Goal: Task Accomplishment & Management: Complete application form

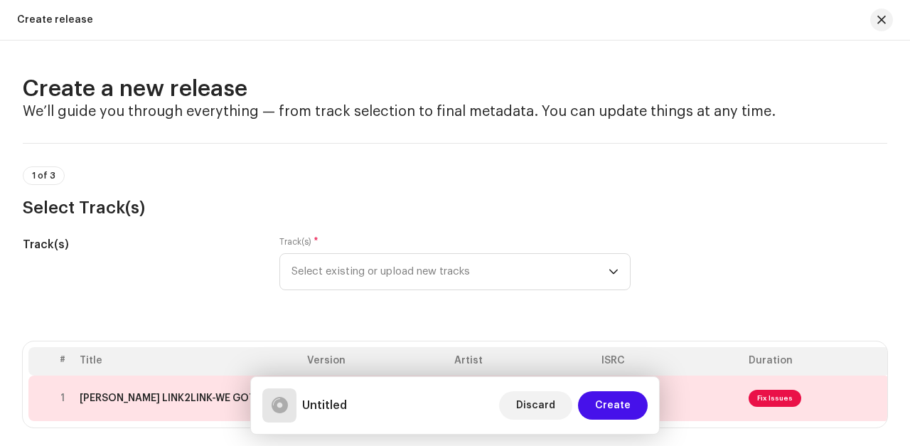
scroll to position [235, 0]
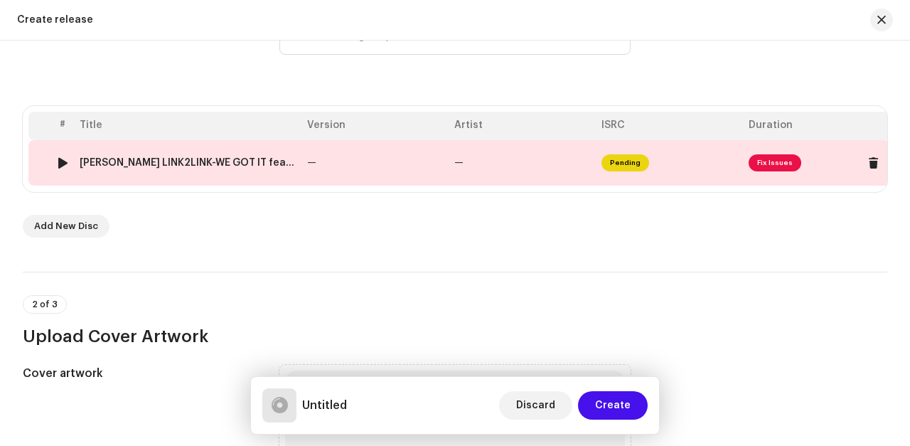
click at [775, 163] on span "Fix Issues" at bounding box center [774, 162] width 53 height 17
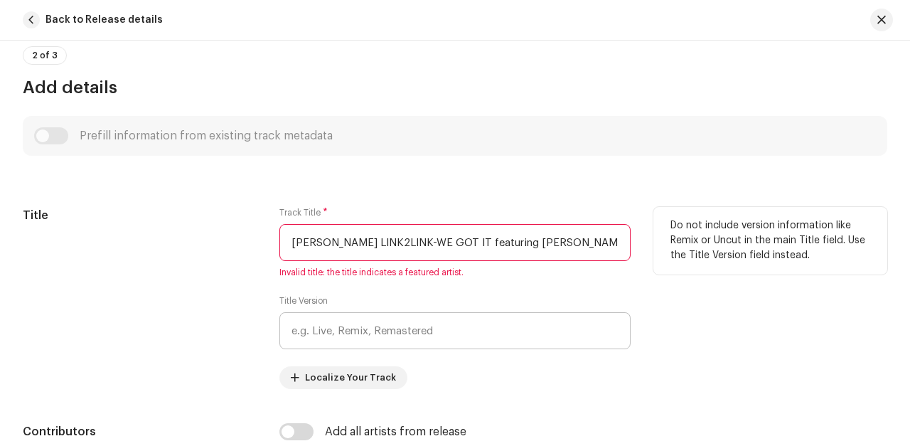
scroll to position [480, 0]
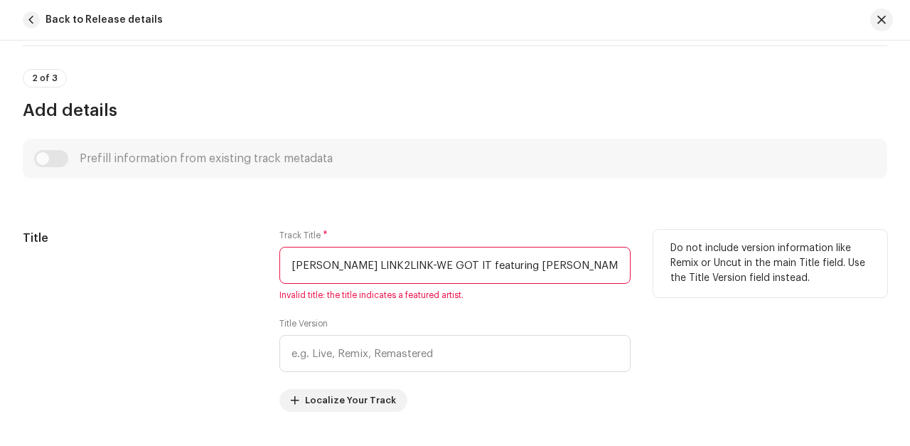
click at [397, 265] on input "MEL LOVE LINK2LINK-WE GOT IT featuring G.DEP & BROCOUT.wav" at bounding box center [454, 265] width 351 height 37
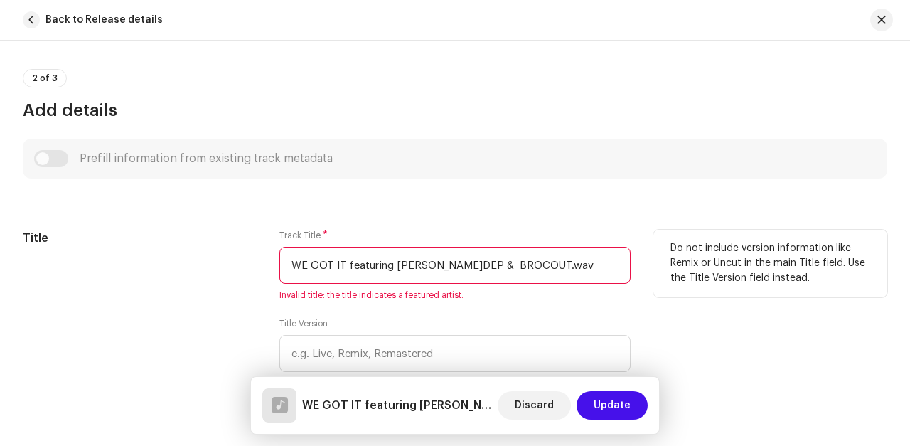
drag, startPoint x: 345, startPoint y: 264, endPoint x: 525, endPoint y: 263, distance: 179.8
click at [525, 263] on input "WE GOT IT featuring G.DEP & BROCOUT.wav" at bounding box center [454, 265] width 351 height 37
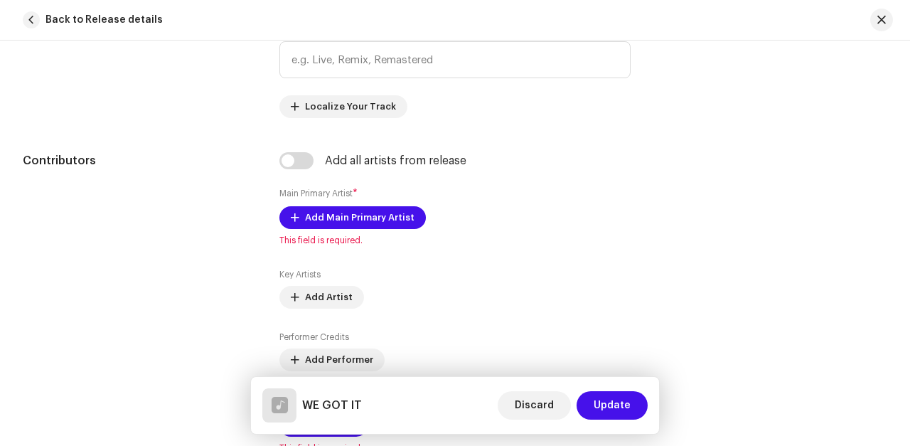
scroll to position [768, 0]
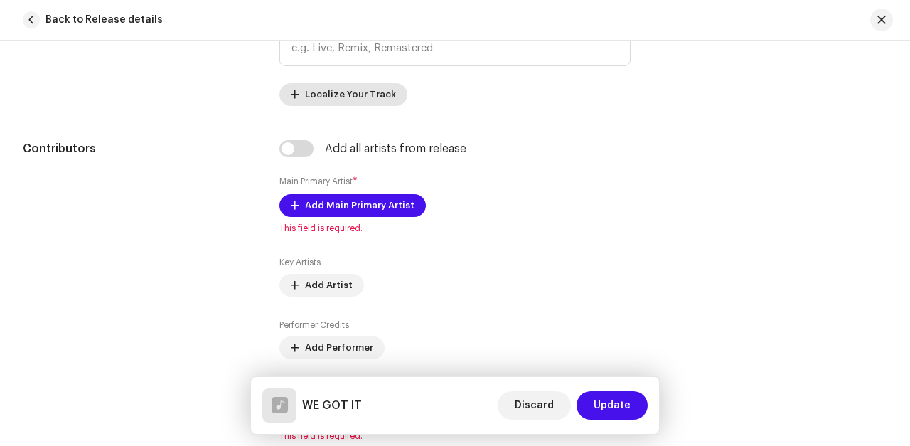
type input "WE GOT IT"
click at [320, 103] on span "Localize Your Track" at bounding box center [350, 94] width 91 height 28
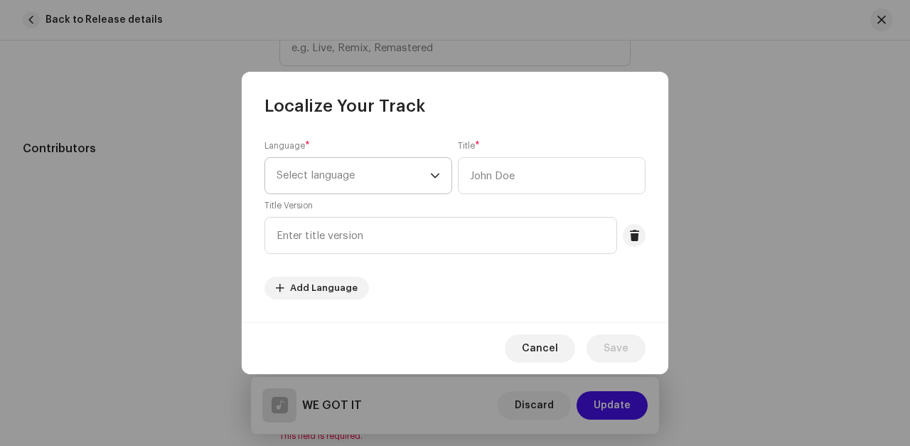
click at [426, 176] on span "Select language" at bounding box center [352, 176] width 153 height 36
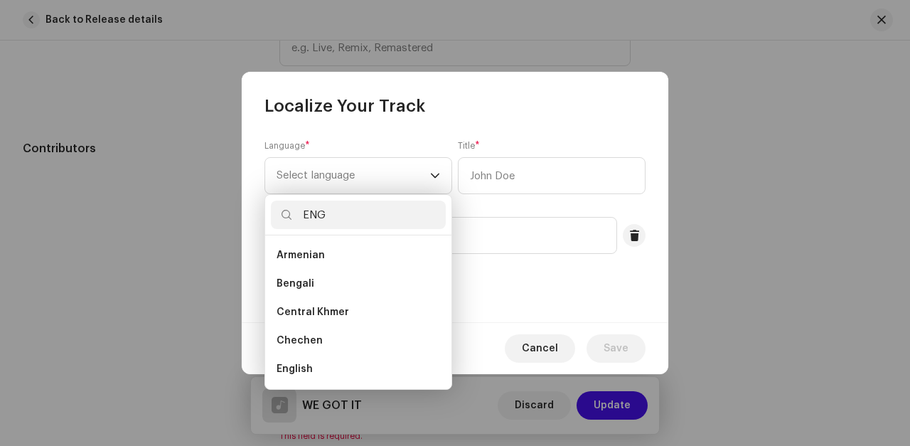
scroll to position [0, 0]
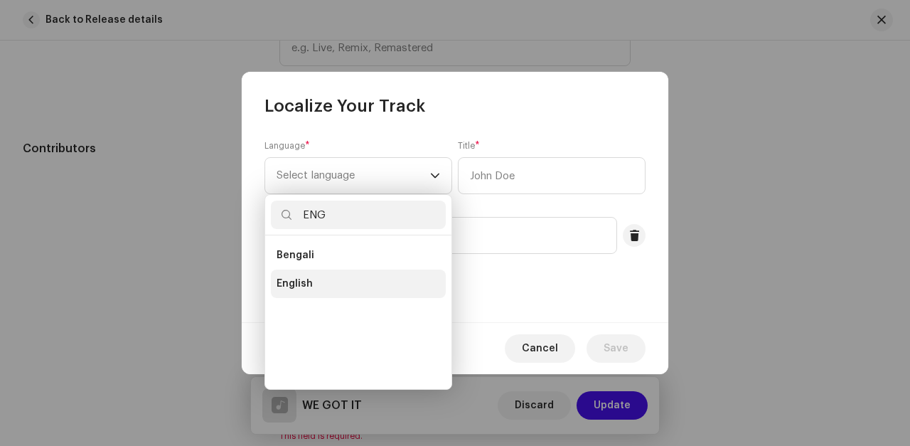
type input "ENG"
click at [297, 284] on span "English" at bounding box center [294, 283] width 36 height 14
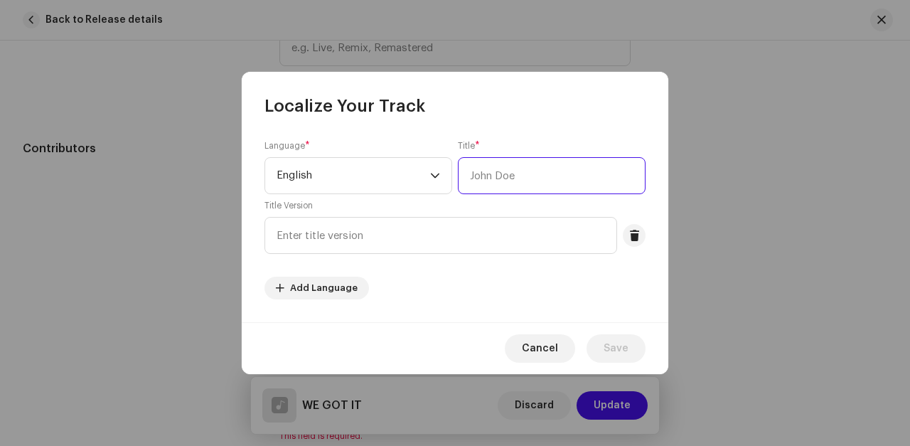
click at [473, 178] on input "text" at bounding box center [552, 175] width 188 height 37
type input "WE GOT IT"
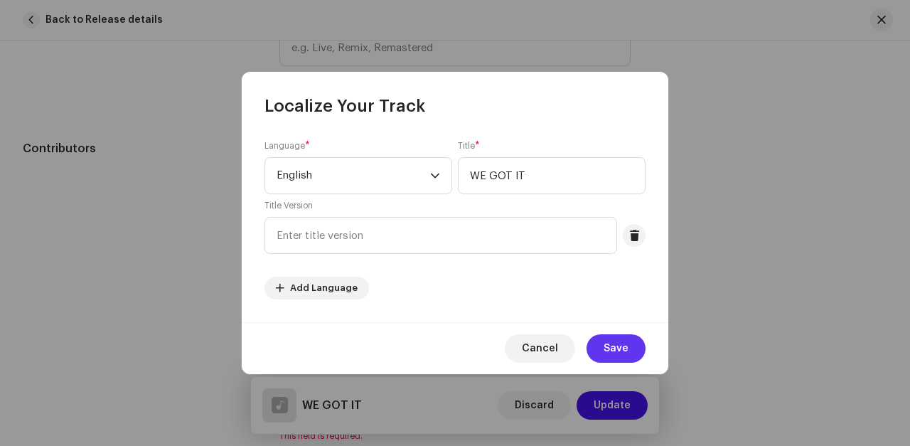
click at [616, 346] on span "Save" at bounding box center [615, 348] width 25 height 28
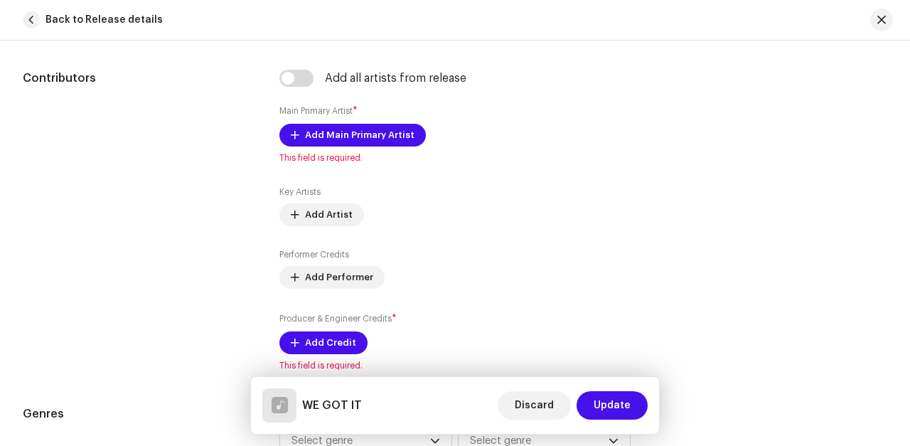
scroll to position [882, 0]
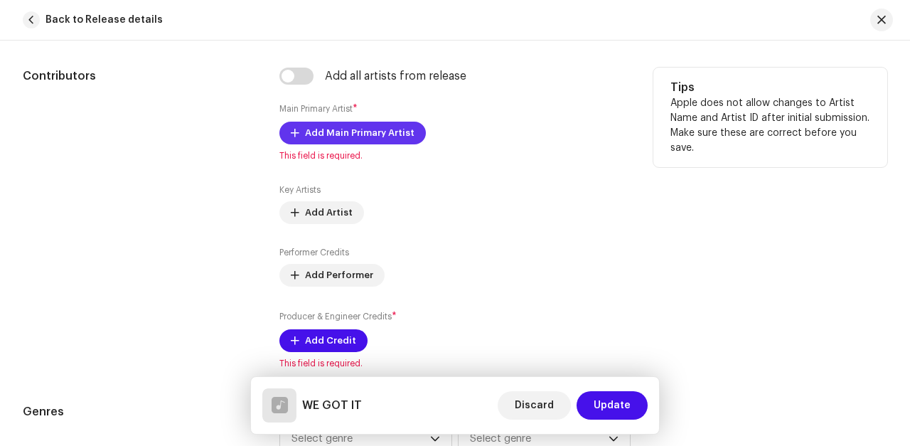
click at [337, 136] on span "Add Main Primary Artist" at bounding box center [359, 133] width 109 height 28
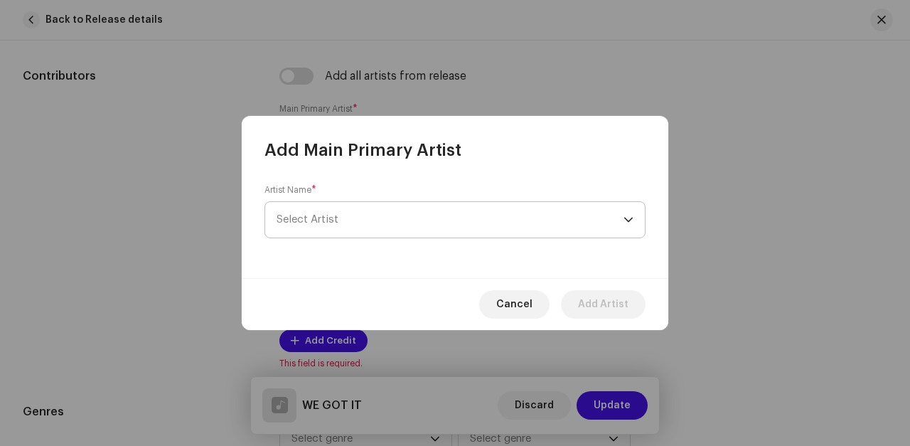
click at [359, 219] on span "Select Artist" at bounding box center [449, 220] width 347 height 36
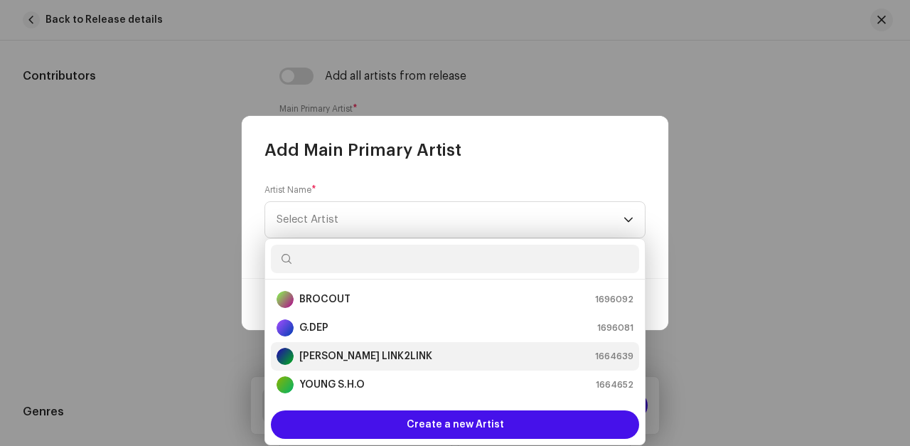
click at [350, 352] on strong "[PERSON_NAME] LINK2LINK" at bounding box center [365, 356] width 133 height 14
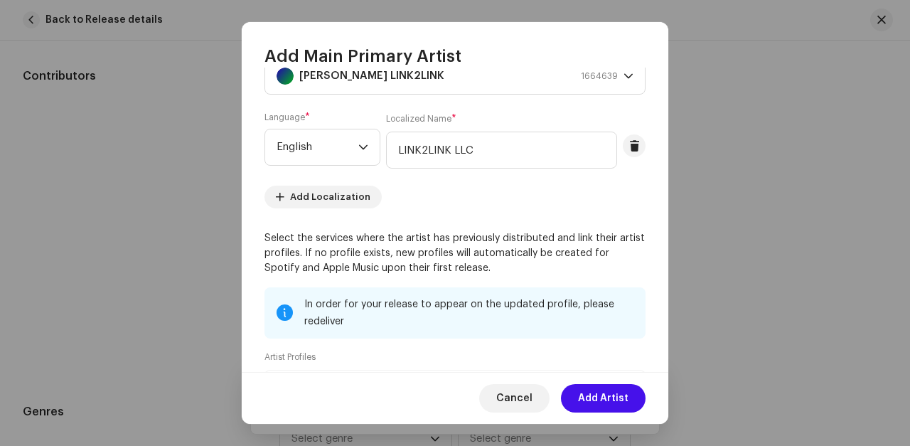
scroll to position [49, 0]
click at [318, 202] on span "Add Localization" at bounding box center [330, 197] width 80 height 28
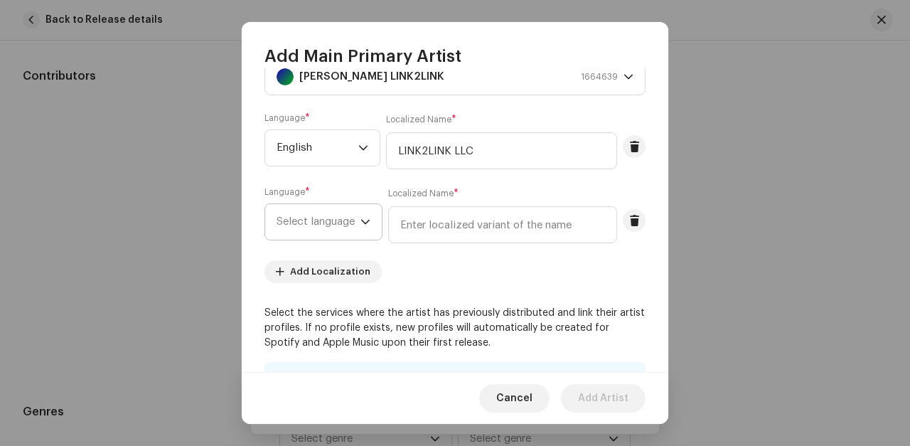
click at [365, 222] on icon "dropdown trigger" at bounding box center [365, 222] width 9 height 5
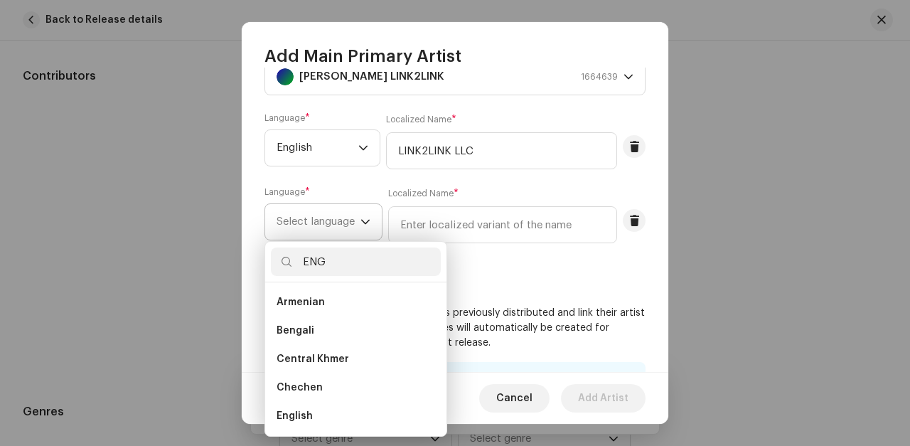
scroll to position [0, 0]
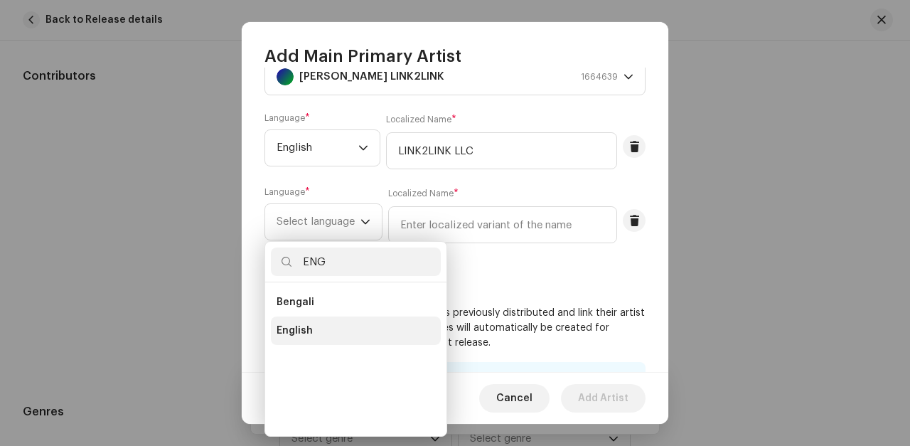
type input "ENG"
click at [298, 329] on span "English" at bounding box center [294, 330] width 36 height 14
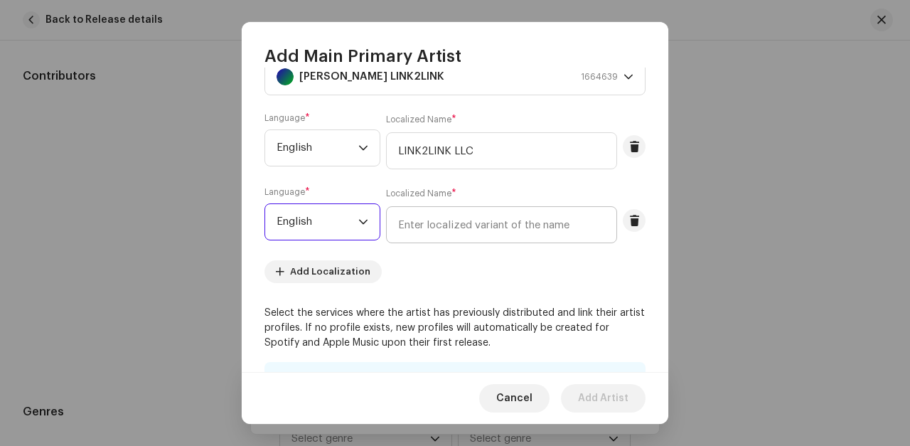
scroll to position [51, 0]
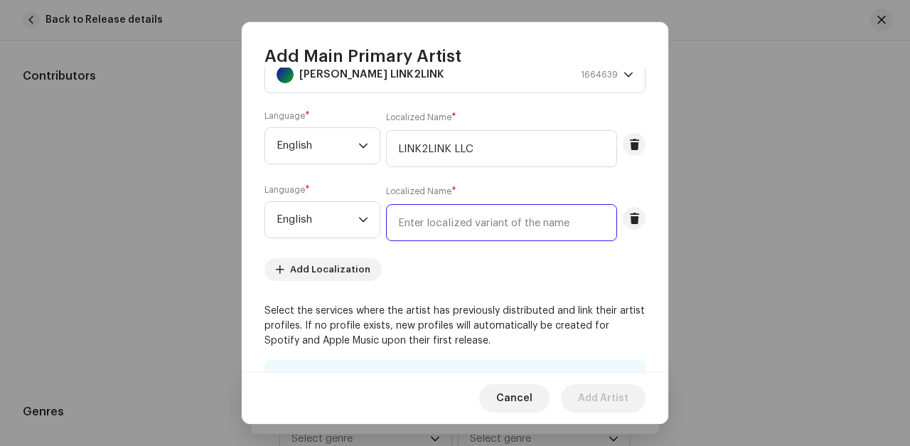
click at [403, 222] on input "text" at bounding box center [501, 222] width 231 height 37
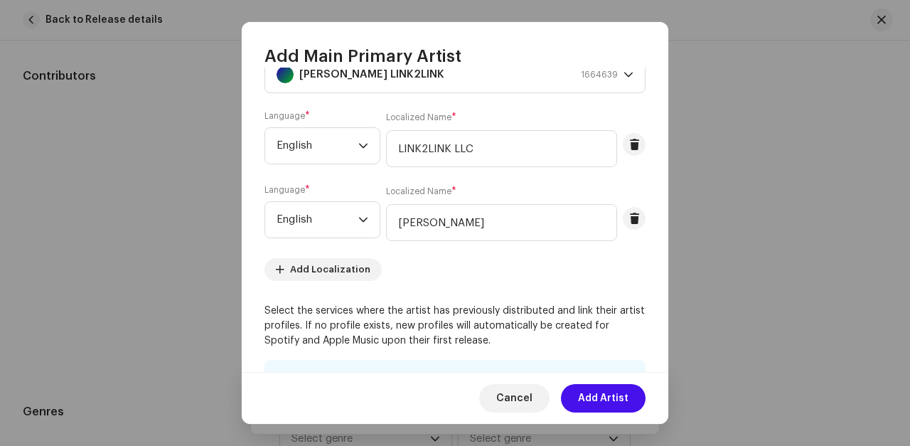
click at [392, 256] on re-m-artist-locales-form "Language * English Localized Name * LINK2LINK LLC Language * English Localized …" at bounding box center [454, 195] width 381 height 171
click at [453, 224] on input "MEL LOVE" at bounding box center [501, 222] width 231 height 37
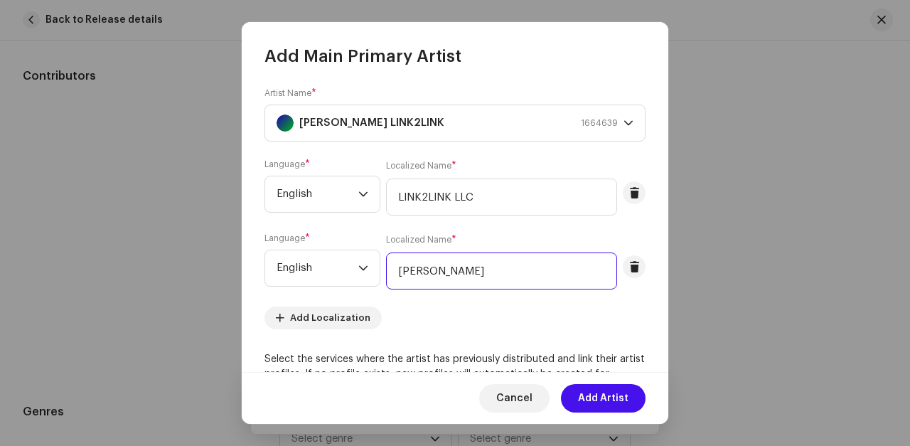
scroll to position [0, 0]
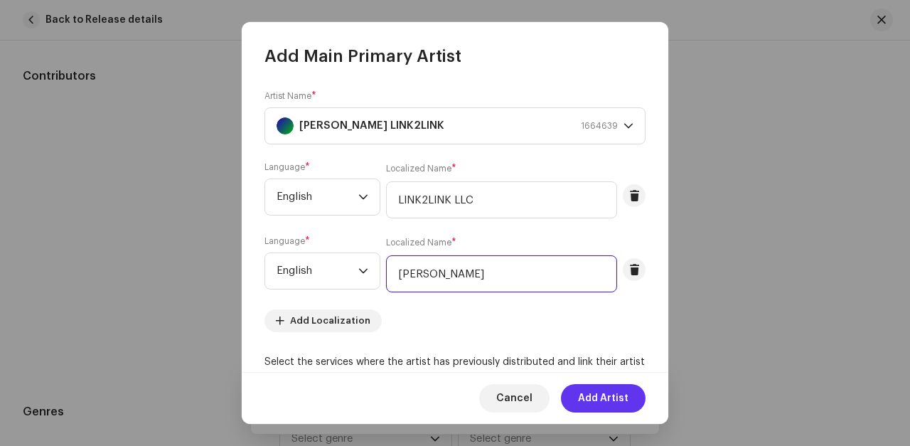
type input "MEL LOVE"
click at [608, 399] on span "Add Artist" at bounding box center [603, 398] width 50 height 28
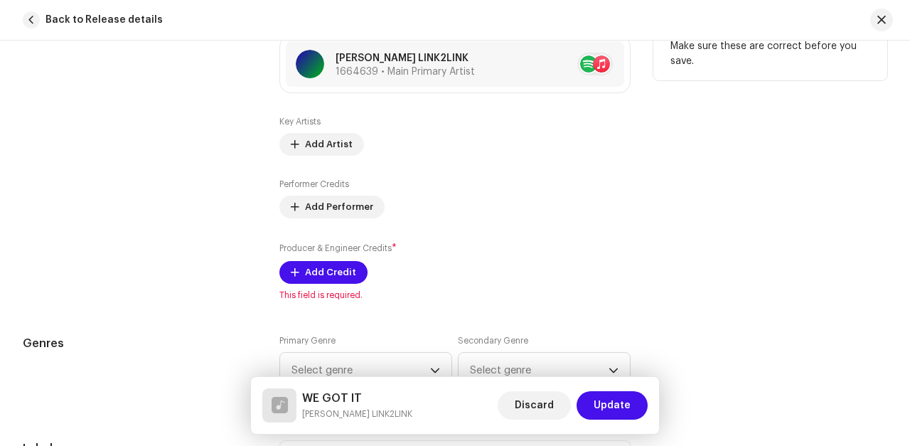
scroll to position [931, 0]
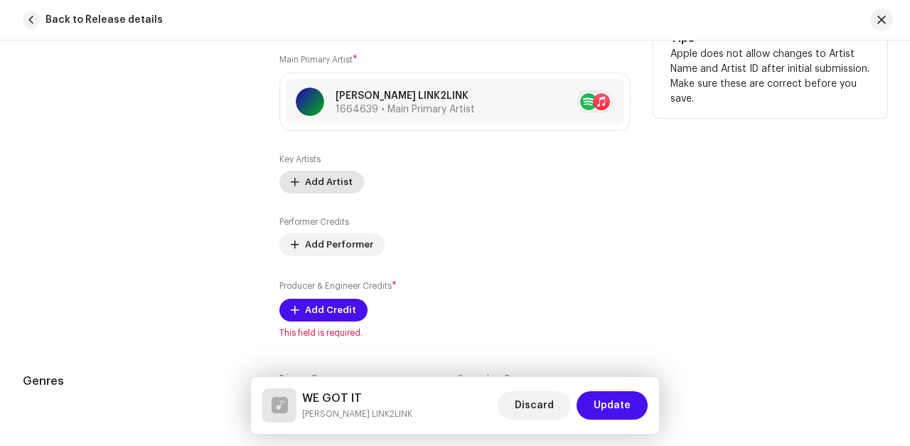
click at [314, 183] on span "Add Artist" at bounding box center [329, 182] width 48 height 28
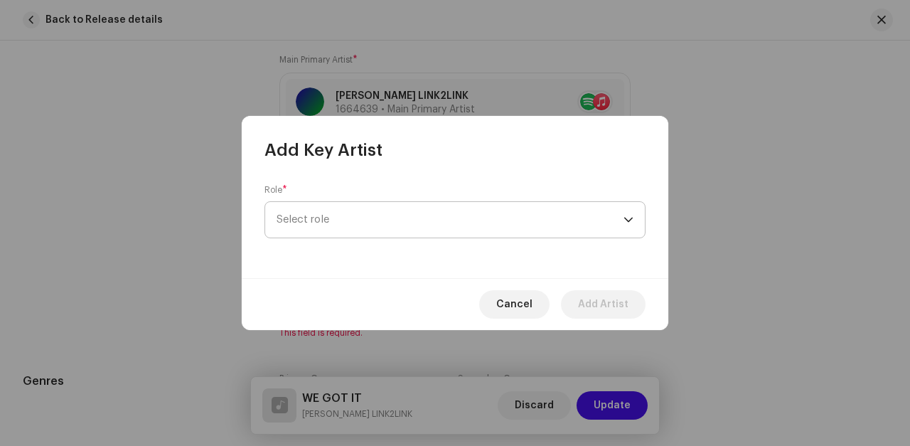
click at [320, 218] on span "Select role" at bounding box center [449, 220] width 347 height 36
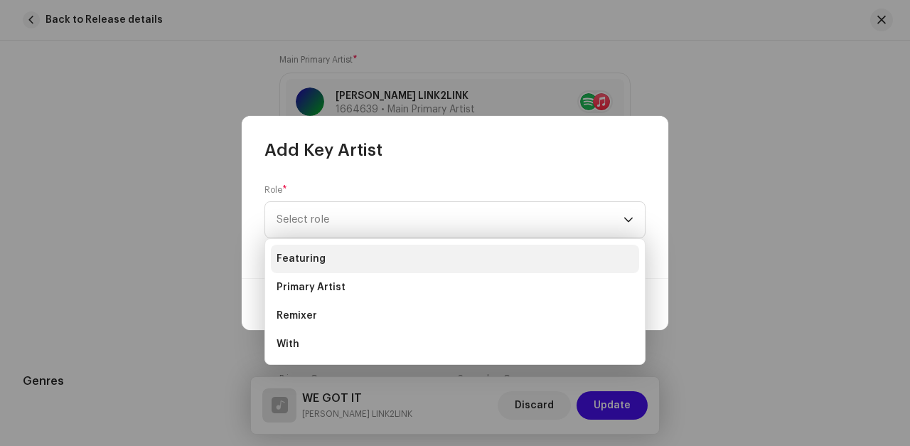
click at [304, 257] on span "Featuring" at bounding box center [300, 259] width 49 height 14
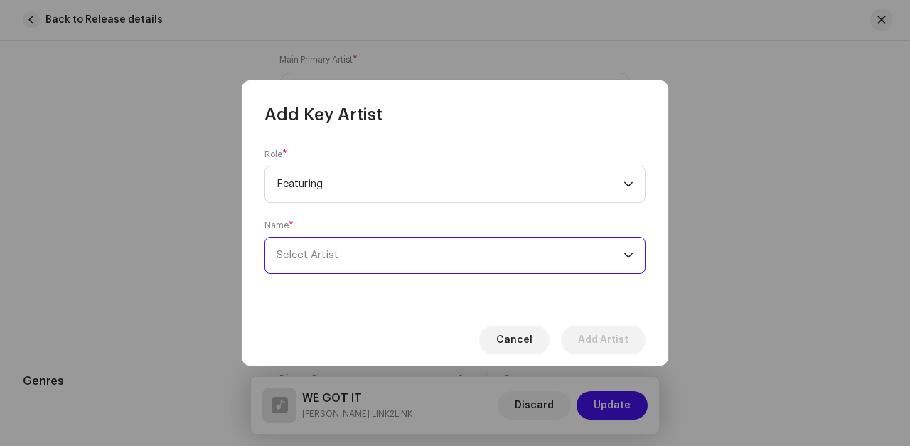
click at [350, 253] on span "Select Artist" at bounding box center [449, 255] width 347 height 36
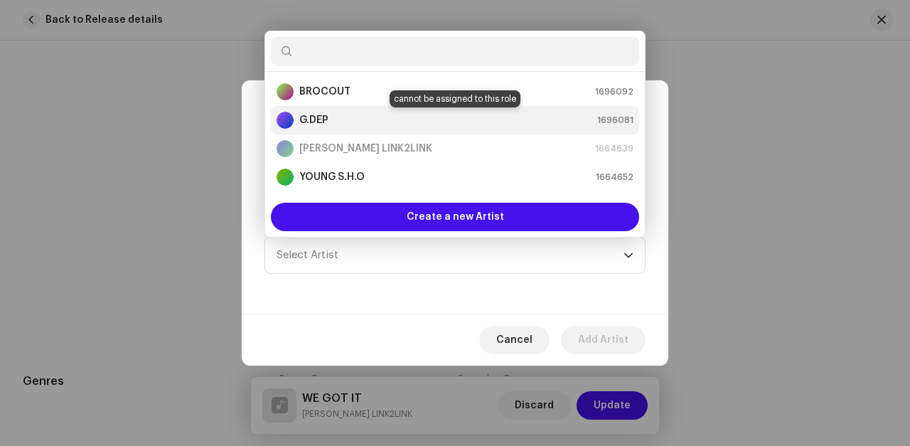
click at [318, 118] on strong "G.DEP" at bounding box center [313, 120] width 29 height 14
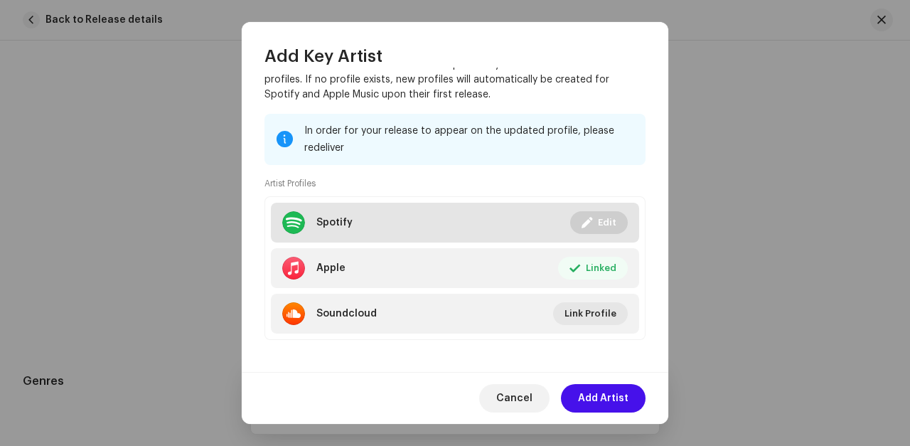
scroll to position [229, 0]
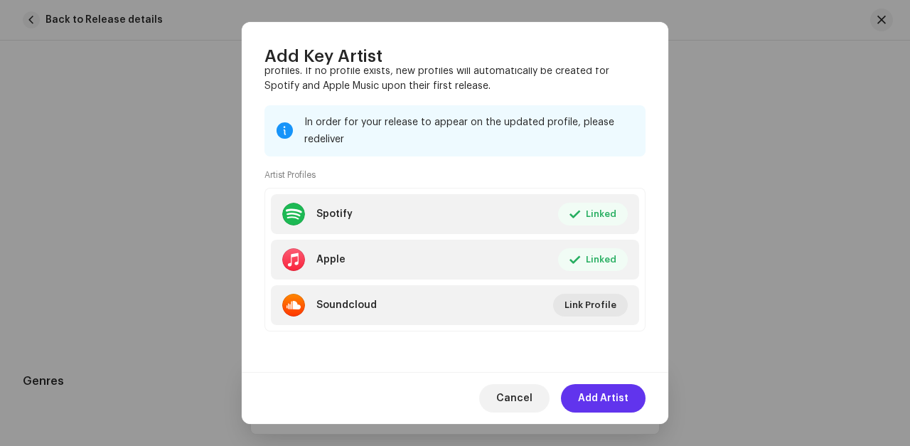
click at [608, 392] on span "Add Artist" at bounding box center [603, 398] width 50 height 28
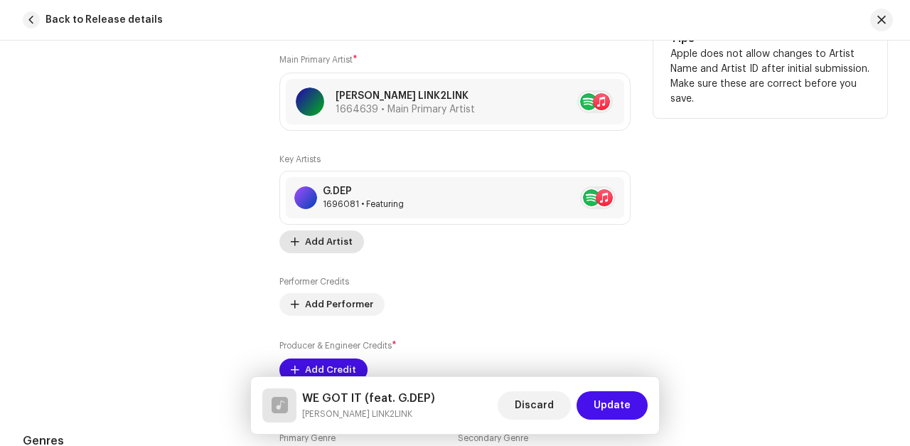
click at [319, 242] on span "Add Artist" at bounding box center [329, 241] width 48 height 28
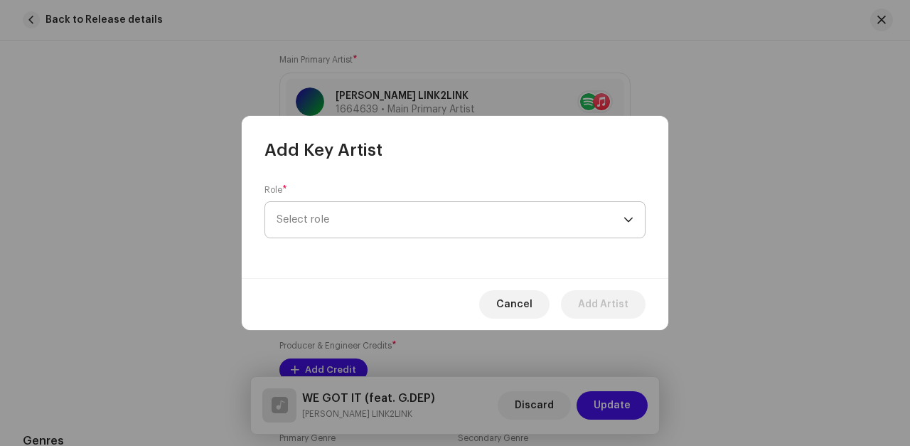
click at [319, 221] on span "Select role" at bounding box center [449, 220] width 347 height 36
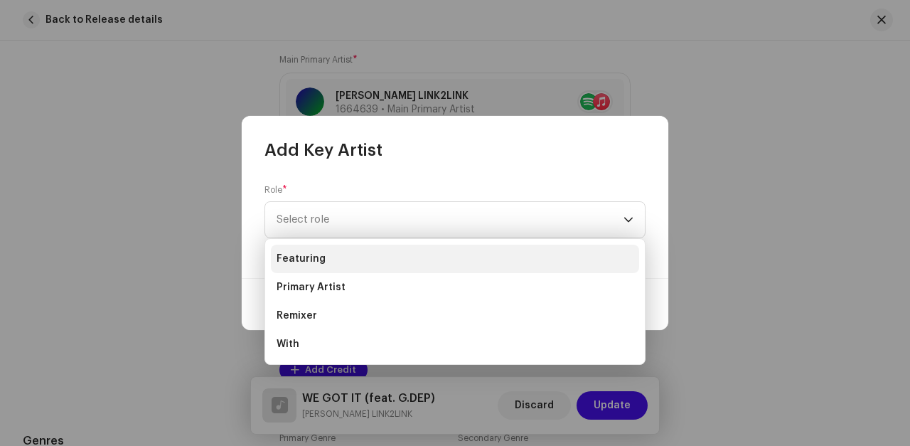
click at [302, 259] on span "Featuring" at bounding box center [300, 259] width 49 height 14
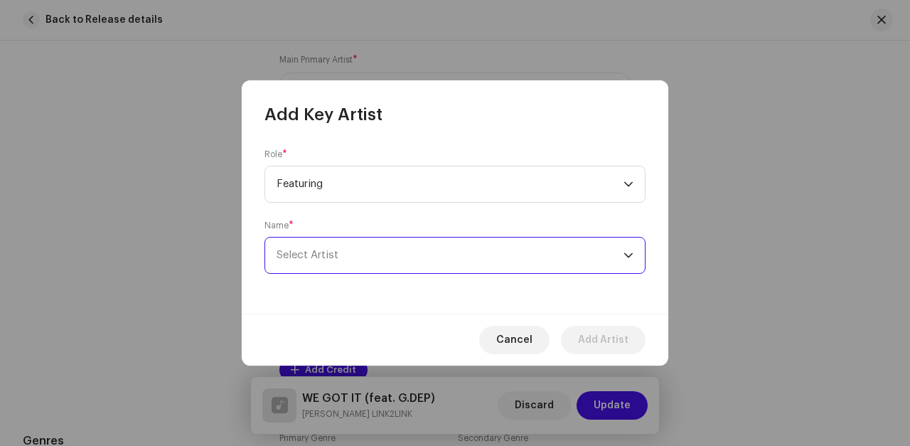
click at [376, 252] on span "Select Artist" at bounding box center [449, 255] width 347 height 36
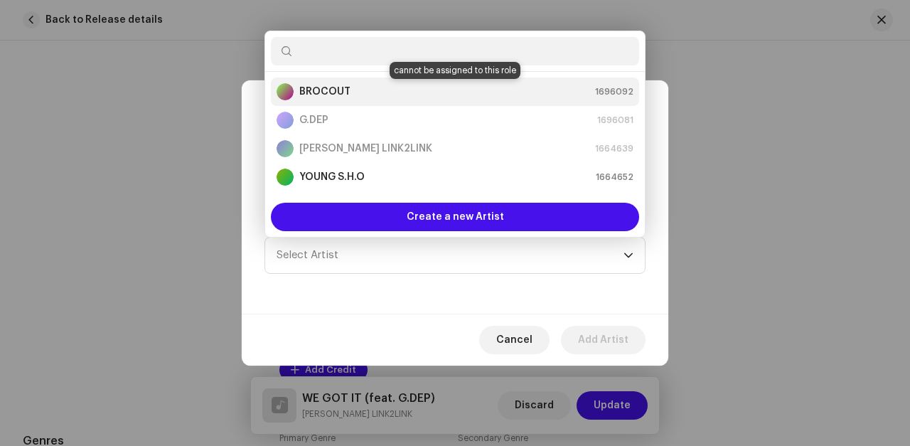
click at [312, 92] on strong "BROCOUT" at bounding box center [324, 92] width 51 height 14
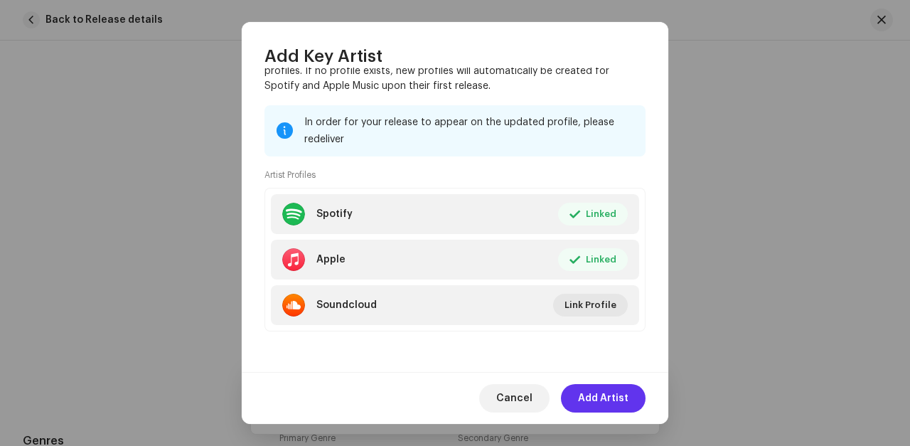
click at [603, 393] on span "Add Artist" at bounding box center [603, 398] width 50 height 28
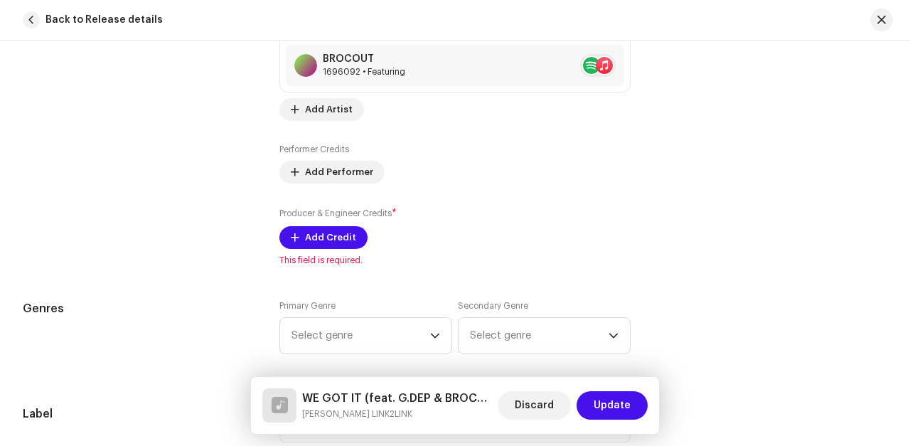
scroll to position [1111, 0]
click at [333, 171] on span "Add Performer" at bounding box center [339, 170] width 68 height 28
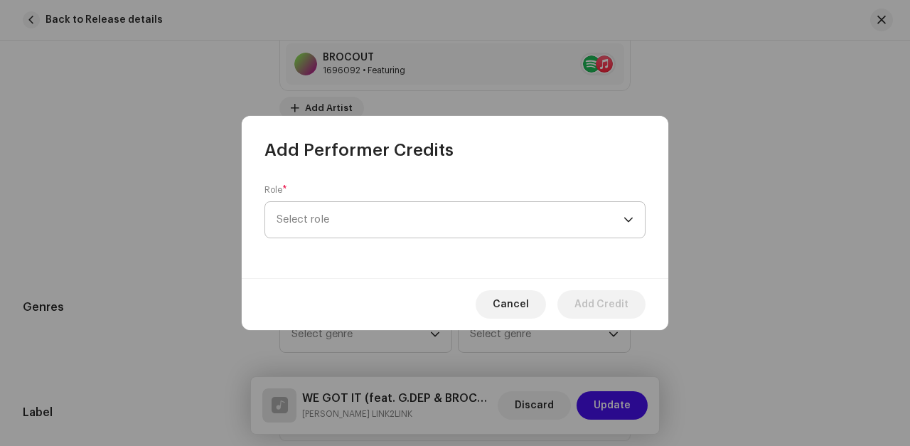
click at [333, 217] on span "Select role" at bounding box center [449, 220] width 347 height 36
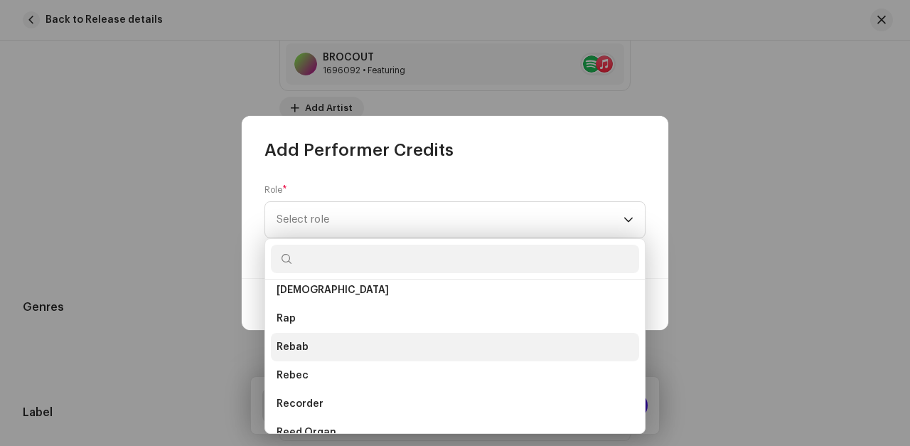
scroll to position [6973, 0]
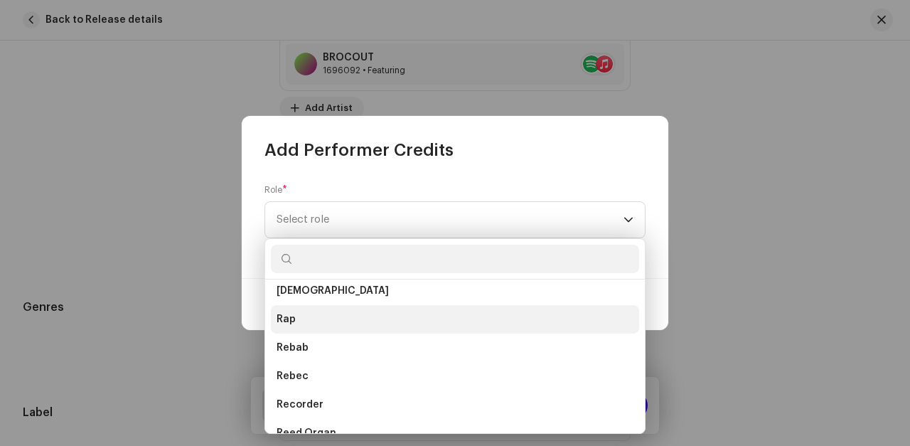
click at [290, 318] on span "Rap" at bounding box center [285, 319] width 19 height 14
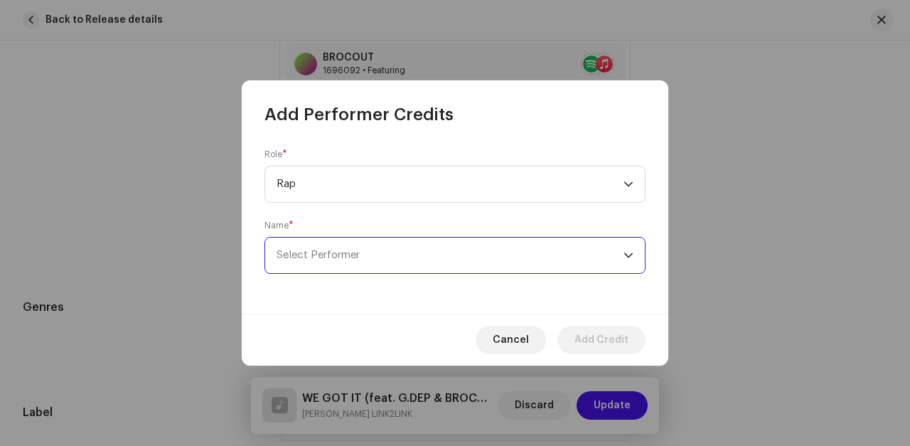
click at [302, 255] on span "Select Performer" at bounding box center [317, 254] width 83 height 11
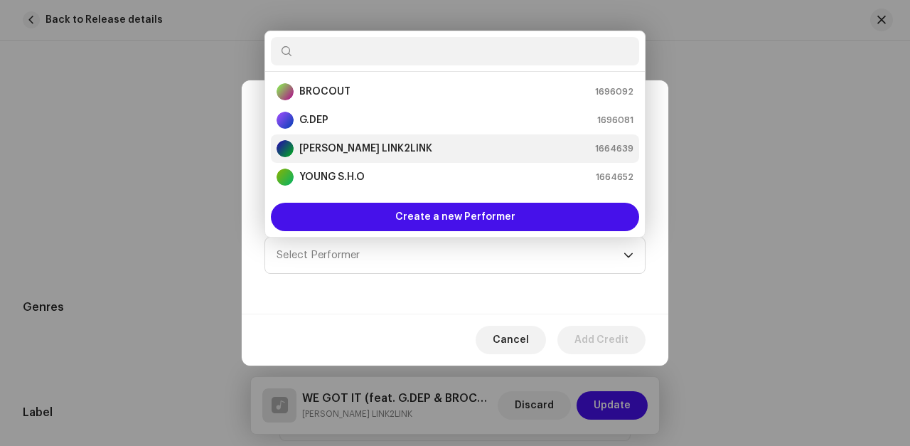
click at [322, 148] on strong "[PERSON_NAME] LINK2LINK" at bounding box center [365, 148] width 133 height 14
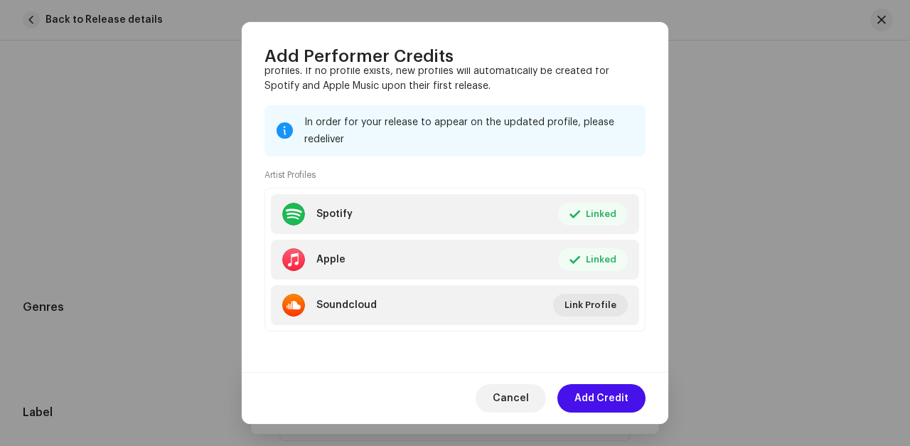
scroll to position [303, 0]
click at [599, 399] on span "Add Credit" at bounding box center [601, 398] width 54 height 28
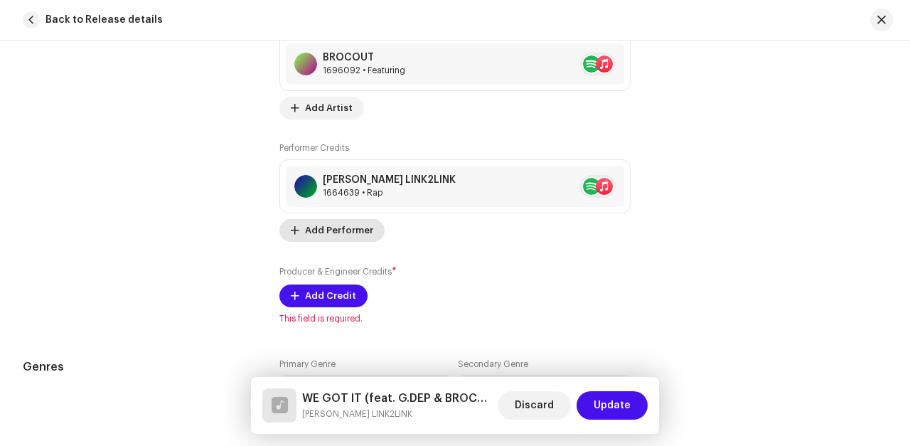
click at [322, 234] on span "Add Performer" at bounding box center [339, 230] width 68 height 28
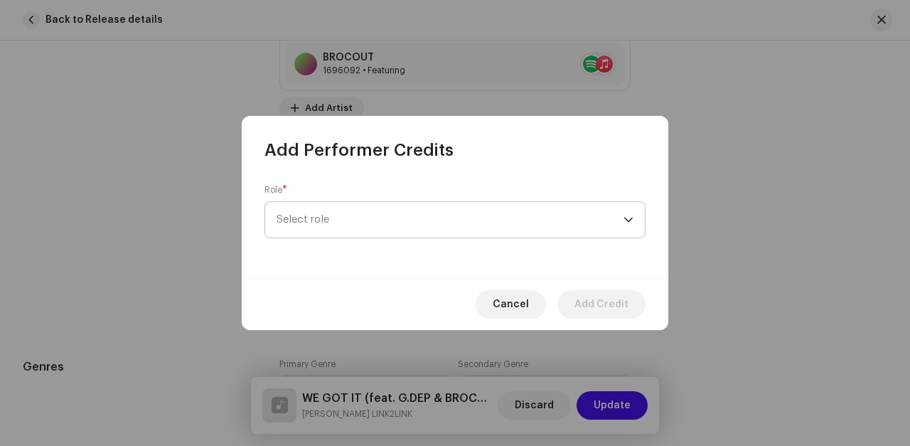
click at [311, 216] on span "Select role" at bounding box center [449, 220] width 347 height 36
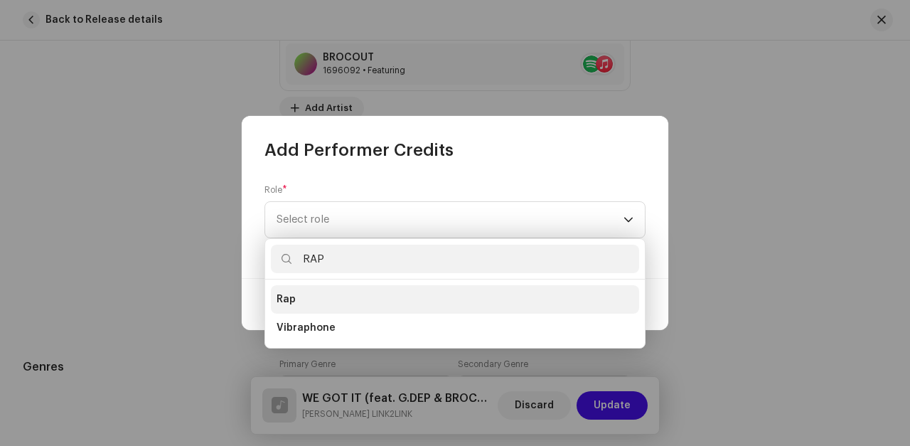
type input "RAP"
click at [288, 298] on span "Rap" at bounding box center [285, 299] width 19 height 14
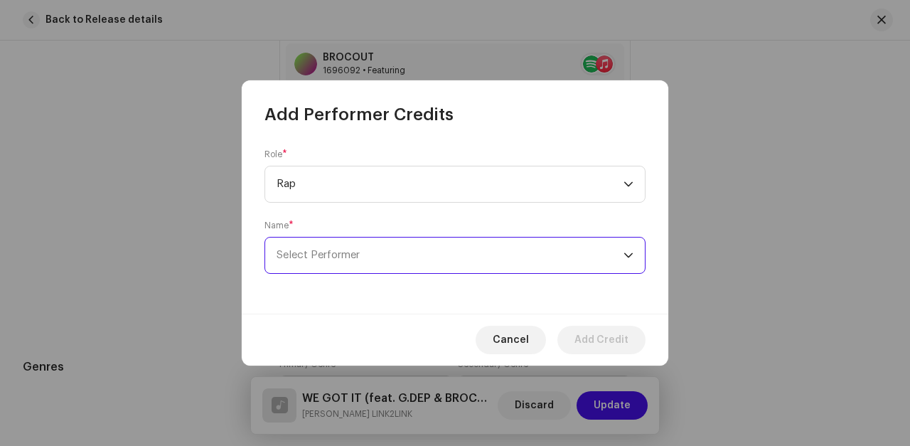
click at [328, 249] on span "Select Performer" at bounding box center [449, 255] width 347 height 36
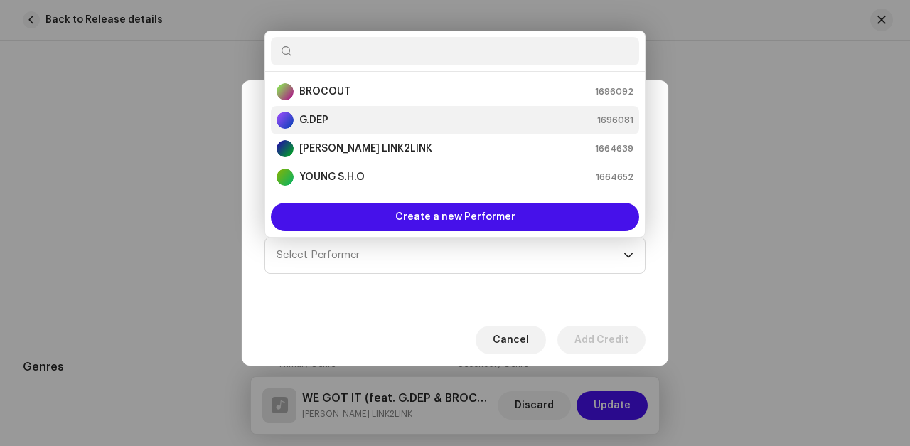
click at [314, 118] on strong "G.DEP" at bounding box center [313, 120] width 29 height 14
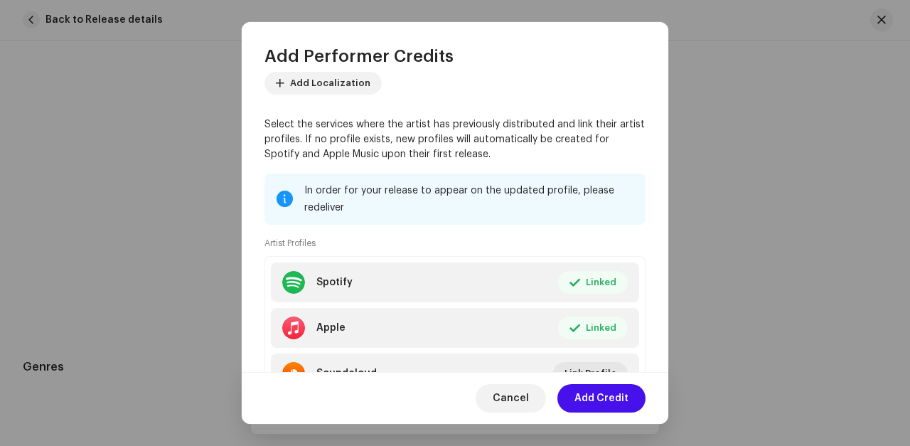
scroll to position [229, 0]
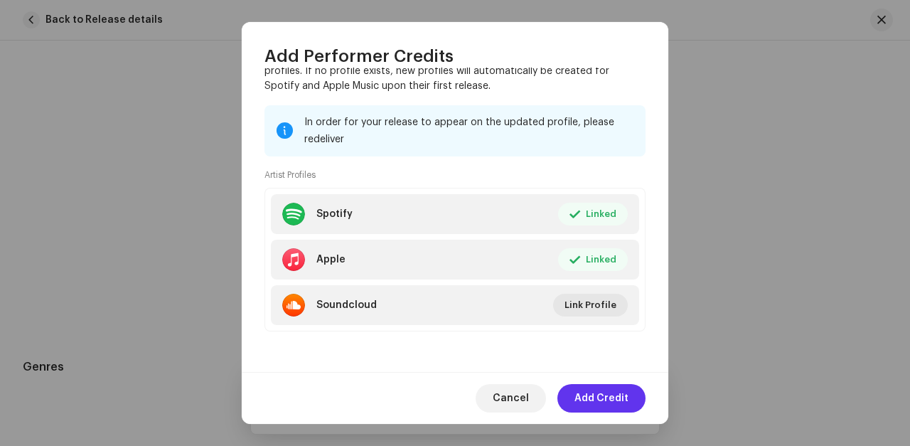
click at [599, 392] on span "Add Credit" at bounding box center [601, 398] width 54 height 28
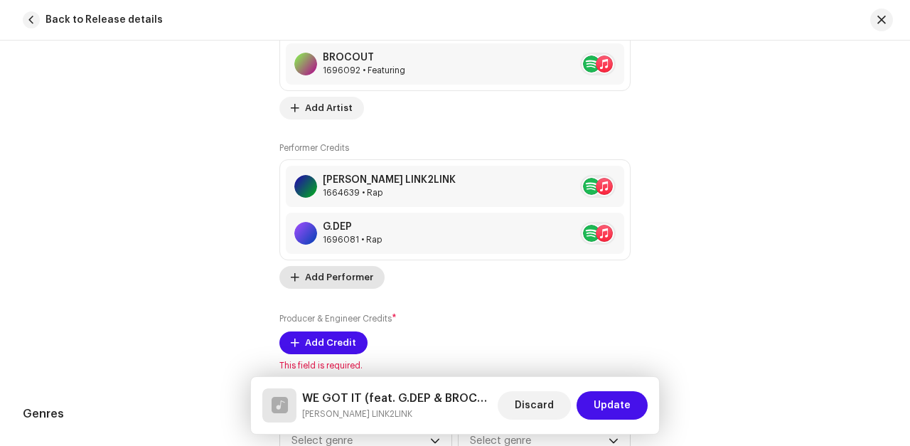
click at [319, 275] on span "Add Performer" at bounding box center [339, 277] width 68 height 28
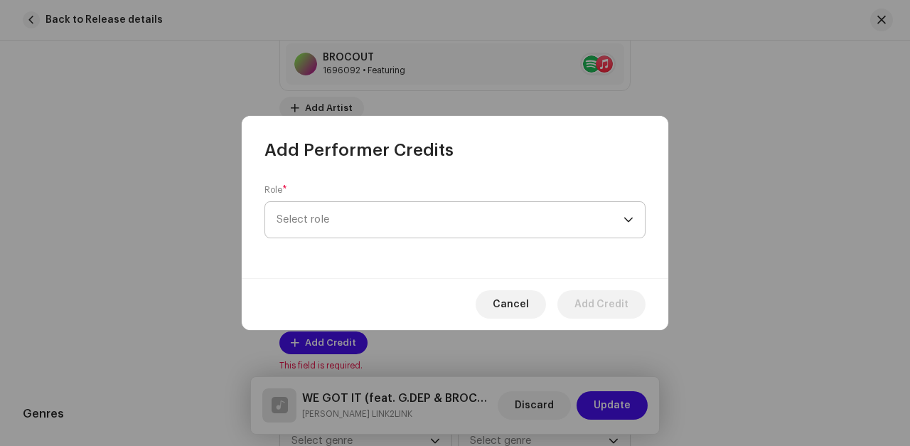
click at [299, 216] on span "Select role" at bounding box center [449, 220] width 347 height 36
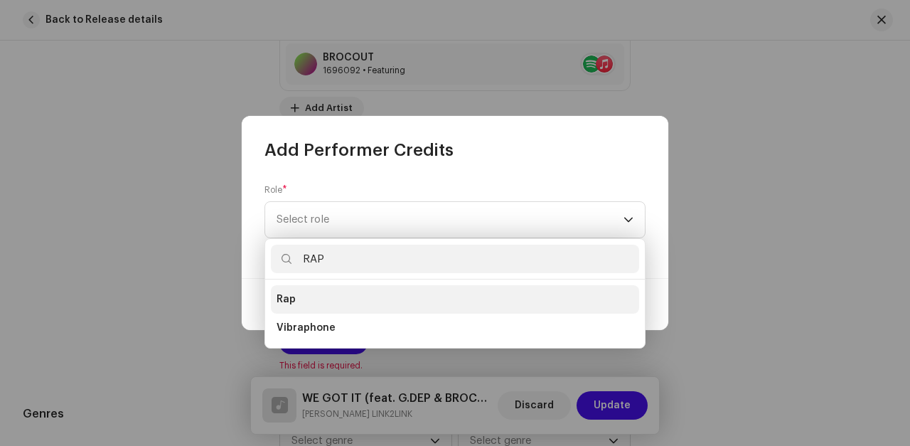
type input "RAP"
click at [290, 298] on span "Rap" at bounding box center [285, 299] width 19 height 14
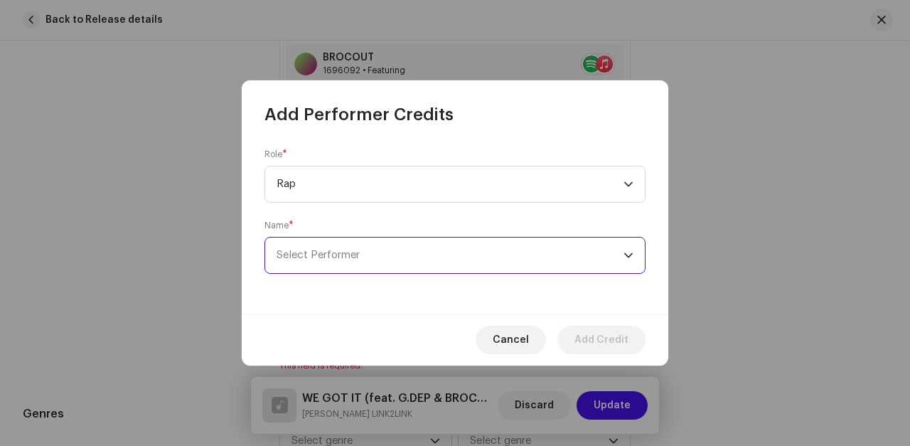
click at [306, 247] on span "Select Performer" at bounding box center [449, 255] width 347 height 36
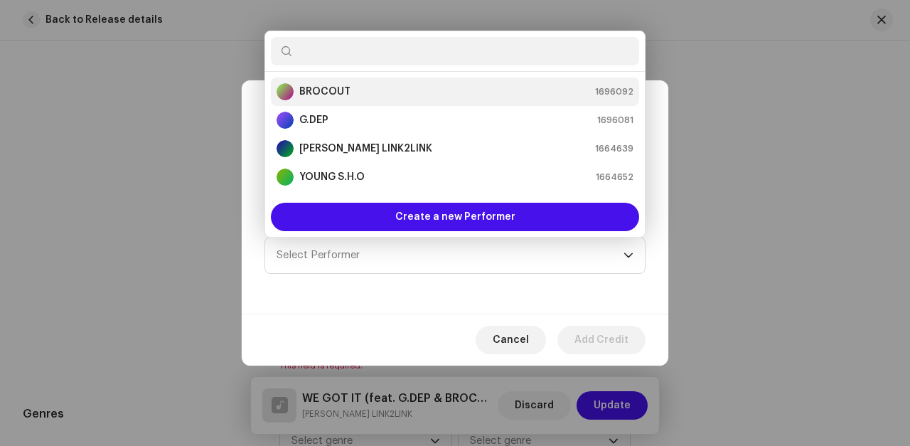
click at [314, 89] on strong "BROCOUT" at bounding box center [324, 92] width 51 height 14
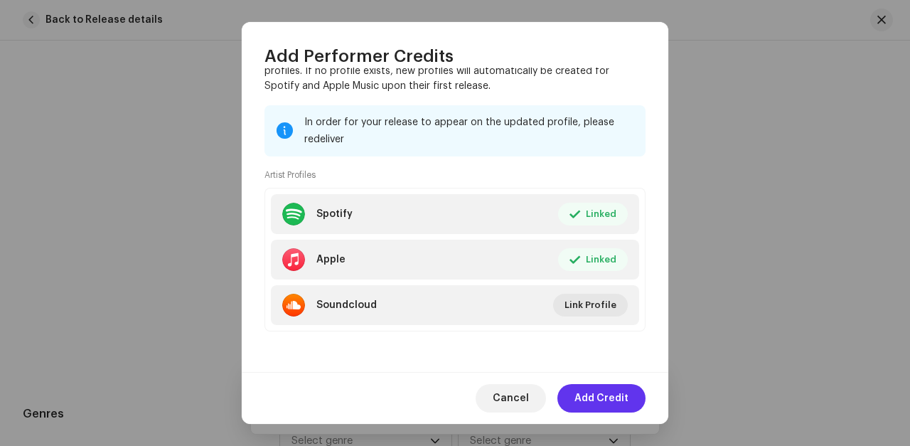
click at [597, 392] on span "Add Credit" at bounding box center [601, 398] width 54 height 28
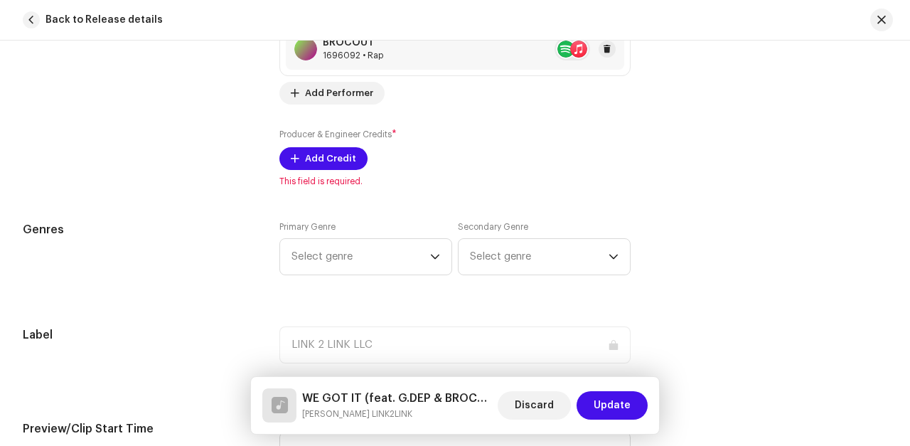
scroll to position [1345, 0]
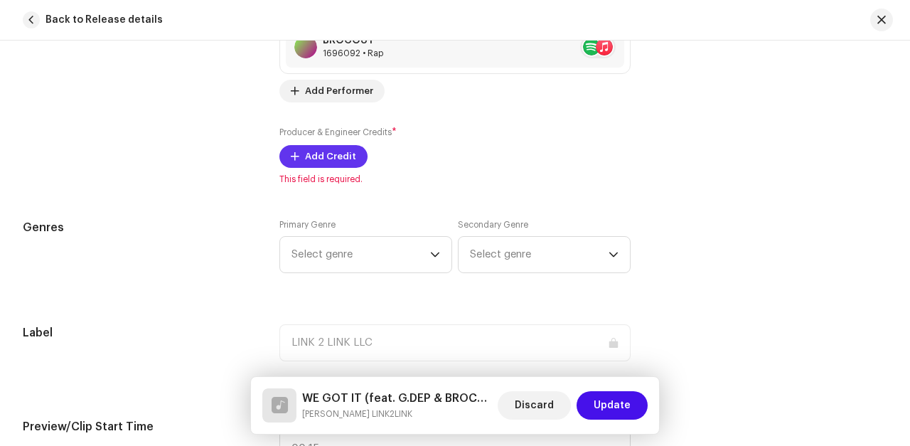
click at [324, 158] on span "Add Credit" at bounding box center [330, 156] width 51 height 28
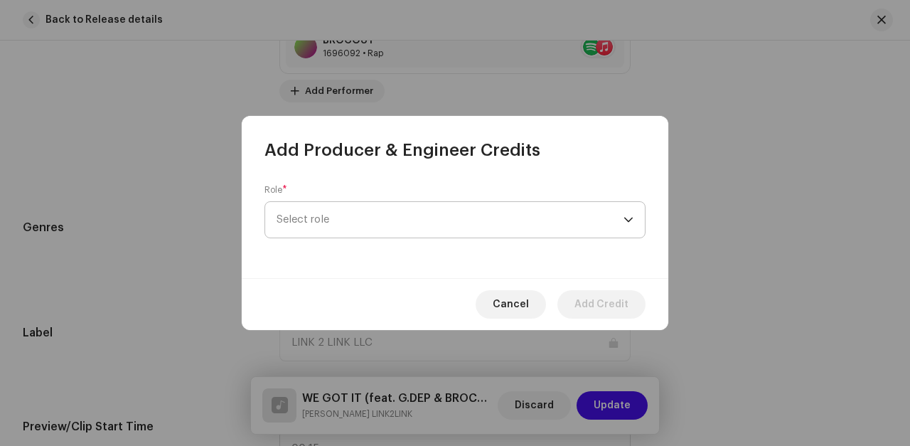
click at [340, 223] on span "Select role" at bounding box center [449, 220] width 347 height 36
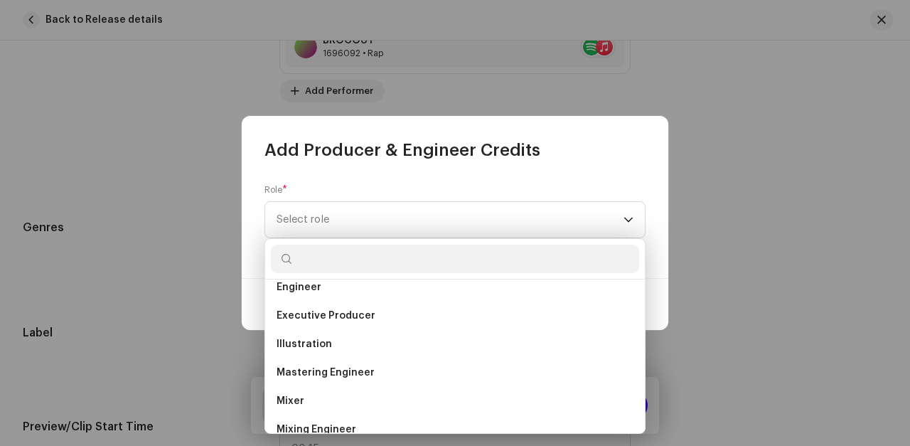
scroll to position [326, 0]
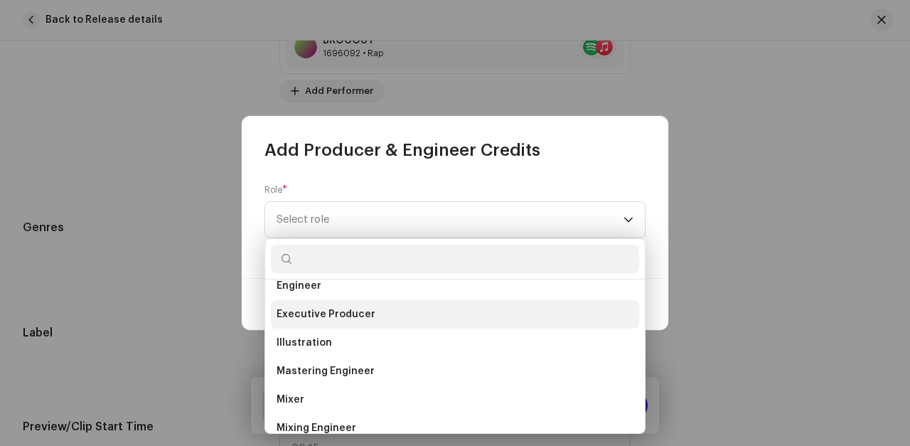
click at [293, 313] on span "Executive Producer" at bounding box center [325, 314] width 99 height 14
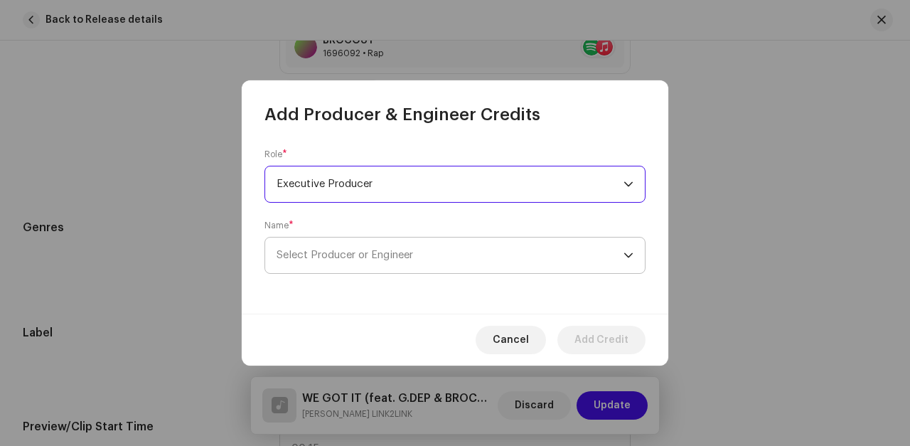
click at [301, 254] on span "Select Producer or Engineer" at bounding box center [344, 254] width 136 height 11
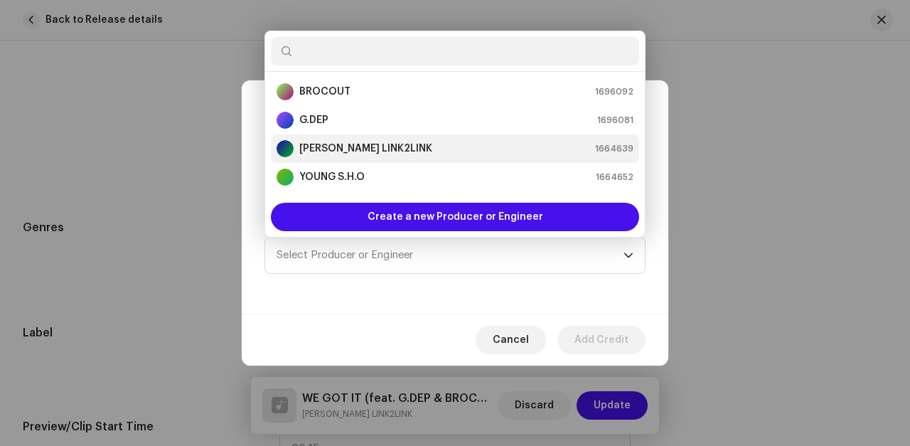
click at [323, 149] on strong "[PERSON_NAME] LINK2LINK" at bounding box center [365, 148] width 133 height 14
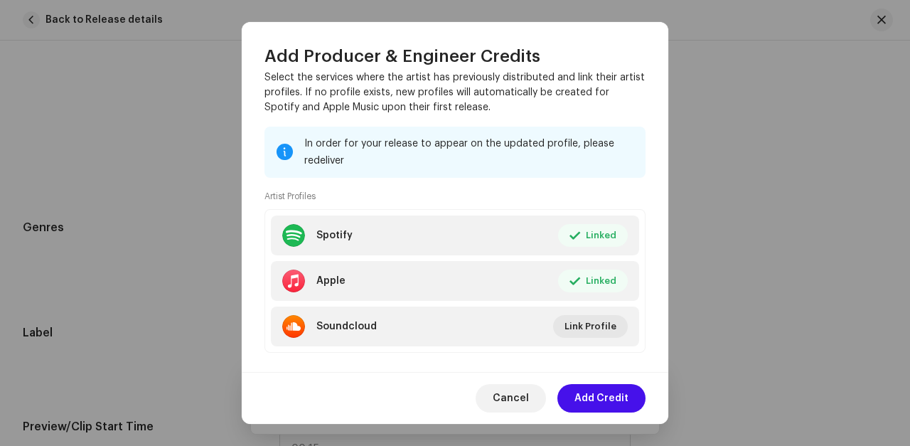
scroll to position [303, 0]
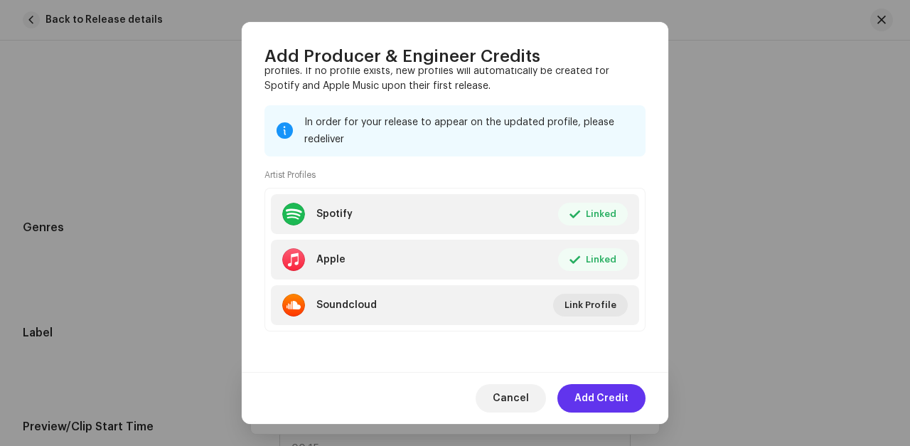
click at [602, 395] on span "Add Credit" at bounding box center [601, 398] width 54 height 28
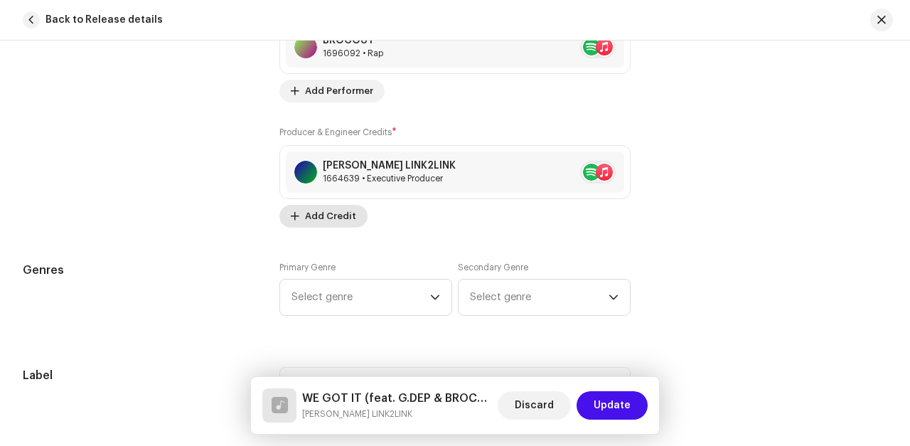
click at [322, 217] on span "Add Credit" at bounding box center [330, 216] width 51 height 28
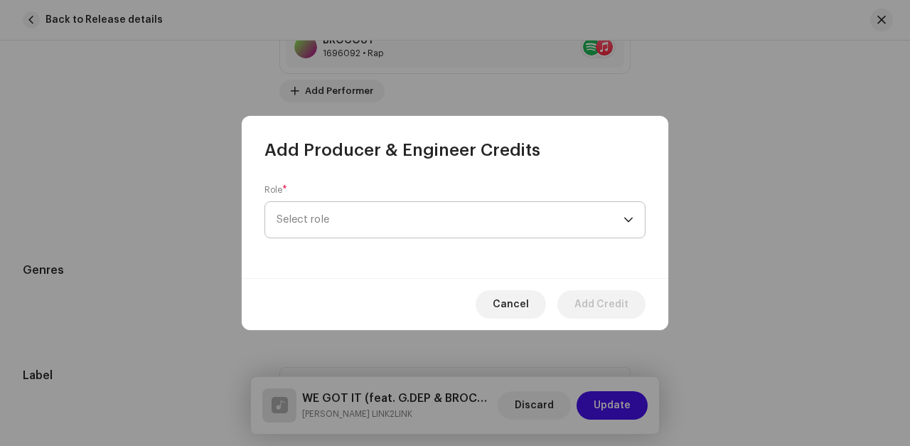
click at [314, 220] on span "Select role" at bounding box center [449, 220] width 347 height 36
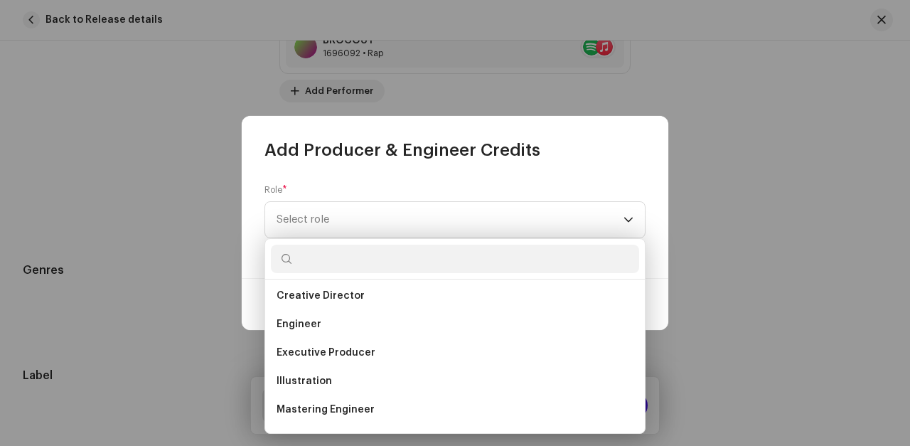
scroll to position [287, 0]
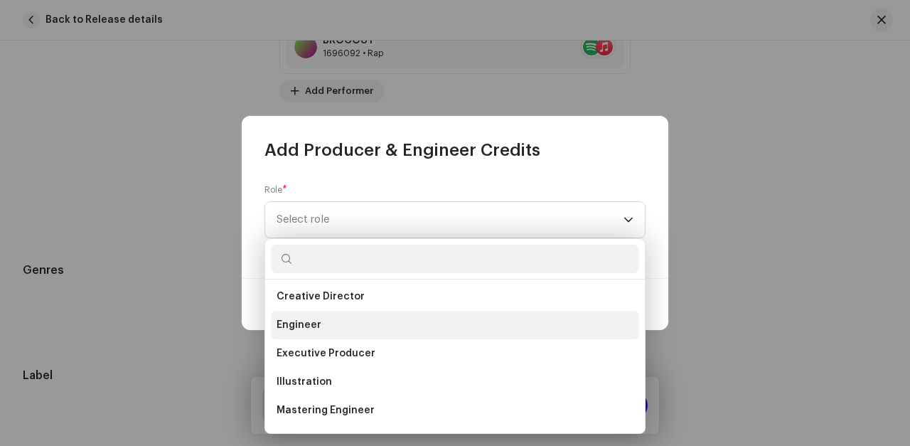
click at [299, 324] on span "Engineer" at bounding box center [298, 325] width 45 height 14
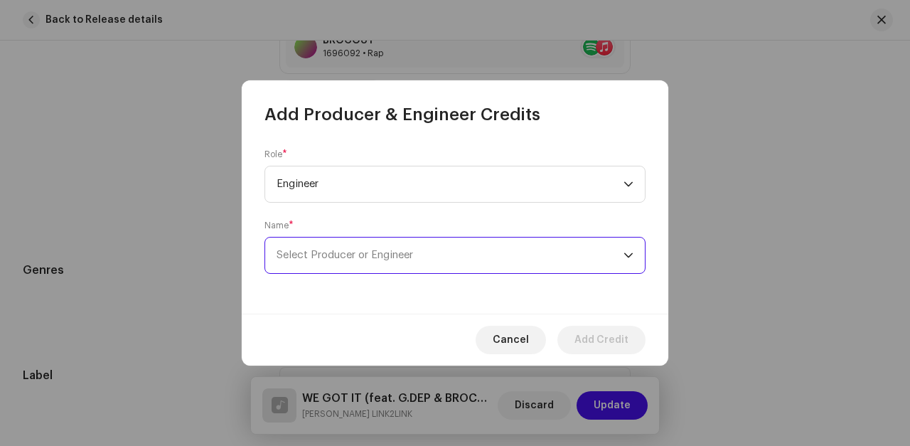
click at [298, 253] on span "Select Producer or Engineer" at bounding box center [344, 254] width 136 height 11
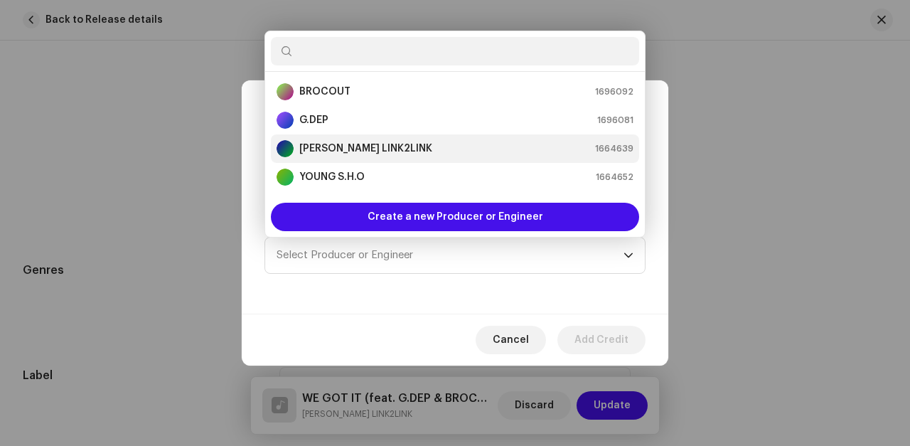
click at [313, 145] on strong "[PERSON_NAME] LINK2LINK" at bounding box center [365, 148] width 133 height 14
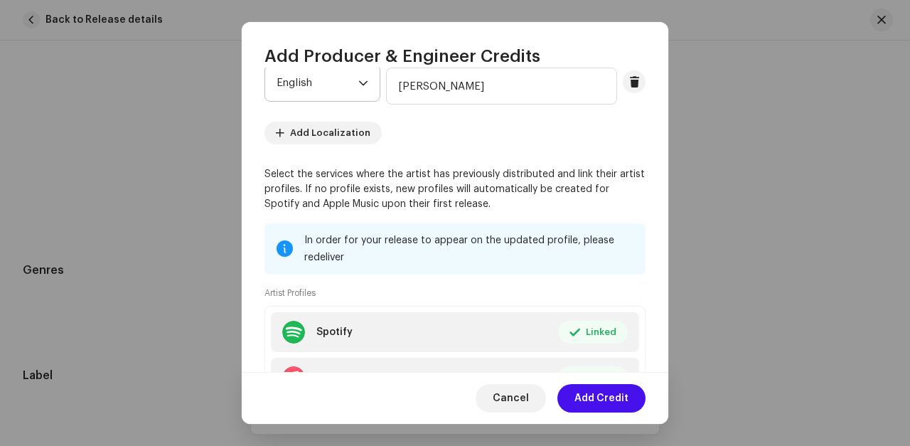
scroll to position [191, 0]
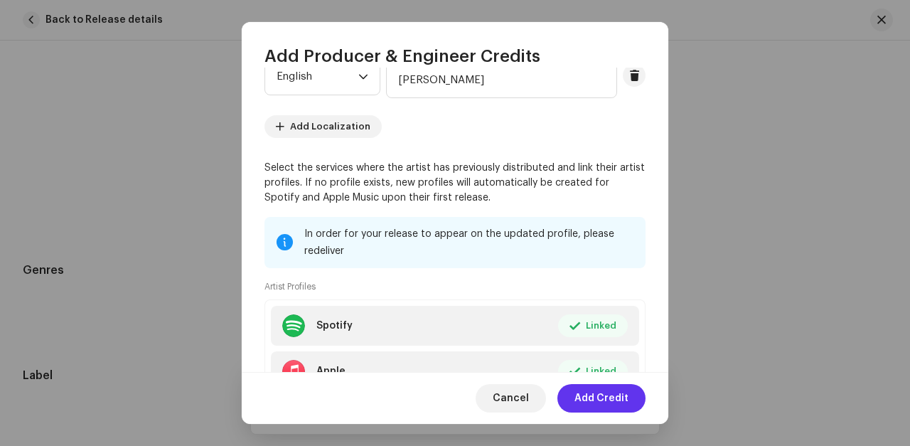
click at [594, 392] on span "Add Credit" at bounding box center [601, 398] width 54 height 28
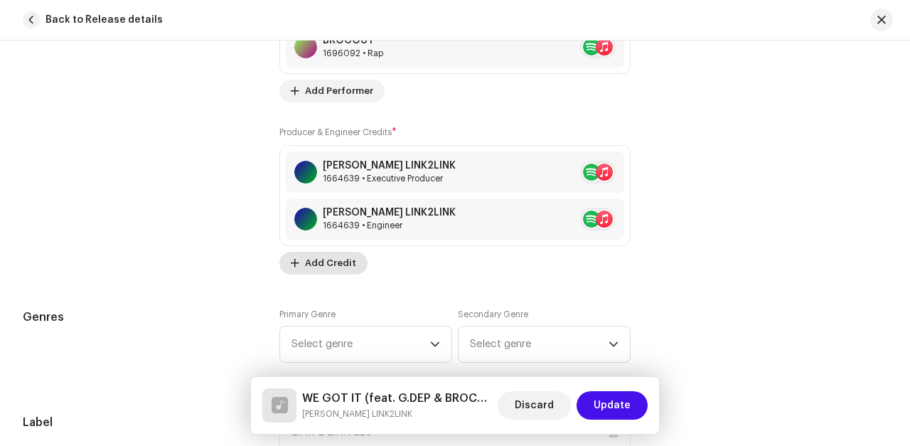
click at [319, 259] on span "Add Credit" at bounding box center [330, 263] width 51 height 28
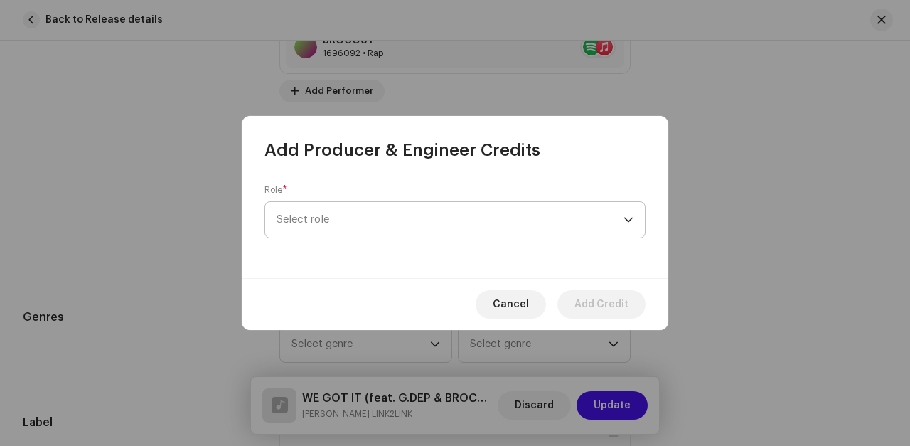
click at [320, 220] on span "Select role" at bounding box center [449, 220] width 347 height 36
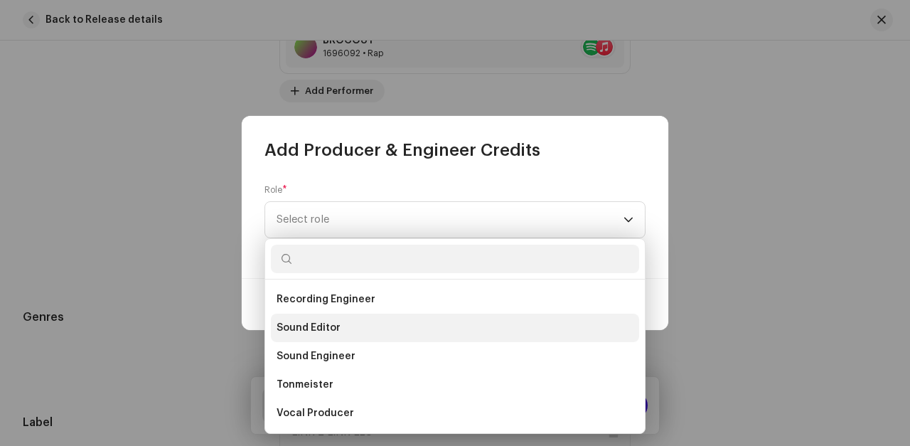
scroll to position [610, 0]
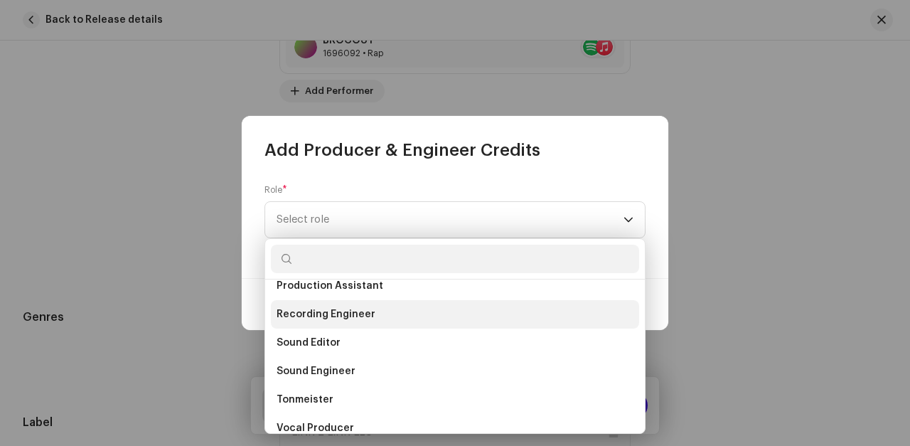
click at [306, 317] on span "Recording Engineer" at bounding box center [325, 314] width 99 height 14
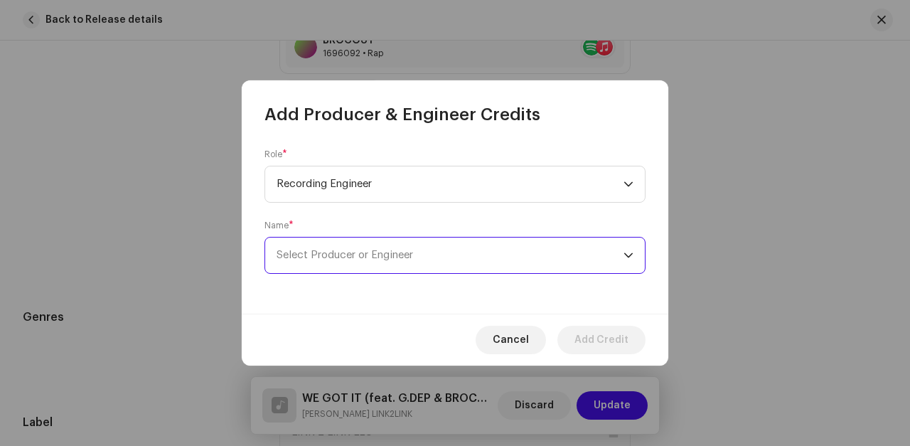
click at [316, 264] on span "Select Producer or Engineer" at bounding box center [449, 255] width 347 height 36
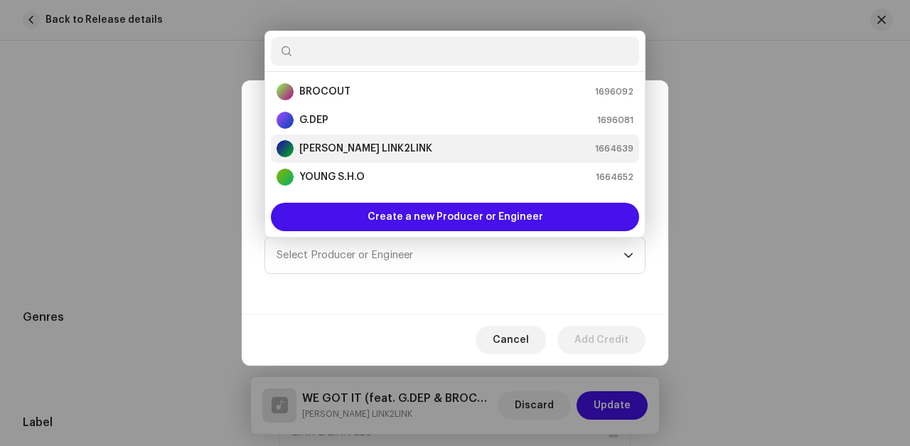
click at [319, 147] on strong "[PERSON_NAME] LINK2LINK" at bounding box center [365, 148] width 133 height 14
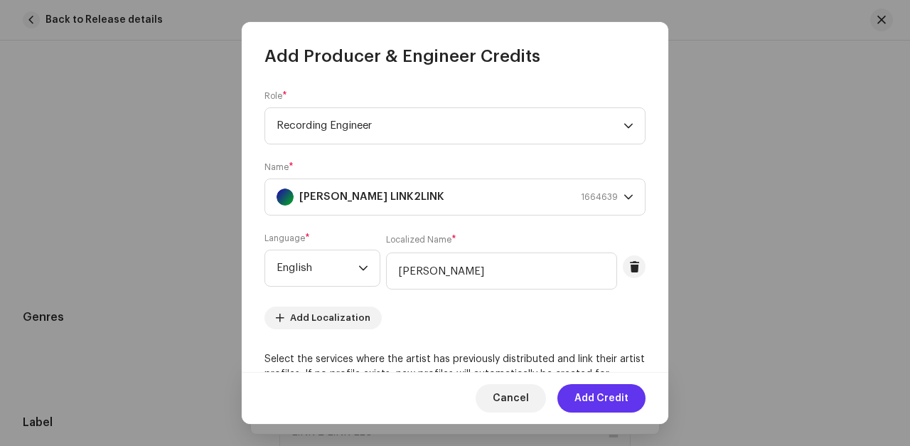
click at [591, 398] on span "Add Credit" at bounding box center [601, 398] width 54 height 28
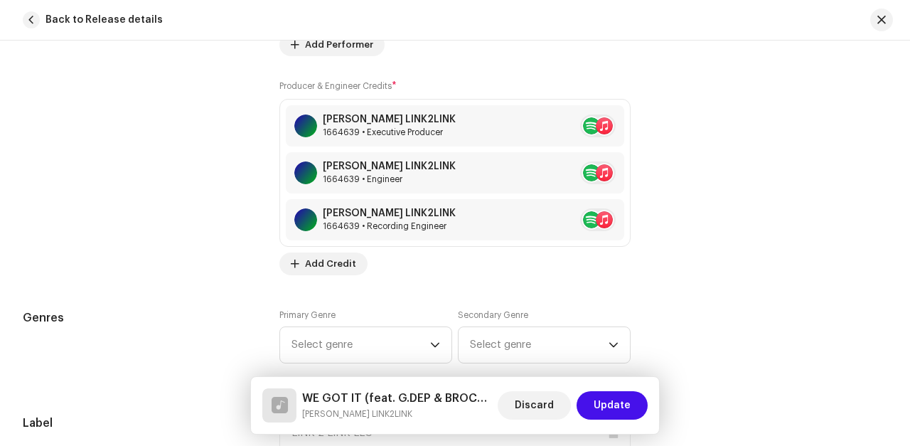
scroll to position [1406, 0]
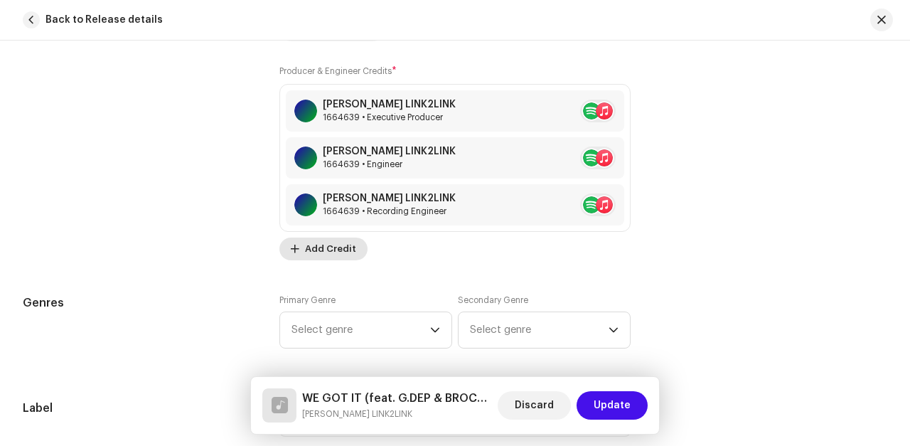
click at [322, 252] on span "Add Credit" at bounding box center [330, 249] width 51 height 28
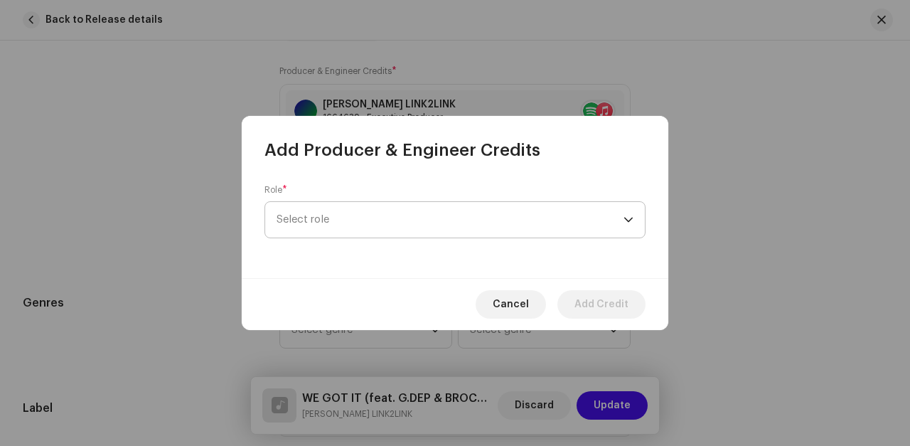
click at [313, 217] on span "Select role" at bounding box center [449, 220] width 347 height 36
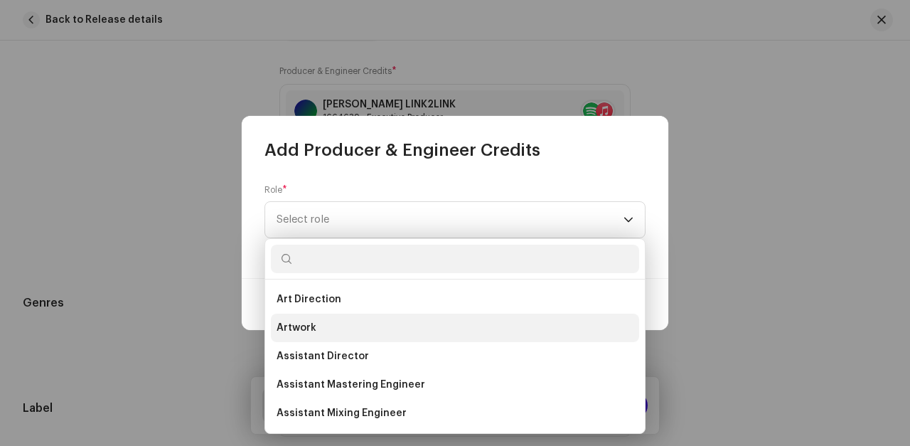
click at [297, 328] on span "Artwork" at bounding box center [296, 328] width 40 height 14
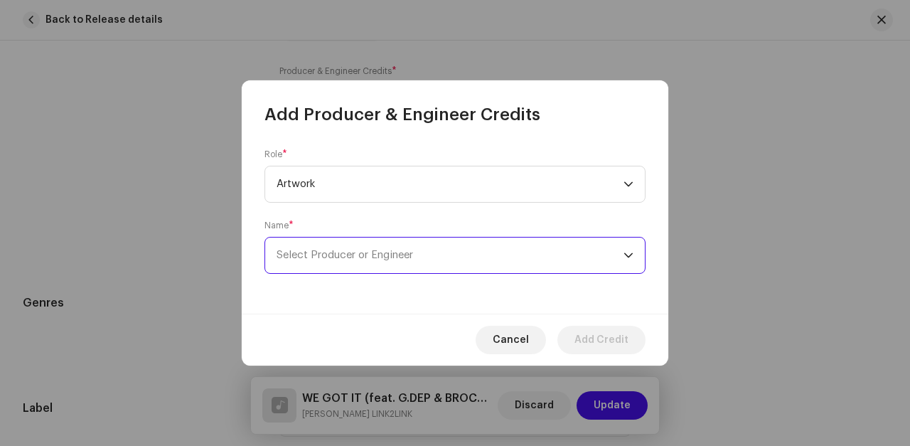
click at [317, 252] on span "Select Producer or Engineer" at bounding box center [344, 254] width 136 height 11
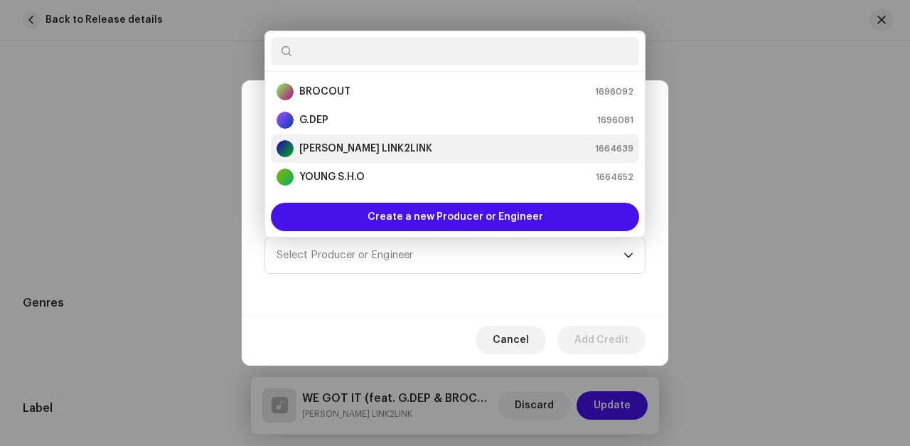
click at [328, 142] on strong "[PERSON_NAME] LINK2LINK" at bounding box center [365, 148] width 133 height 14
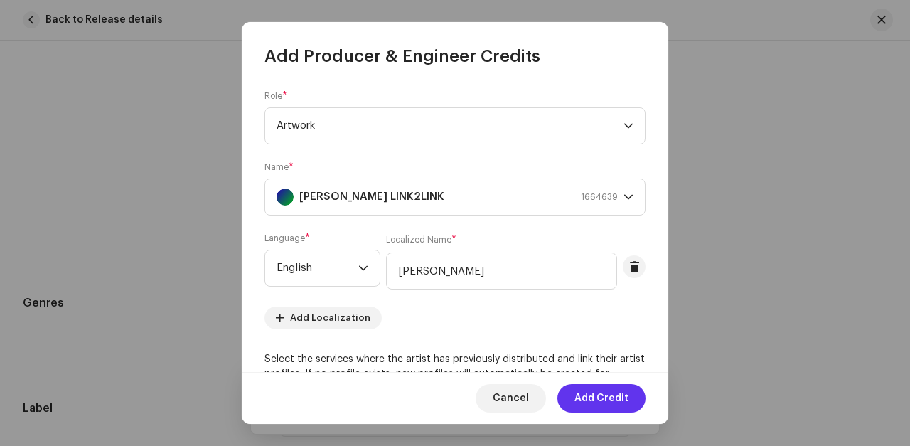
click at [603, 391] on span "Add Credit" at bounding box center [601, 398] width 54 height 28
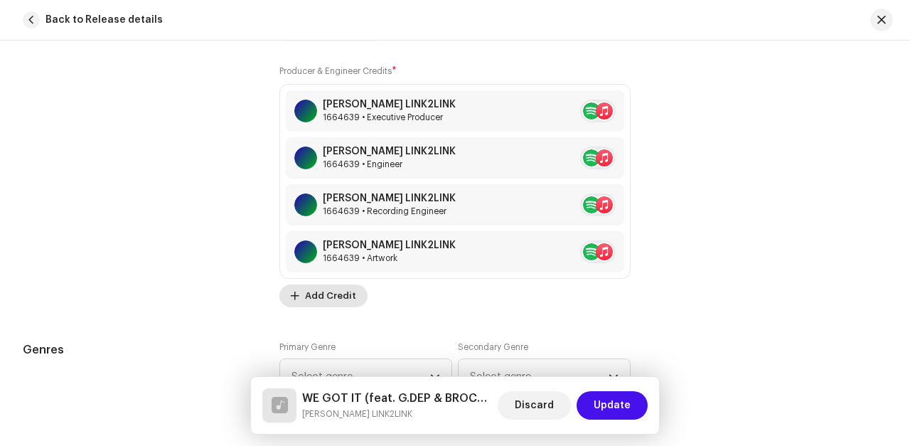
click at [328, 295] on span "Add Credit" at bounding box center [330, 295] width 51 height 28
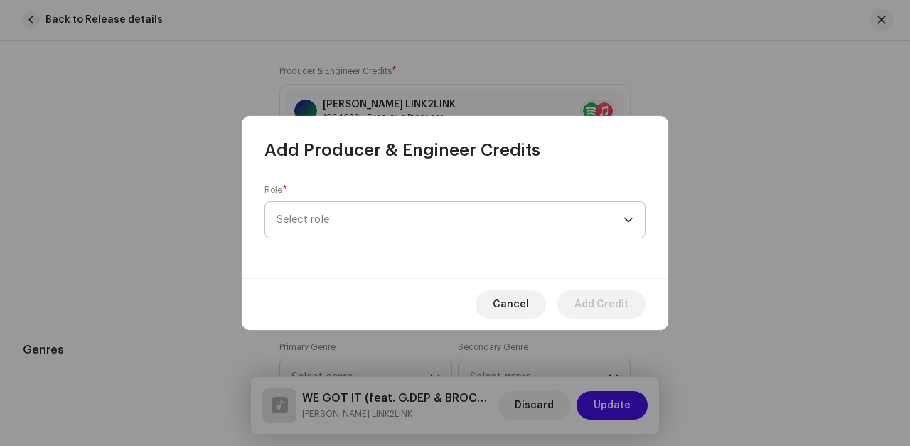
click at [316, 216] on span "Select role" at bounding box center [449, 220] width 347 height 36
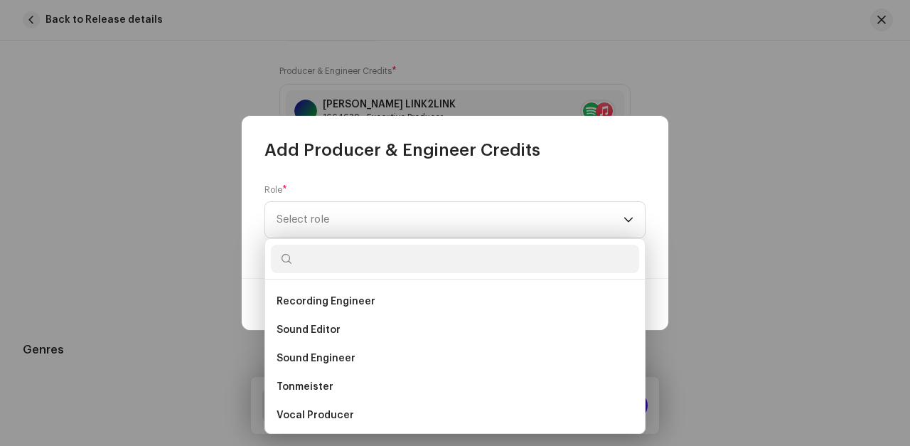
scroll to position [625, 0]
click at [364, 177] on div "Role * Select role" at bounding box center [455, 219] width 426 height 117
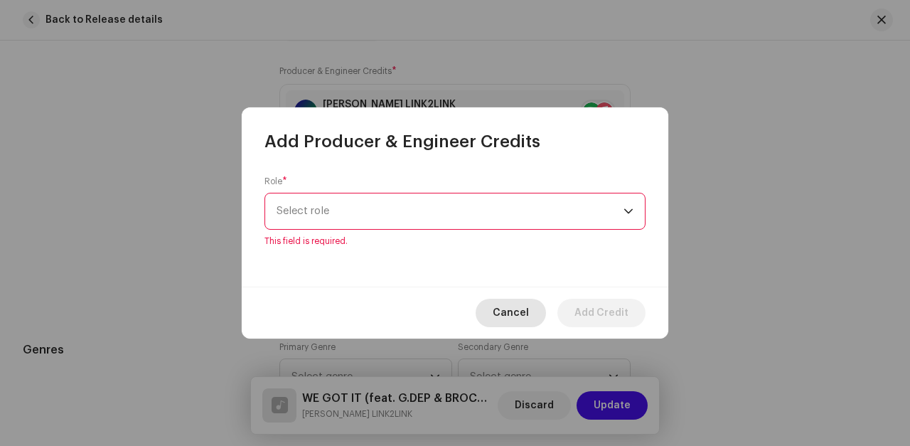
click at [517, 308] on span "Cancel" at bounding box center [510, 312] width 36 height 28
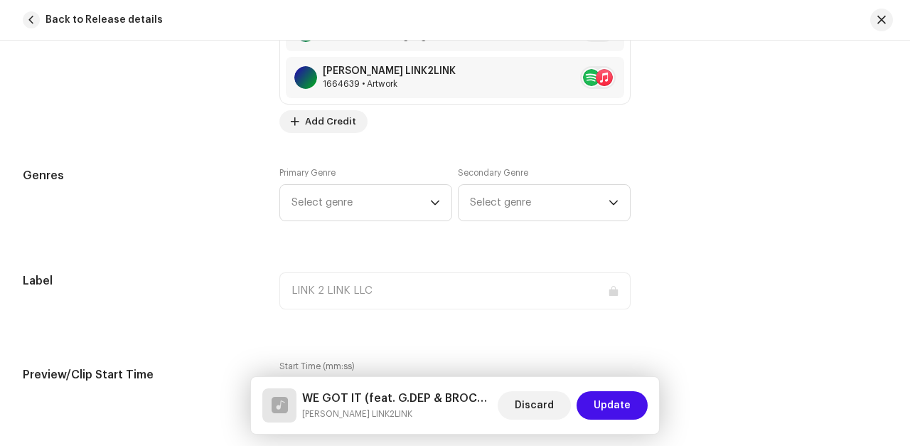
scroll to position [1584, 0]
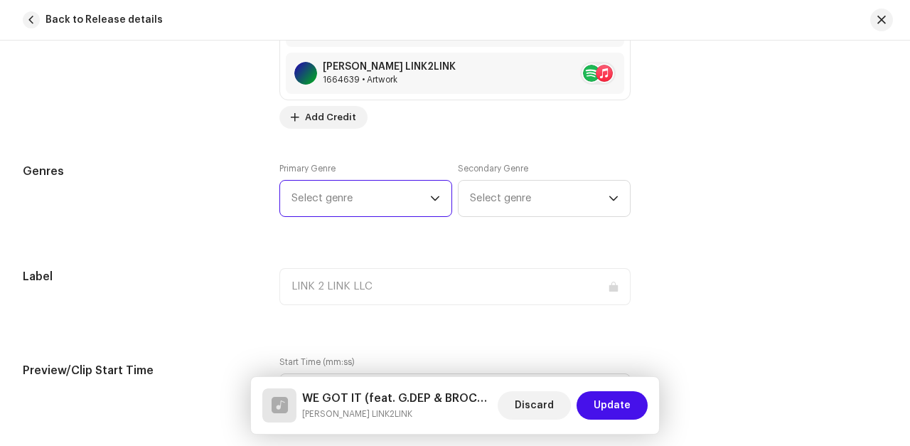
click at [390, 197] on span "Select genre" at bounding box center [360, 199] width 139 height 36
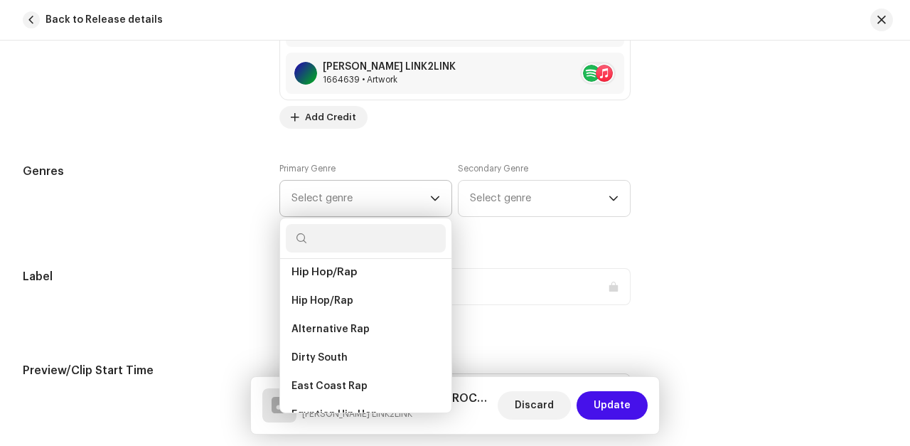
scroll to position [5687, 0]
click at [312, 294] on span "Hip Hop/Rap" at bounding box center [322, 301] width 62 height 14
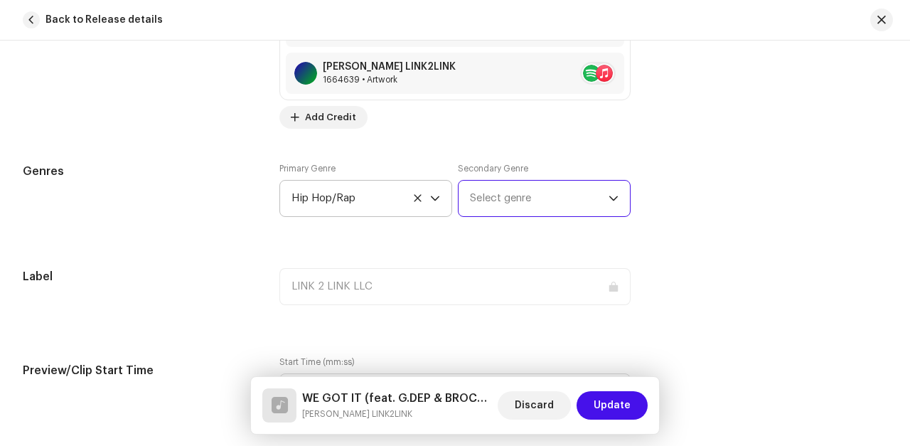
click at [529, 204] on span "Select genre" at bounding box center [539, 199] width 139 height 36
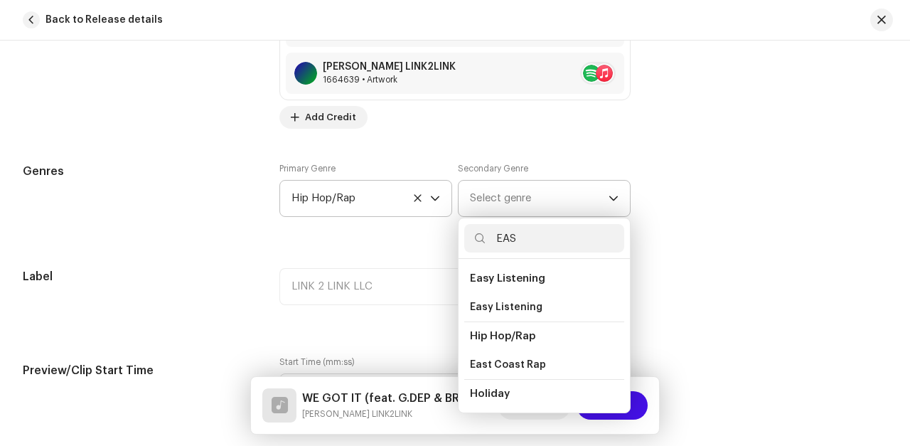
scroll to position [24, 0]
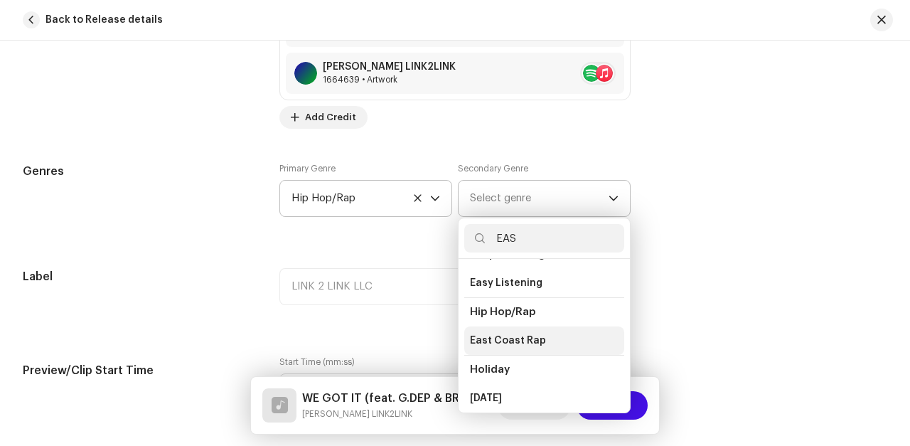
type input "EAS"
click at [504, 342] on span "East Coast Rap" at bounding box center [508, 340] width 76 height 14
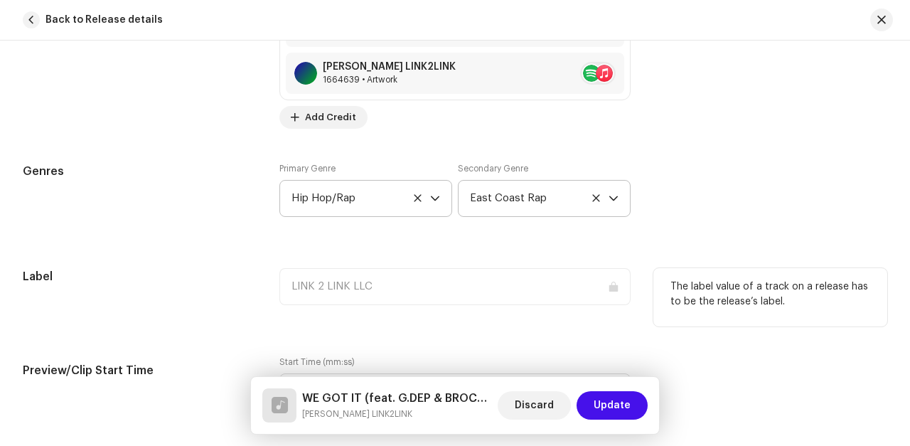
click at [387, 285] on div "LINK 2 LINK LLC" at bounding box center [454, 286] width 351 height 37
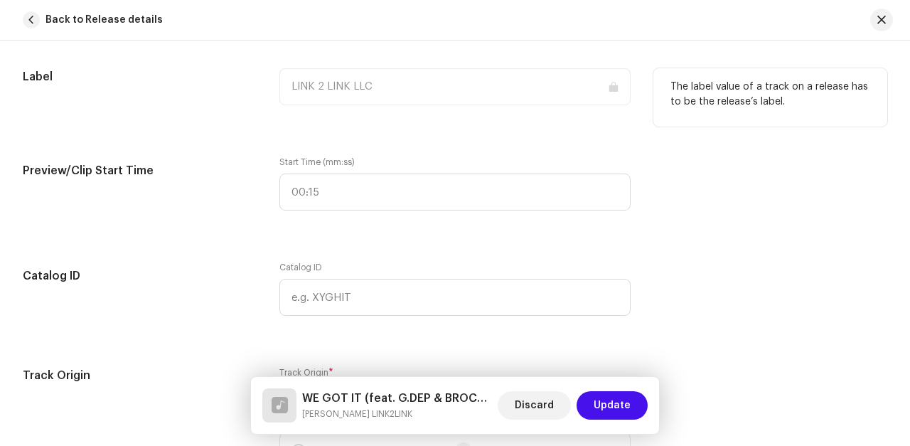
scroll to position [1787, 0]
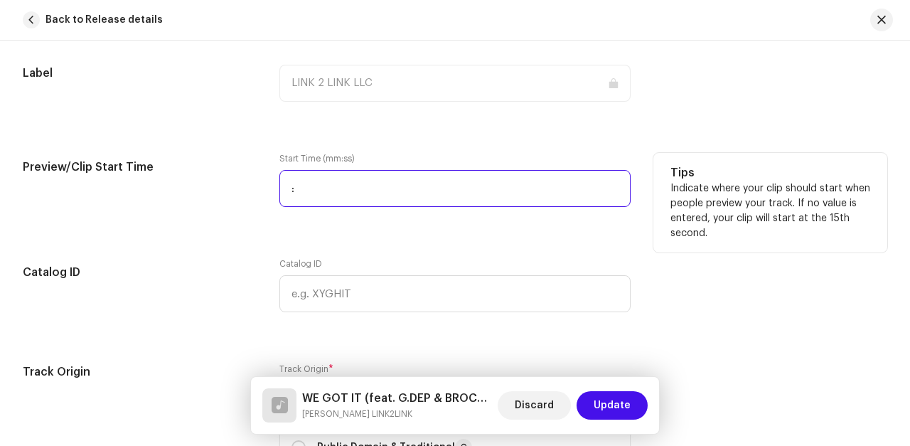
click at [321, 189] on input ":" at bounding box center [454, 188] width 351 height 37
type input "00:30"
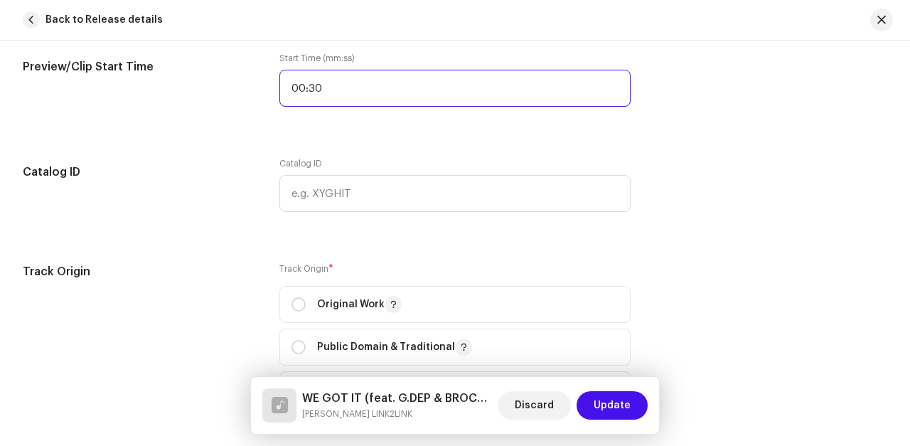
scroll to position [1895, 0]
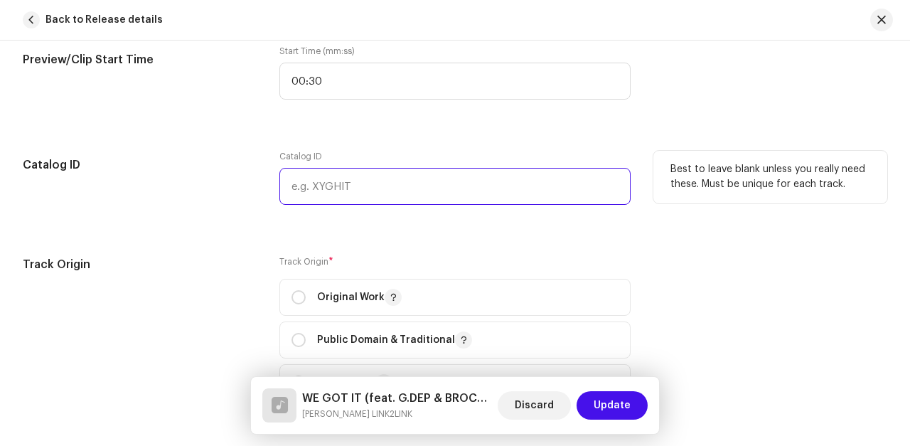
click at [332, 187] on input "text" at bounding box center [454, 186] width 351 height 37
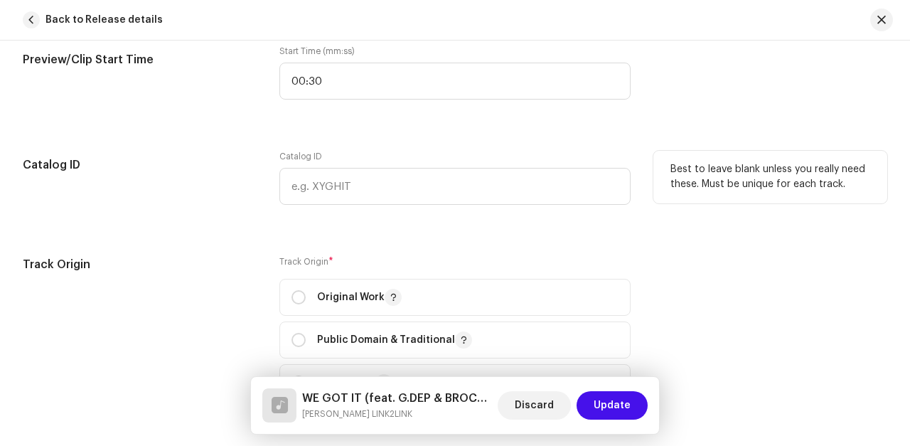
click at [235, 213] on div "Catalog ID" at bounding box center [140, 186] width 234 height 71
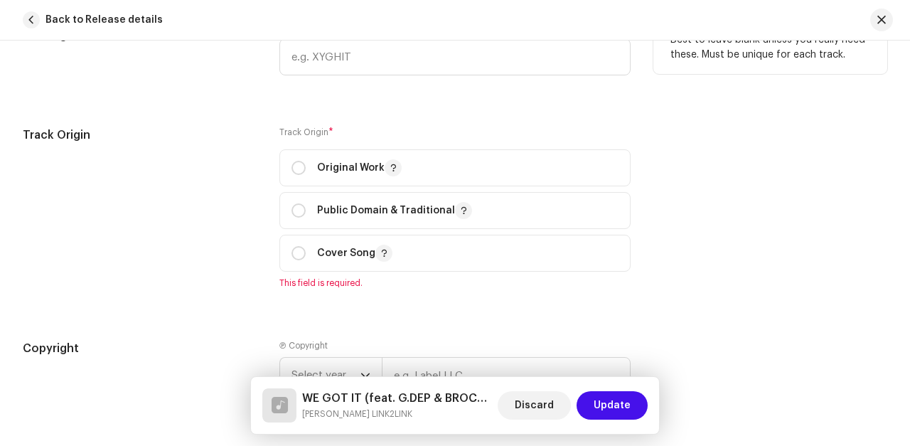
scroll to position [2029, 0]
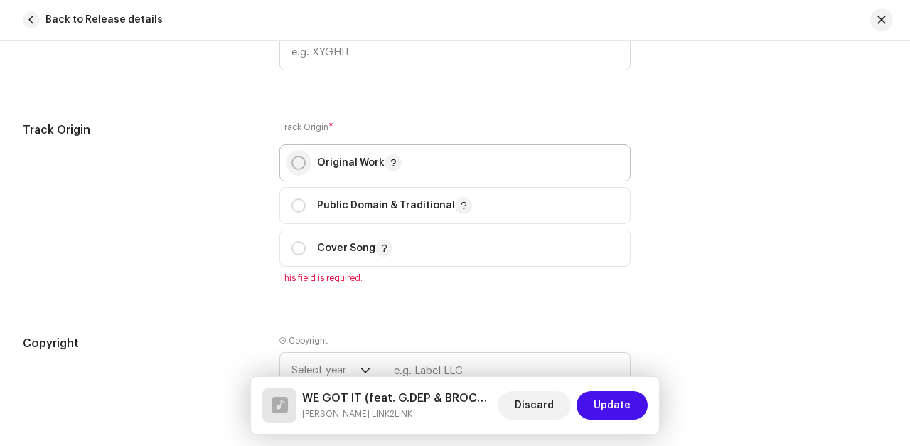
click at [293, 160] on input "radio" at bounding box center [298, 163] width 14 height 14
radio input "true"
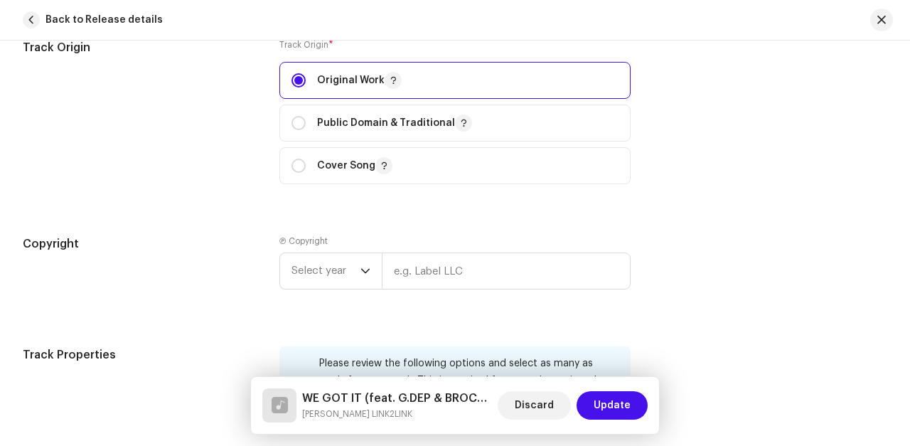
scroll to position [2112, 0]
click at [363, 265] on icon "dropdown trigger" at bounding box center [365, 270] width 10 height 10
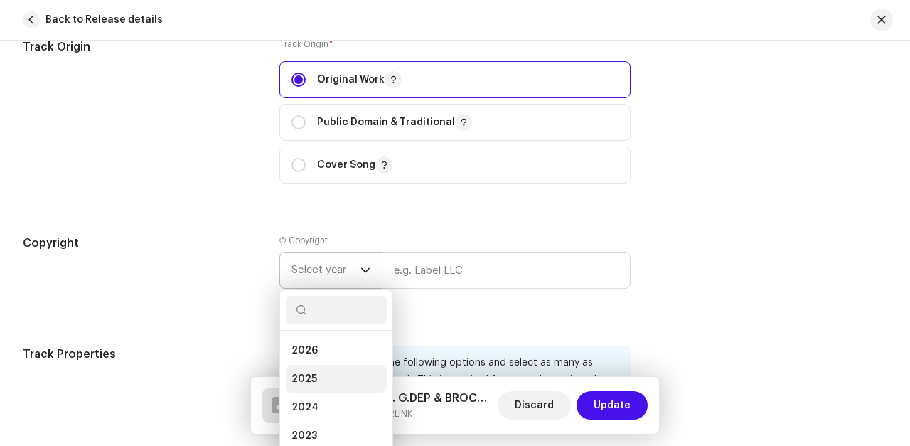
click at [319, 365] on li "2025" at bounding box center [336, 379] width 101 height 28
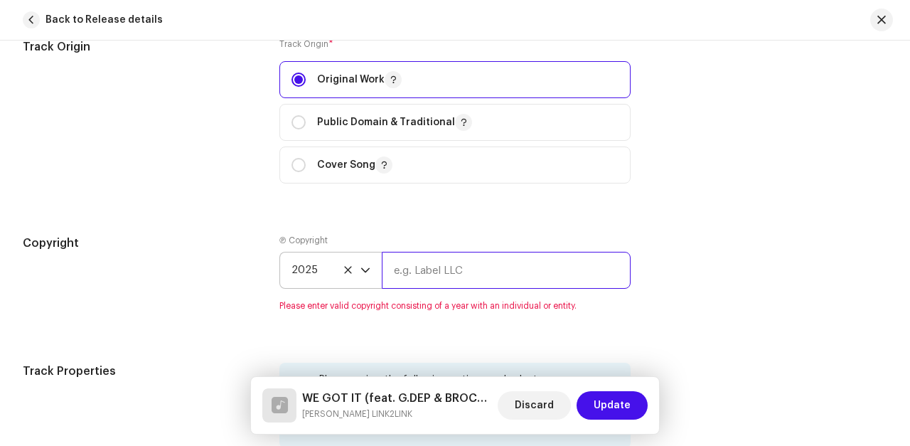
click at [435, 252] on input "text" at bounding box center [506, 270] width 249 height 37
type input "LINK 2 LINK LLC"
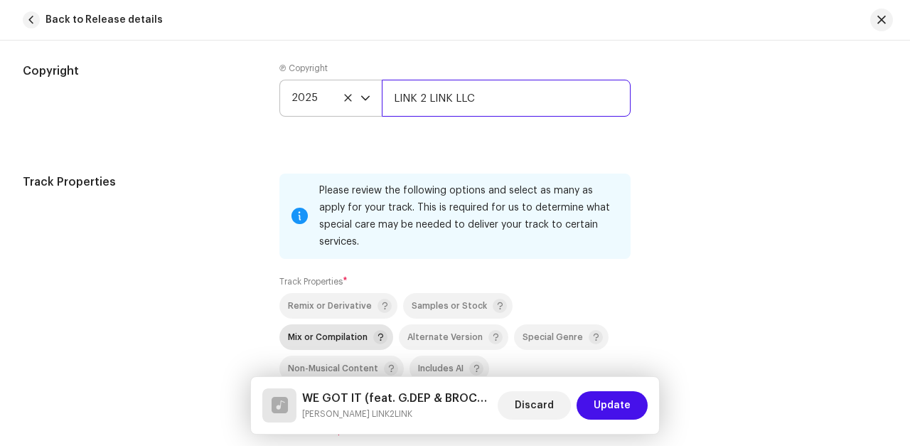
scroll to position [2284, 0]
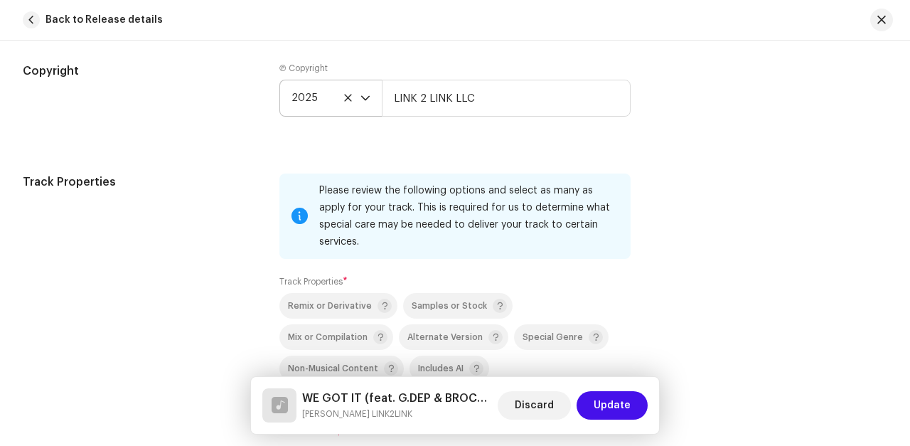
click at [284, 404] on input "None of the above apply" at bounding box center [286, 411] width 14 height 14
checkbox input "true"
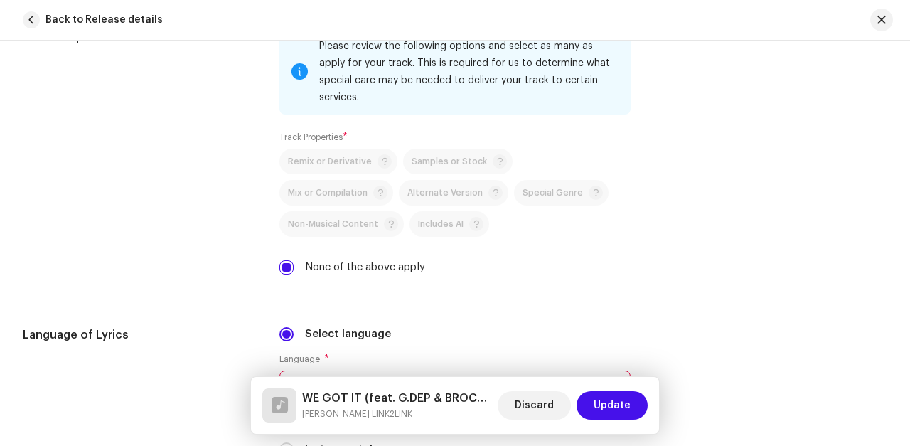
scroll to position [2433, 0]
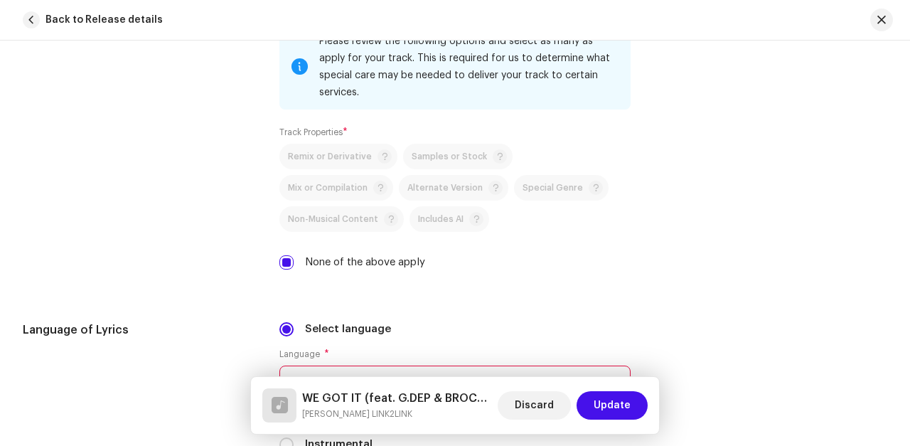
click at [360, 366] on span "Select language" at bounding box center [449, 384] width 317 height 36
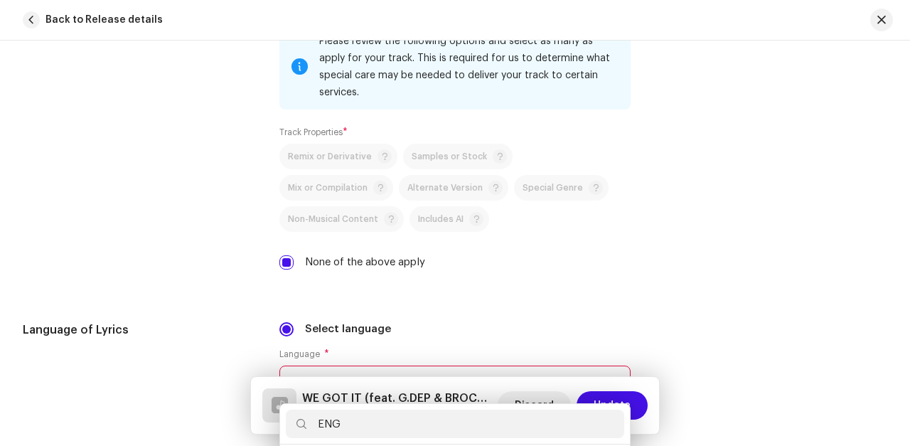
scroll to position [0, 0]
type input "ENG"
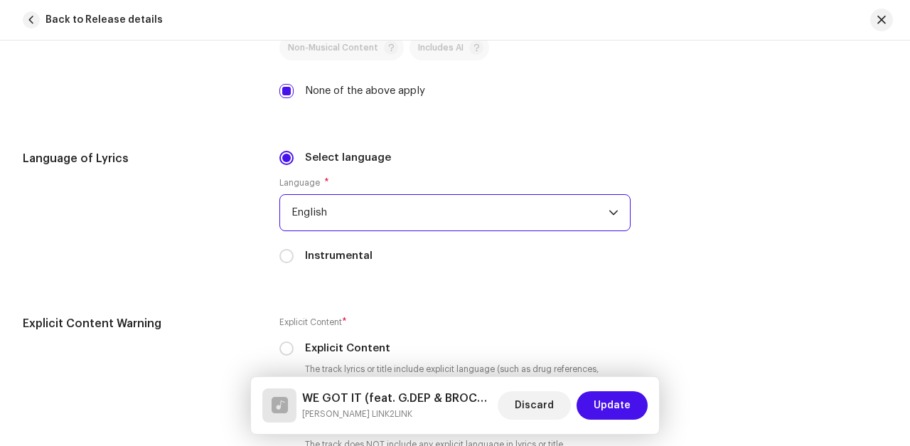
scroll to position [2605, 1]
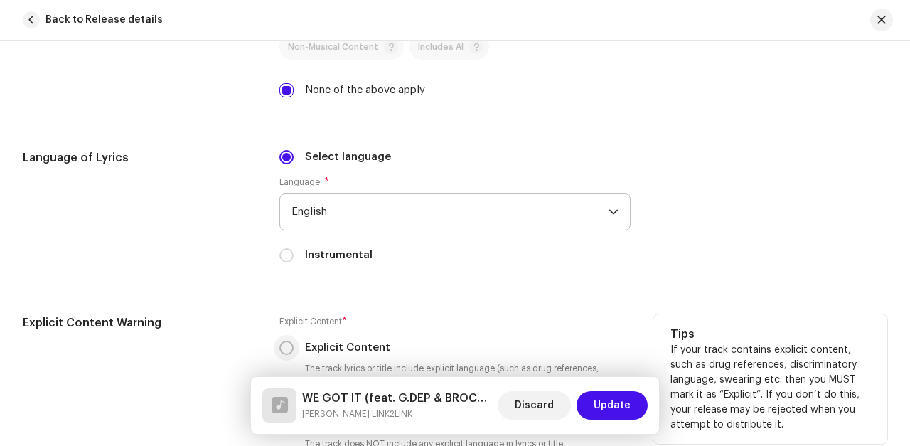
click at [288, 340] on input "Explicit Content" at bounding box center [286, 347] width 14 height 14
radio input "true"
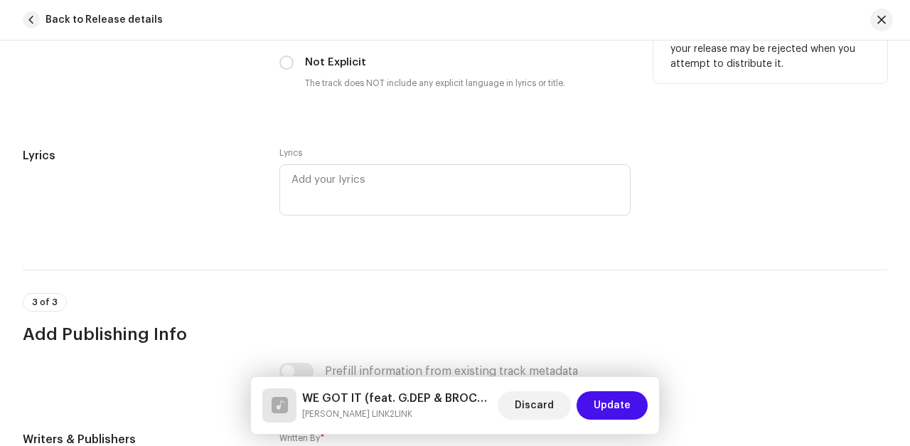
scroll to position [2975, 1]
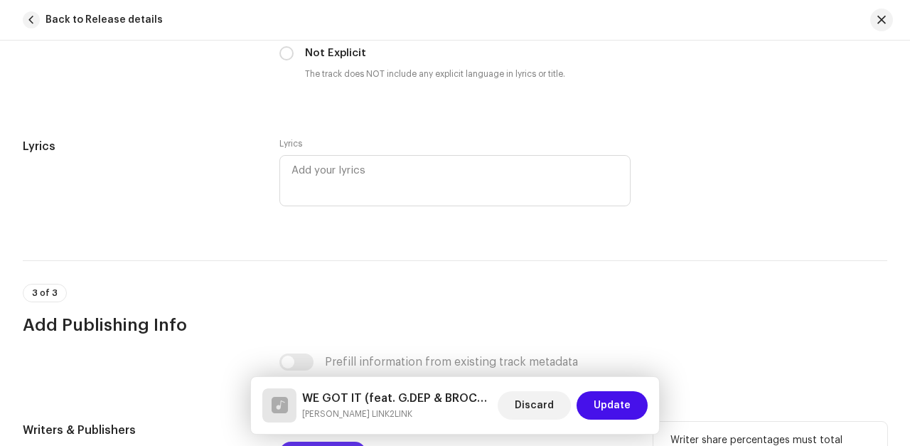
click at [325, 438] on span "Add Writer" at bounding box center [330, 452] width 50 height 28
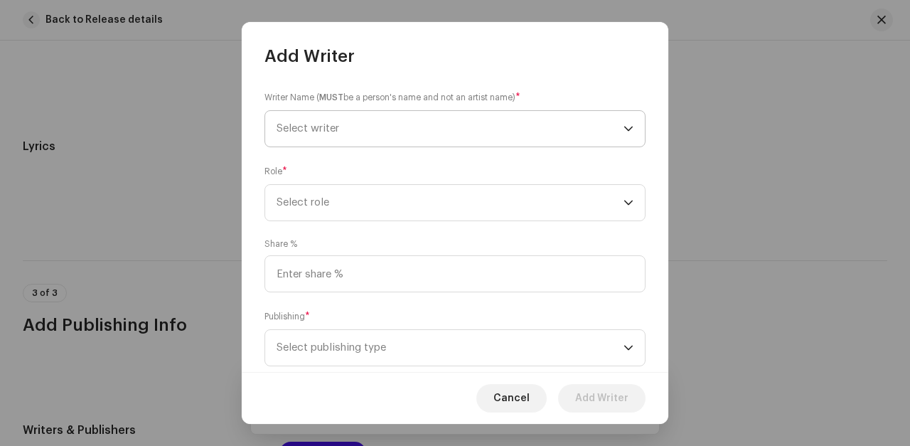
click at [369, 132] on span "Select writer" at bounding box center [449, 129] width 347 height 36
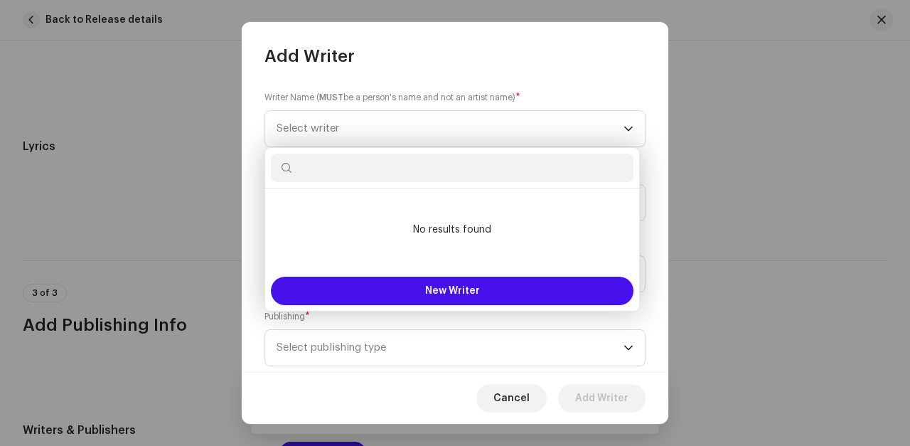
click at [323, 173] on input "text" at bounding box center [452, 167] width 362 height 28
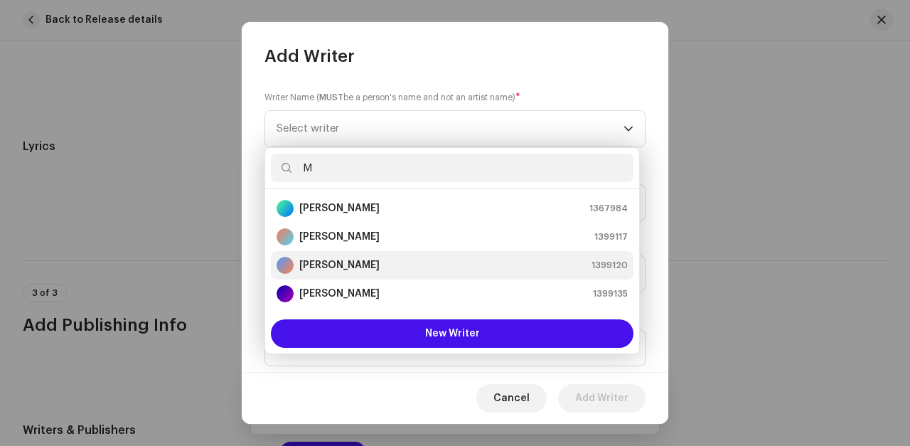
type input "M"
click at [323, 266] on strong "MELVIN COLEMAN" at bounding box center [339, 265] width 80 height 14
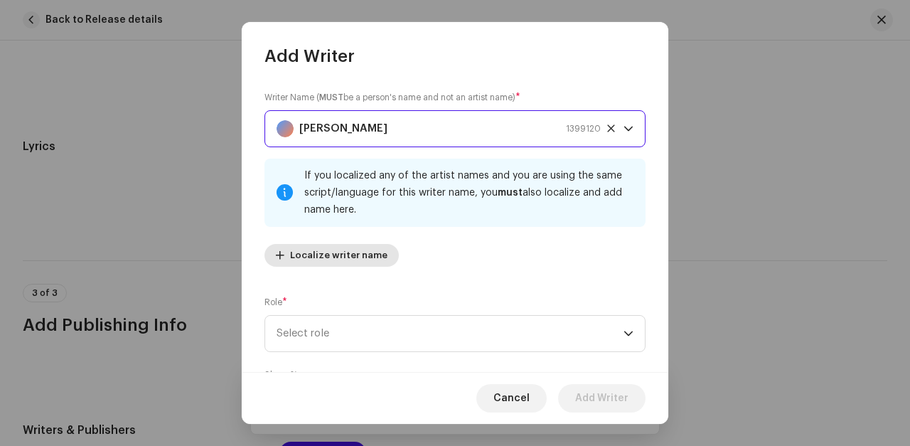
click at [322, 254] on span "Localize writer name" at bounding box center [338, 255] width 97 height 28
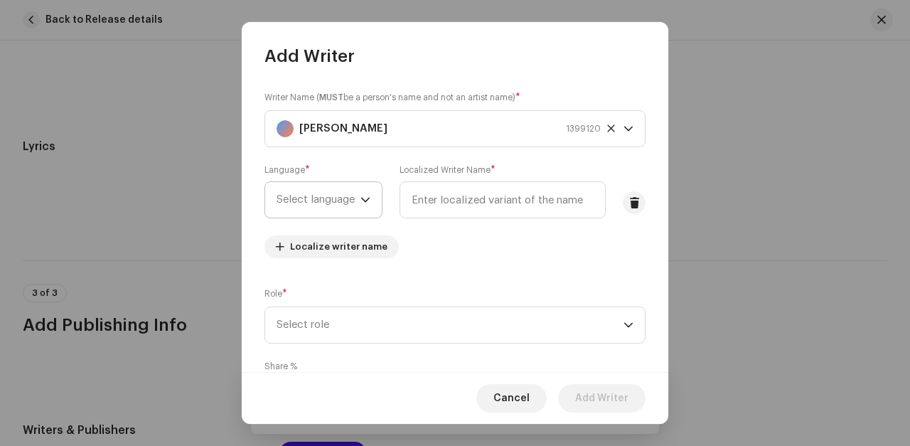
click at [357, 200] on span "Select language" at bounding box center [318, 200] width 84 height 36
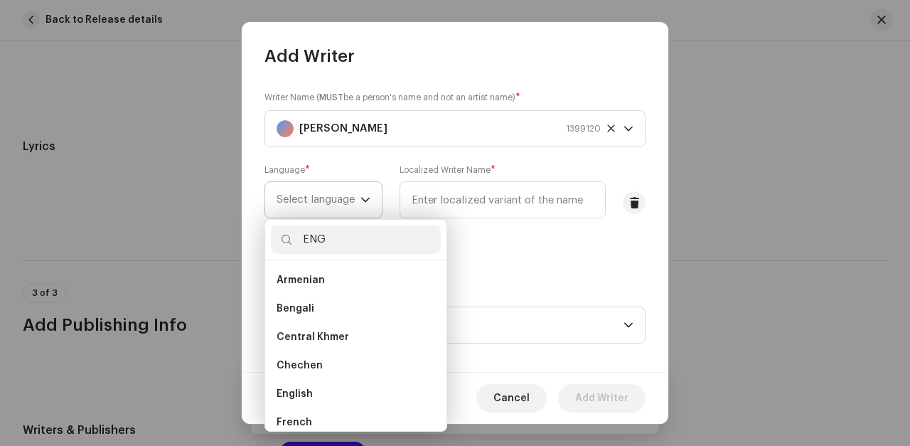
scroll to position [0, 0]
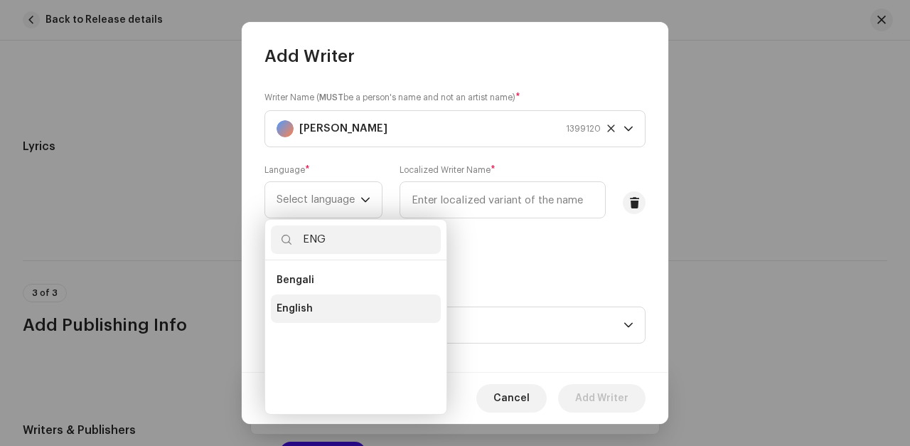
type input "ENG"
click at [295, 306] on span "English" at bounding box center [294, 308] width 36 height 14
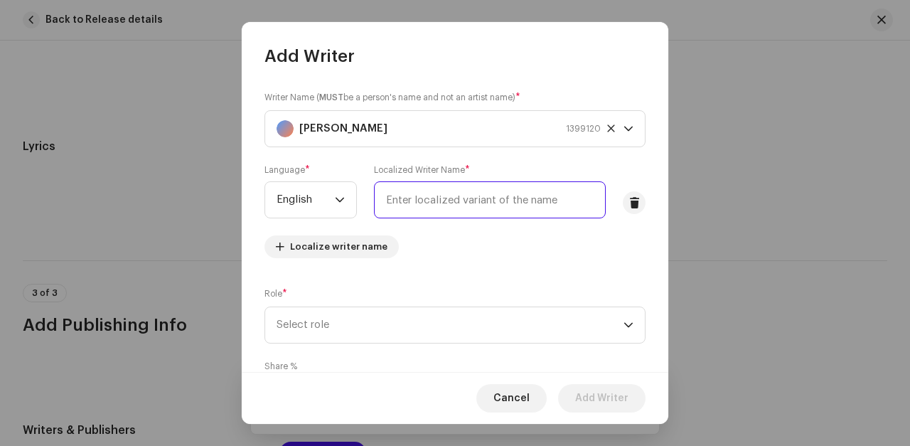
click at [403, 204] on input "text" at bounding box center [490, 199] width 232 height 37
type input "MEL LOVE"
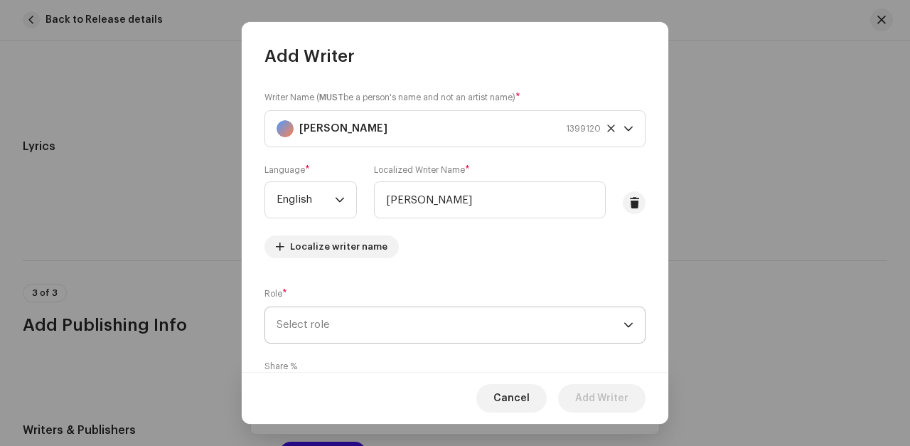
click at [417, 322] on span "Select role" at bounding box center [449, 325] width 347 height 36
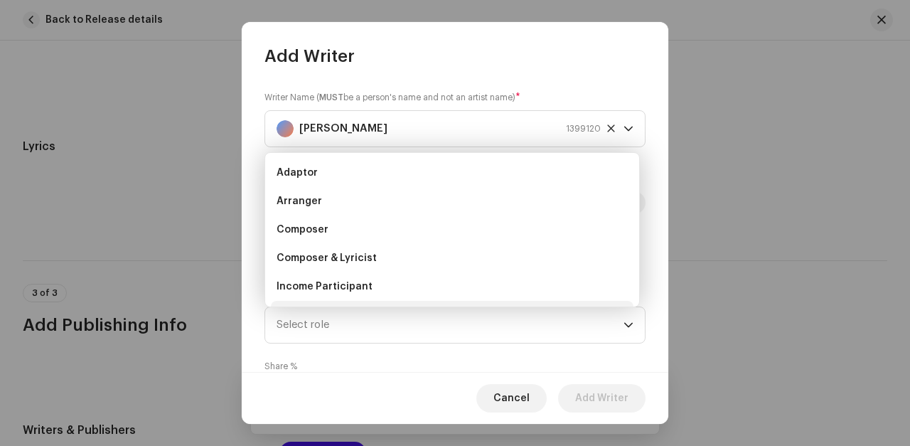
scroll to position [23, 0]
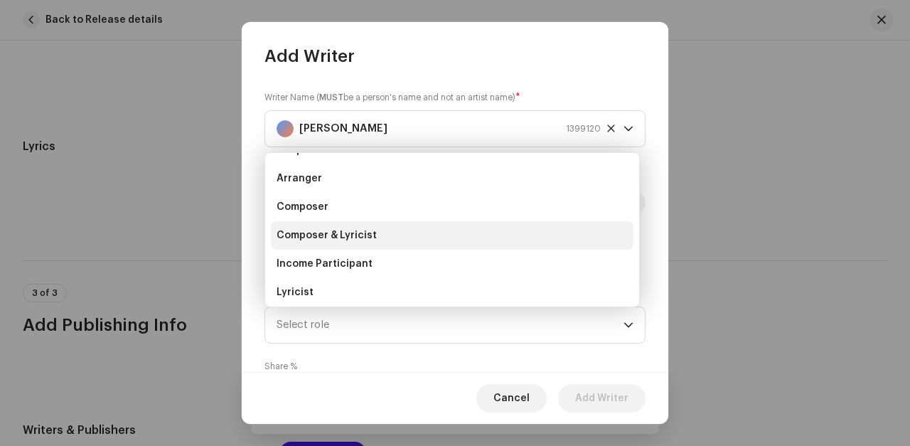
click at [309, 235] on span "Composer & Lyricist" at bounding box center [326, 235] width 100 height 14
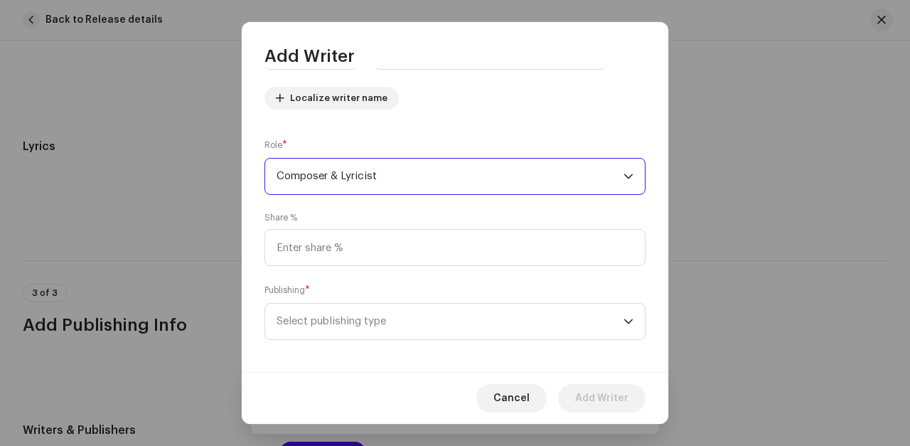
scroll to position [157, 0]
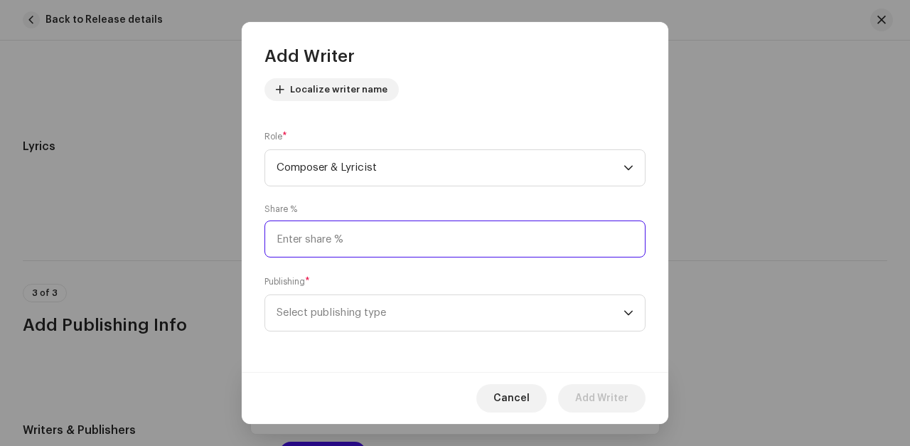
click at [331, 240] on input at bounding box center [454, 238] width 381 height 37
type input "80.00"
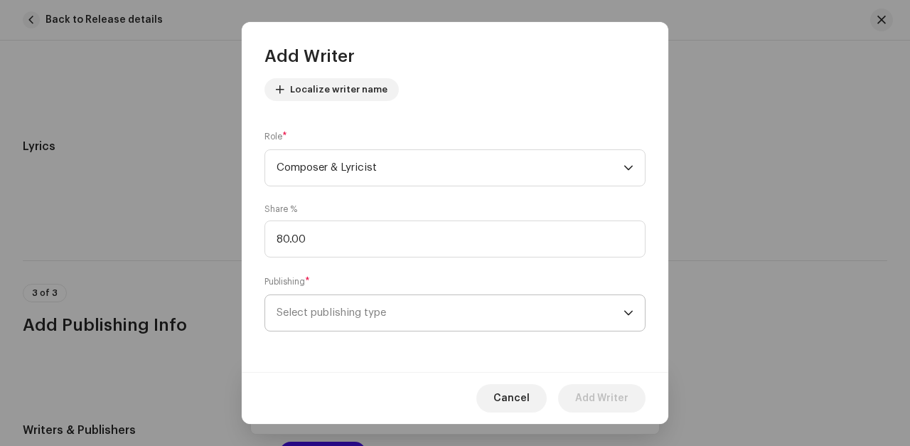
click at [319, 309] on span "Select publishing type" at bounding box center [449, 313] width 347 height 36
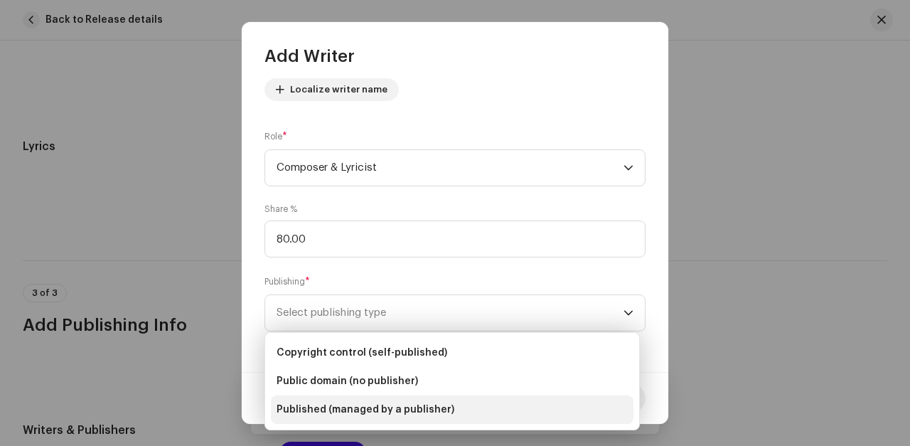
click at [291, 406] on span "Published (managed by a publisher)" at bounding box center [365, 409] width 178 height 14
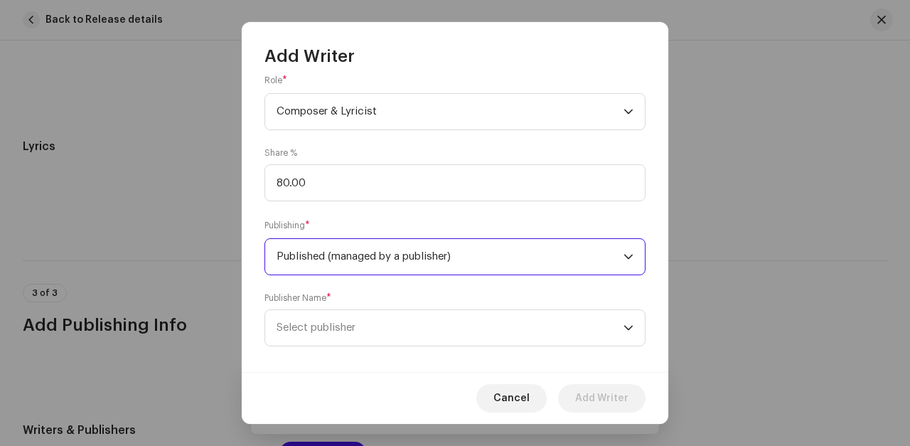
scroll to position [229, 0]
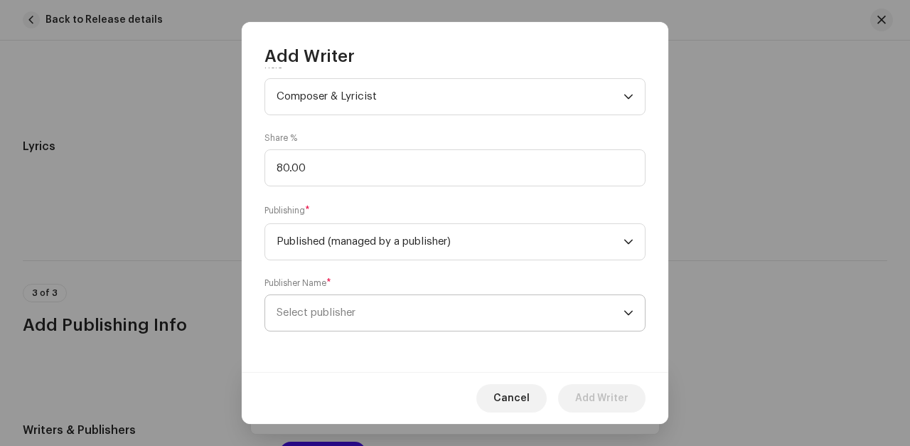
click at [311, 311] on span "Select publisher" at bounding box center [315, 312] width 79 height 11
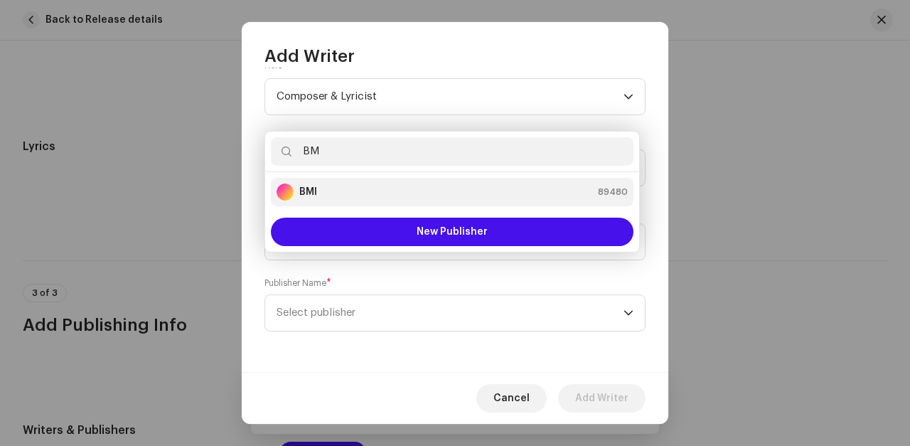
type input "BM"
click at [306, 188] on strong "BMI" at bounding box center [308, 192] width 18 height 14
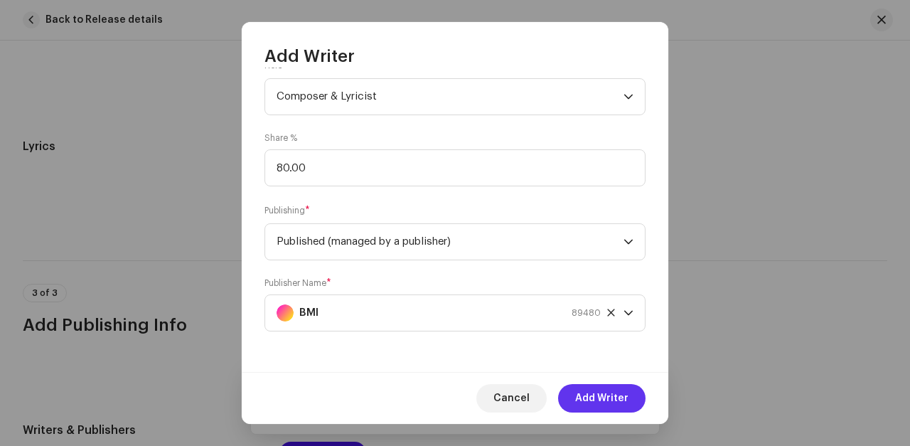
click at [596, 394] on span "Add Writer" at bounding box center [601, 398] width 53 height 28
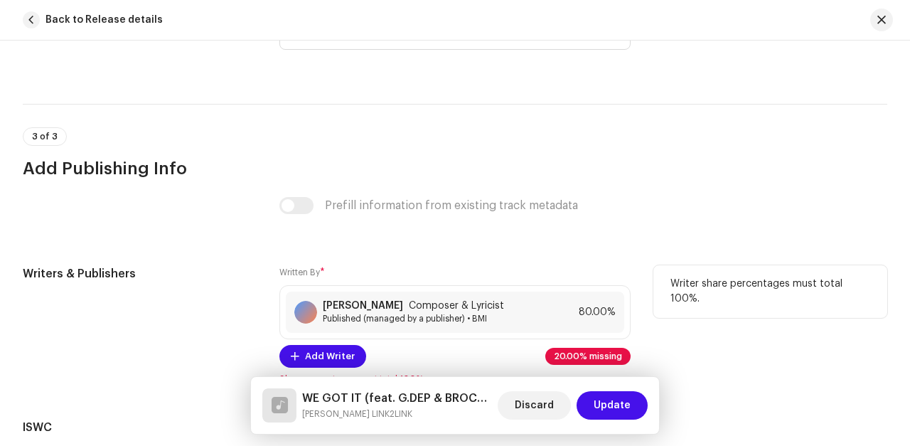
scroll to position [3141, 1]
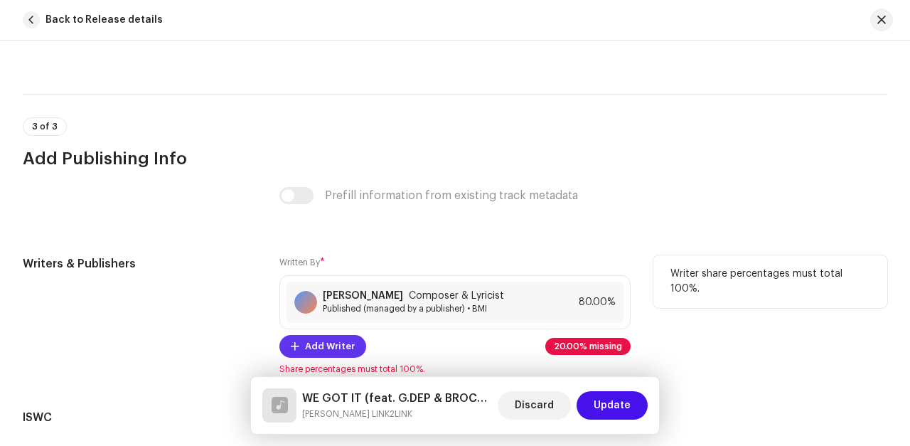
click at [316, 332] on span "Add Writer" at bounding box center [330, 346] width 50 height 28
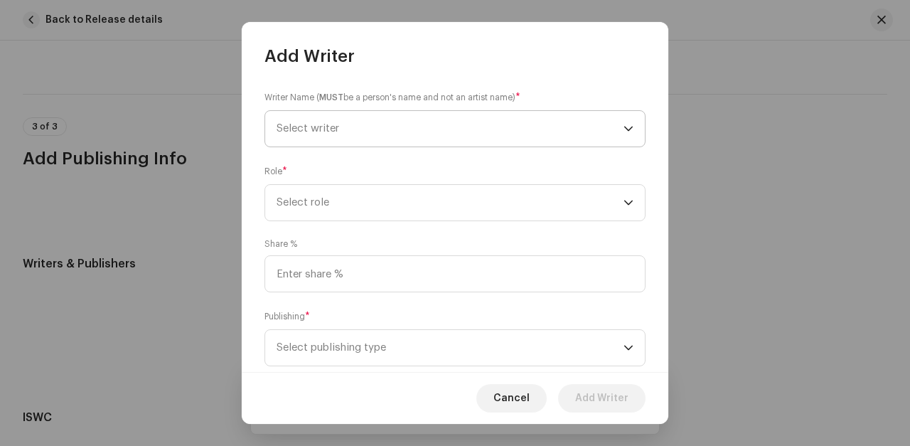
click at [335, 125] on span "Select writer" at bounding box center [307, 128] width 63 height 11
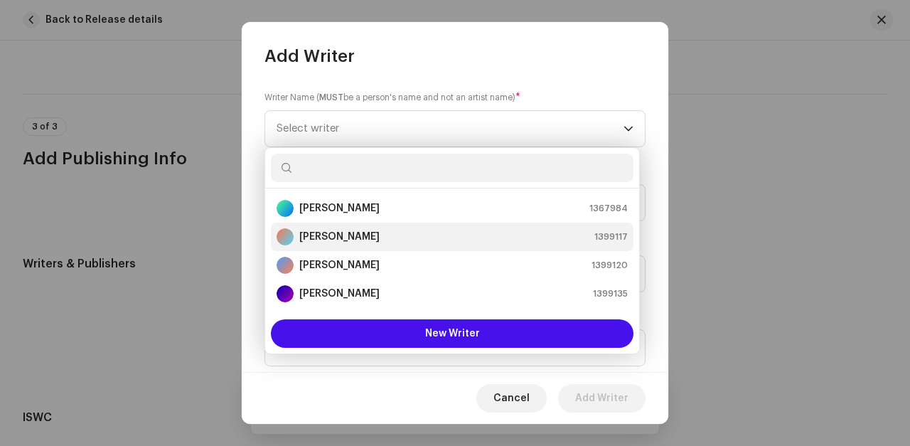
click at [326, 236] on strong "TREVELL COLEMAN" at bounding box center [339, 237] width 80 height 14
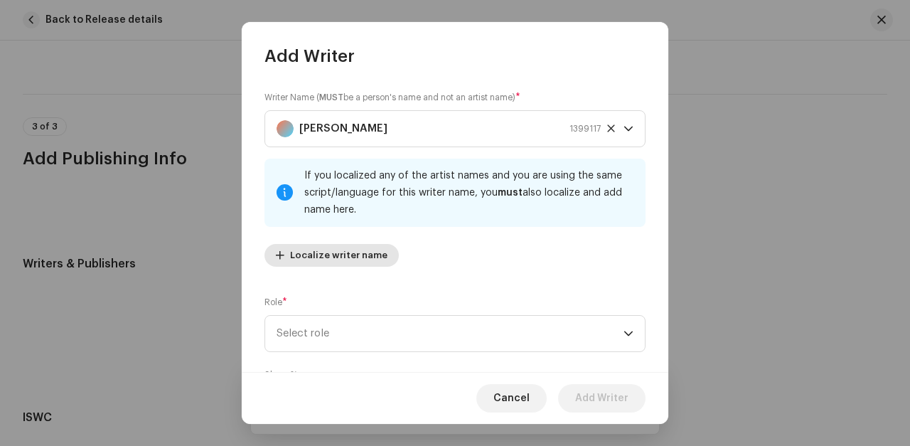
click at [317, 257] on span "Localize writer name" at bounding box center [338, 255] width 97 height 28
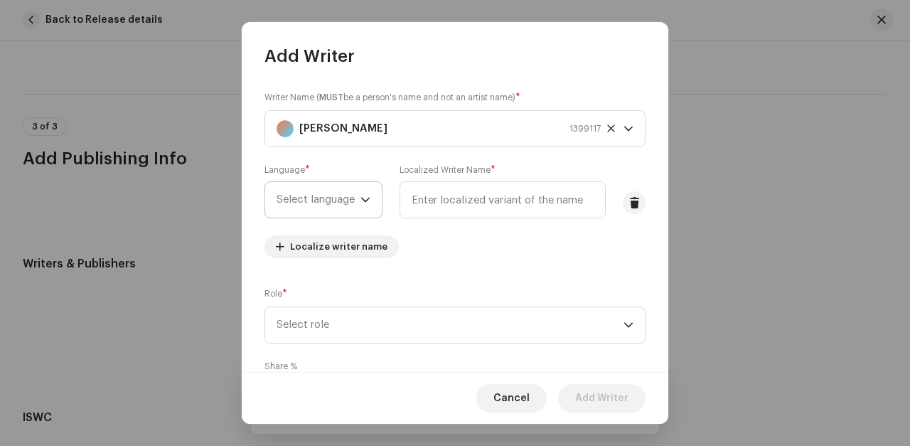
click at [350, 200] on span "Select language" at bounding box center [318, 200] width 84 height 36
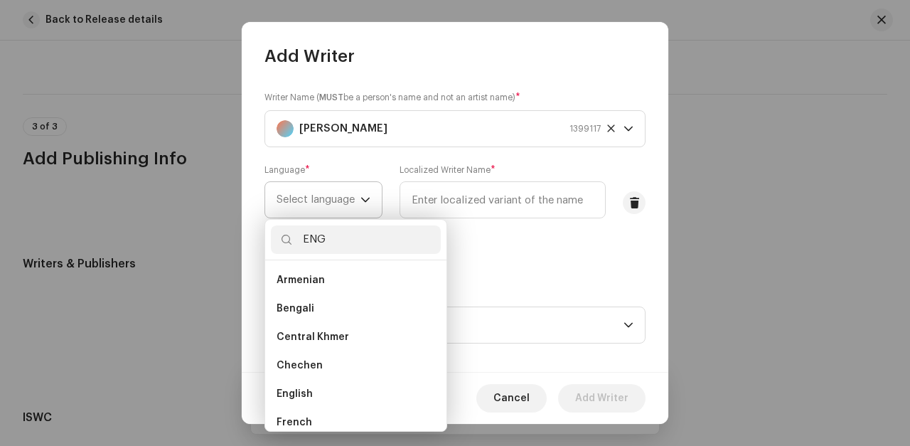
scroll to position [0, 0]
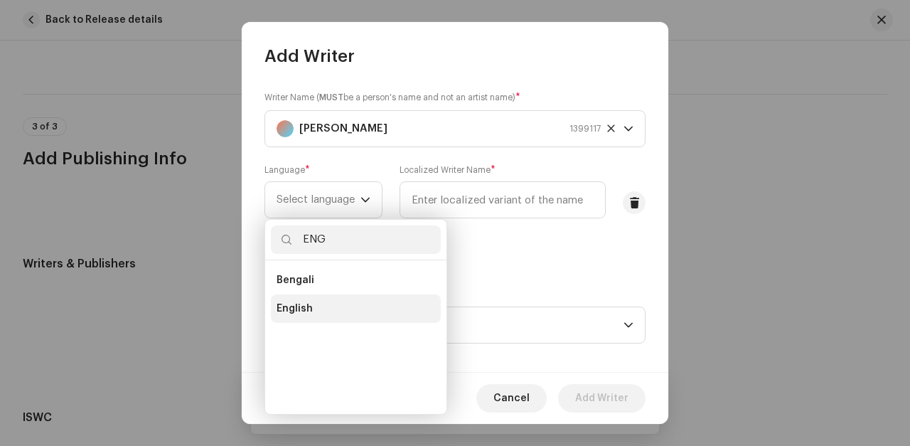
type input "ENG"
click at [291, 306] on span "English" at bounding box center [294, 308] width 36 height 14
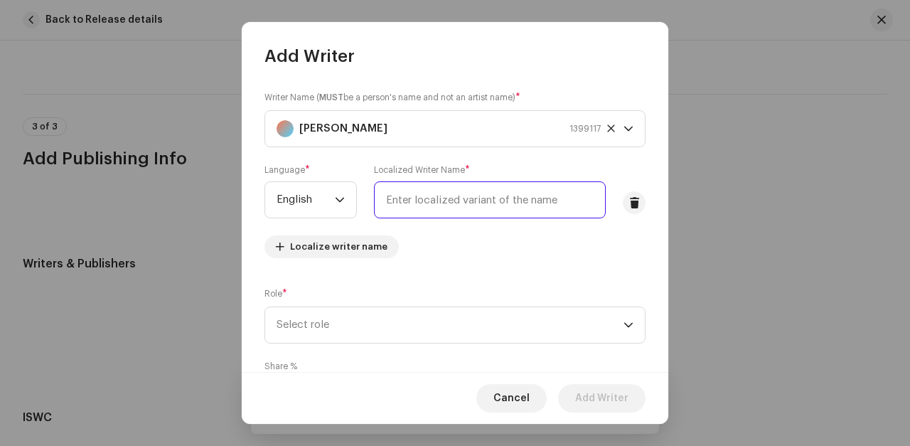
click at [416, 202] on input "text" at bounding box center [490, 199] width 232 height 37
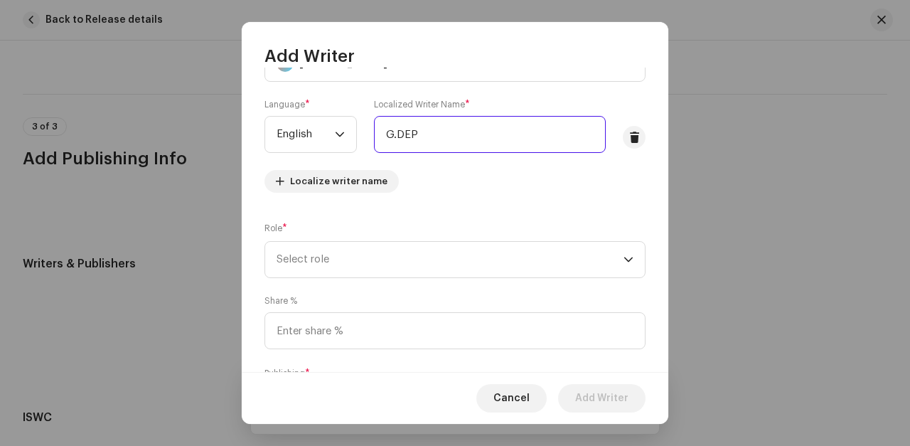
scroll to position [82, 0]
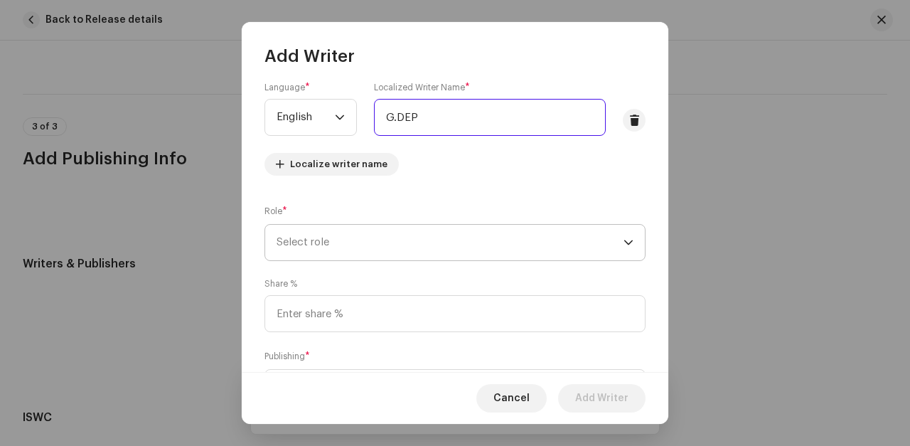
type input "G.DEP"
click at [389, 242] on span "Select role" at bounding box center [449, 243] width 347 height 36
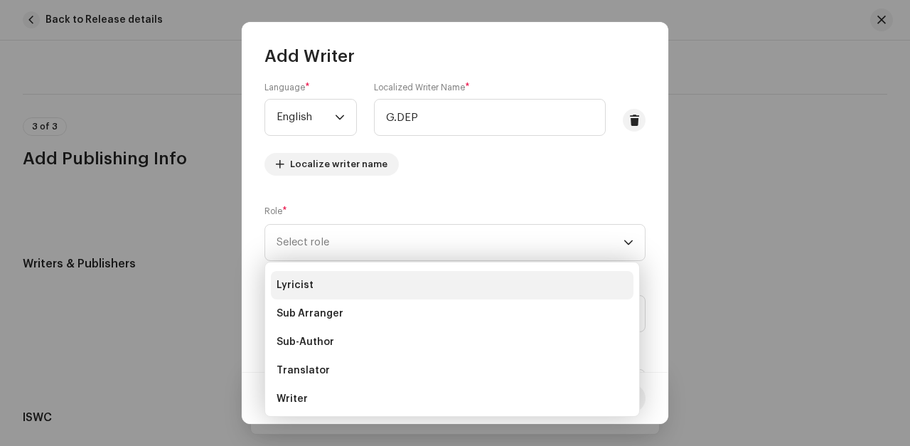
scroll to position [141, 0]
click at [295, 285] on span "Lyricist" at bounding box center [294, 283] width 37 height 14
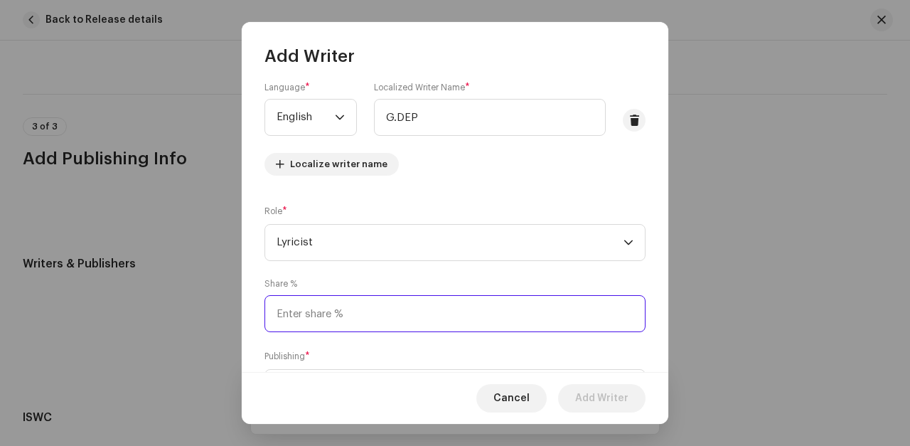
click at [302, 318] on input at bounding box center [454, 313] width 381 height 37
type input "10.00"
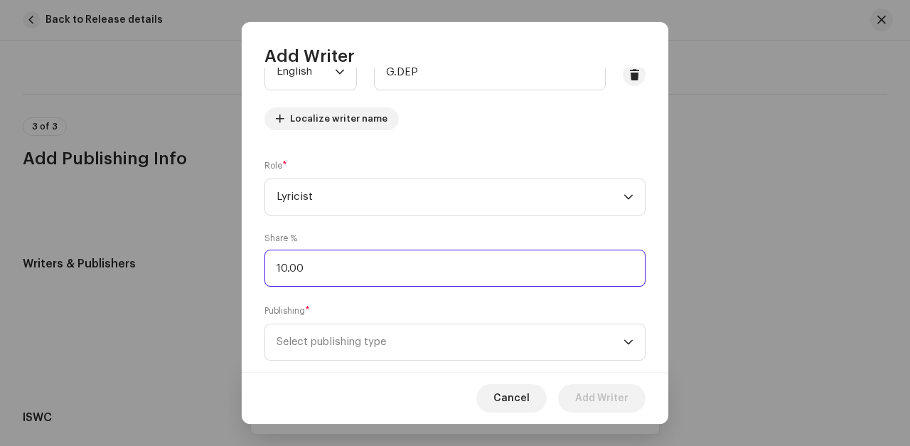
scroll to position [157, 0]
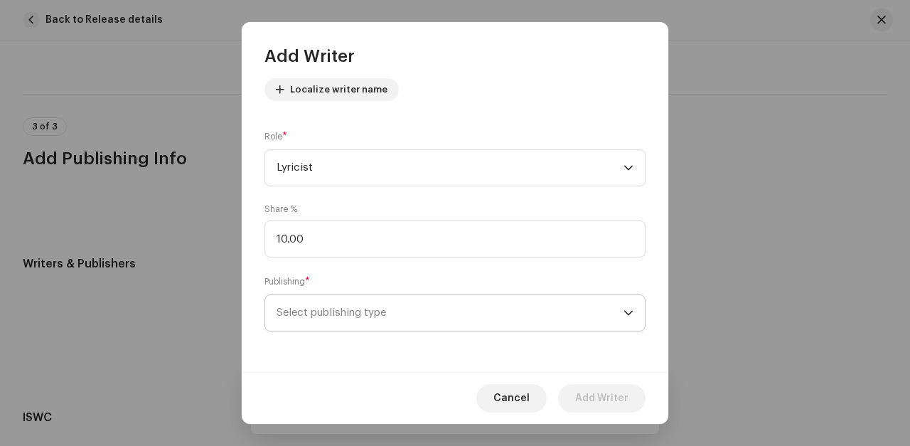
click at [355, 312] on span "Select publishing type" at bounding box center [449, 313] width 347 height 36
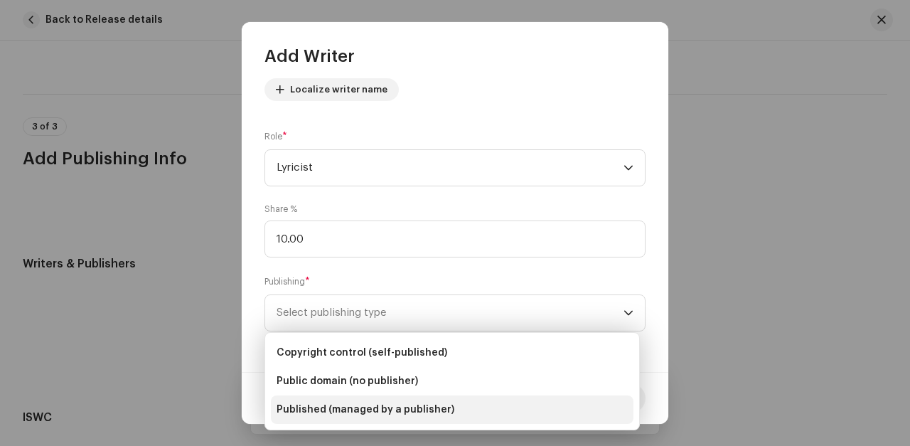
click at [312, 406] on span "Published (managed by a publisher)" at bounding box center [365, 409] width 178 height 14
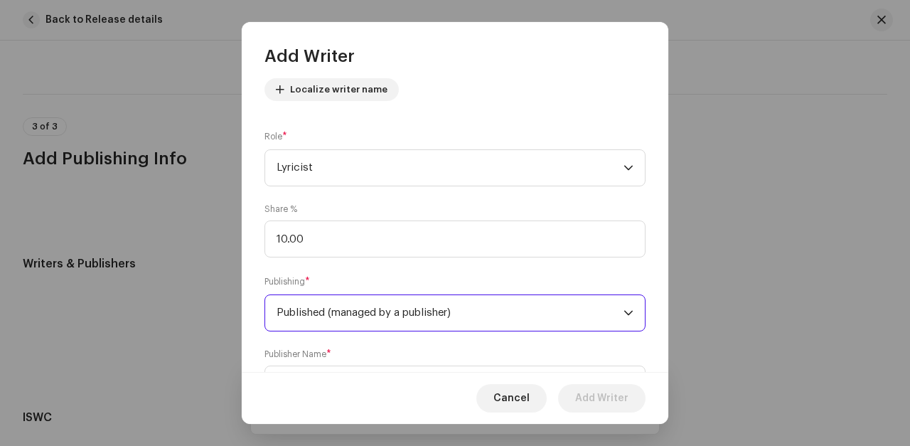
scroll to position [229, 0]
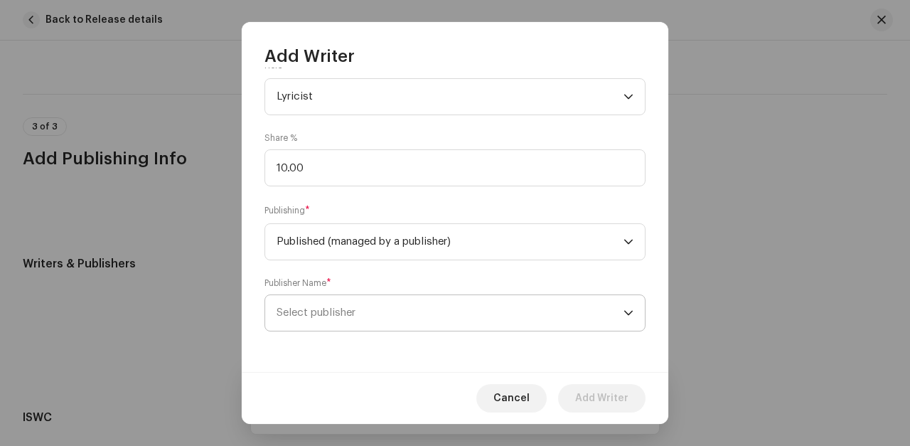
click at [302, 308] on span "Select publisher" at bounding box center [315, 312] width 79 height 11
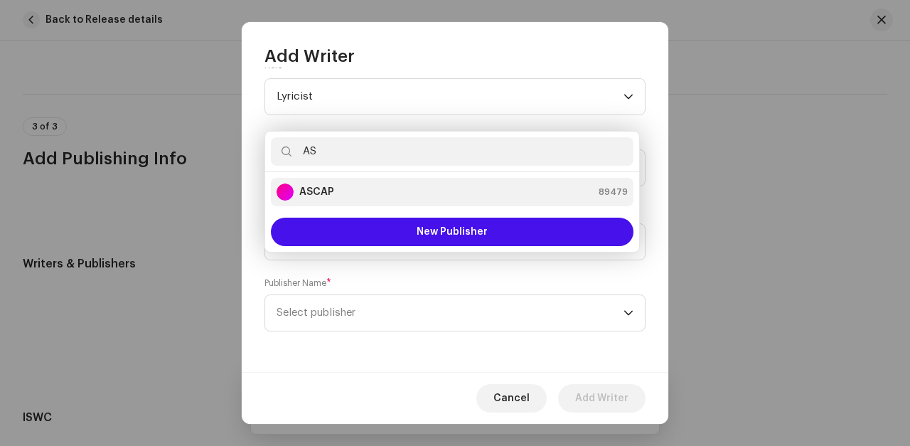
type input "AS"
click at [313, 189] on strong "ASCAP" at bounding box center [316, 192] width 35 height 14
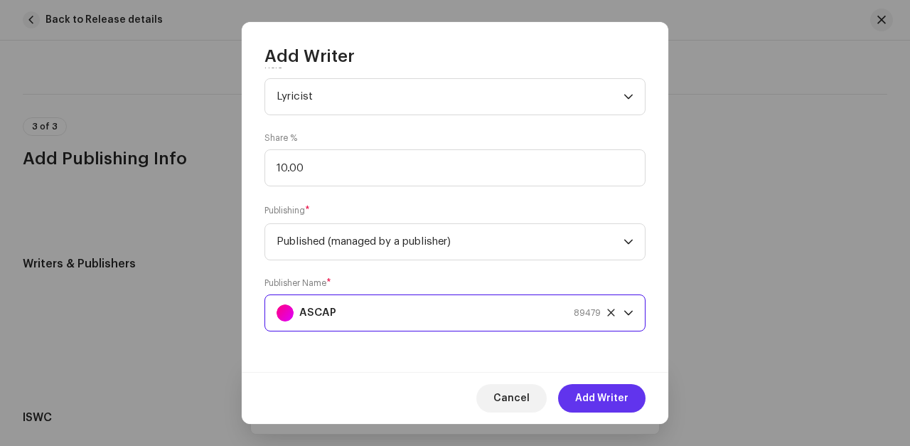
click at [589, 398] on span "Add Writer" at bounding box center [601, 398] width 53 height 28
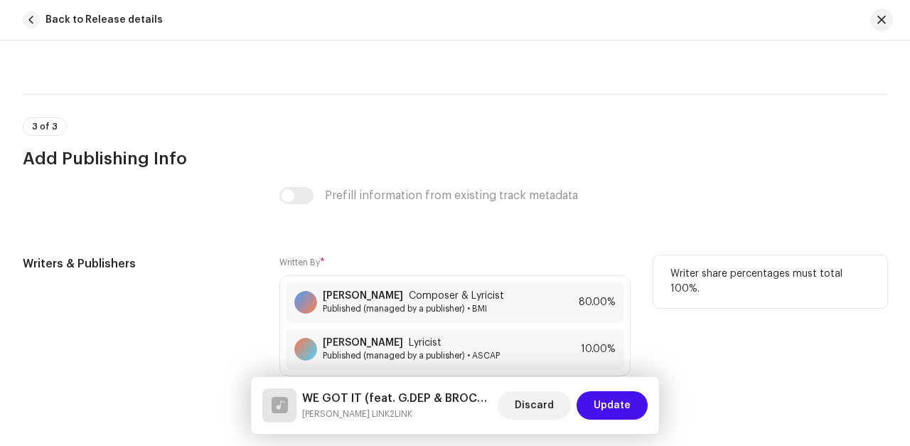
click at [316, 379] on span "Add Writer" at bounding box center [330, 393] width 50 height 28
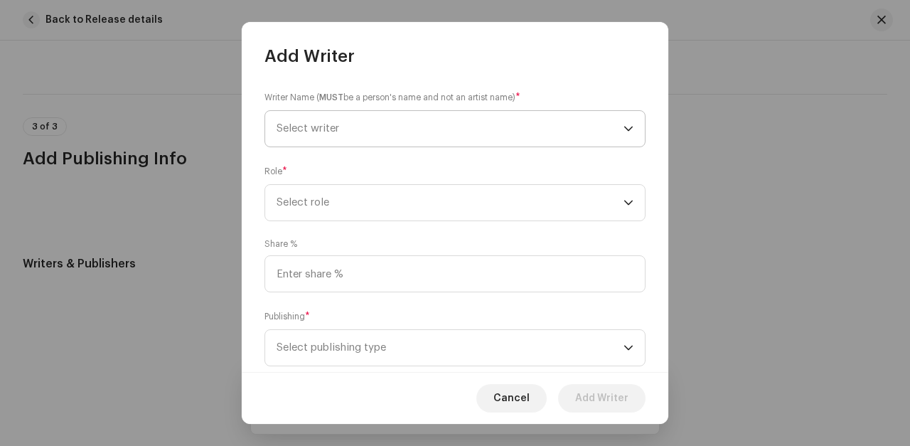
click at [315, 124] on span "Select writer" at bounding box center [307, 128] width 63 height 11
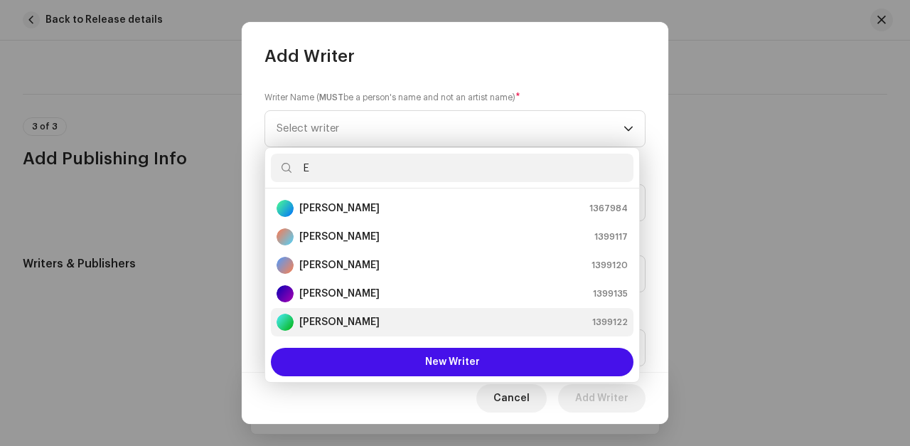
type input "E"
click at [325, 324] on strong "EUGENE JOHNSON" at bounding box center [339, 322] width 80 height 14
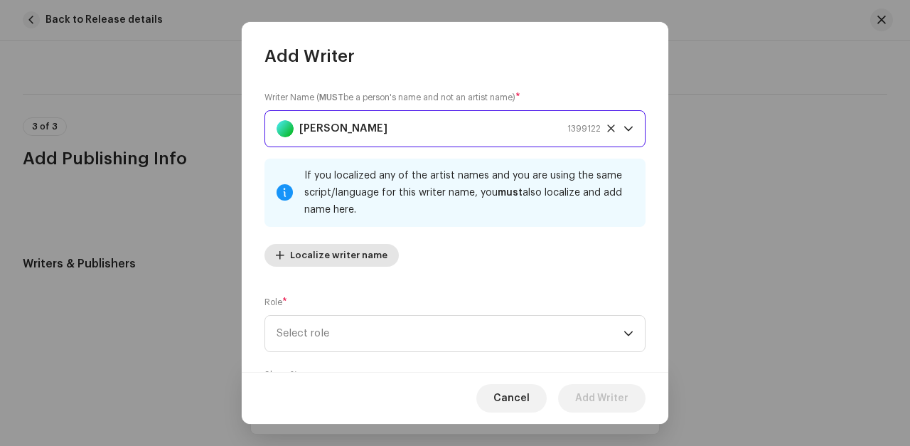
click at [321, 254] on span "Localize writer name" at bounding box center [338, 255] width 97 height 28
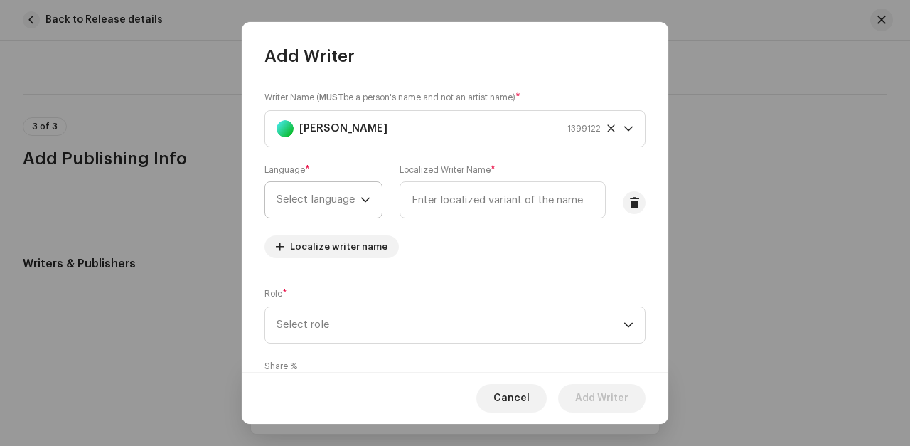
click at [324, 198] on span "Select language" at bounding box center [318, 200] width 84 height 36
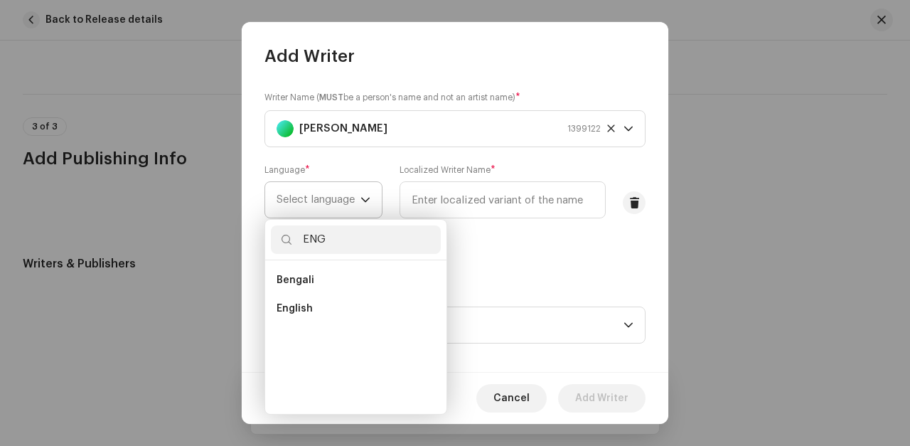
scroll to position [0, 0]
type input "ENG"
click at [295, 307] on span "English" at bounding box center [294, 308] width 36 height 14
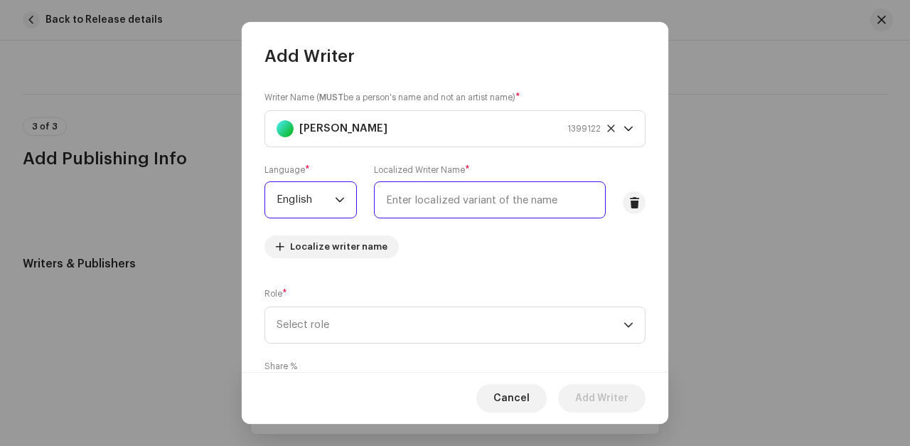
click at [404, 199] on input "text" at bounding box center [490, 199] width 232 height 37
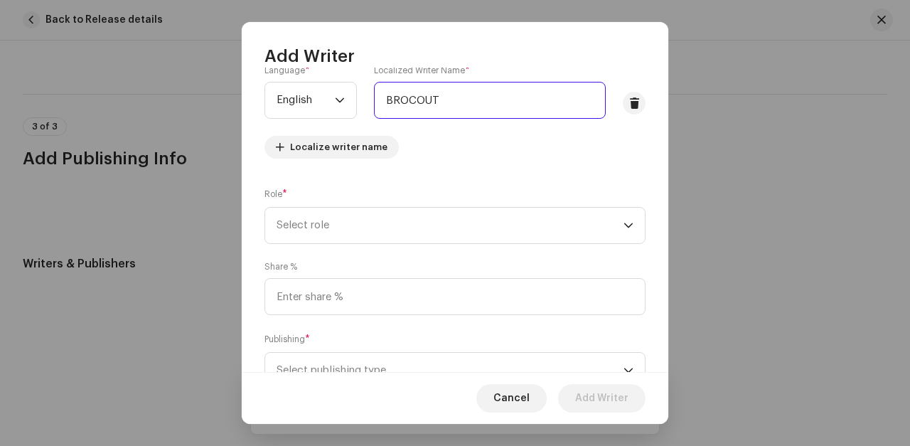
scroll to position [121, 0]
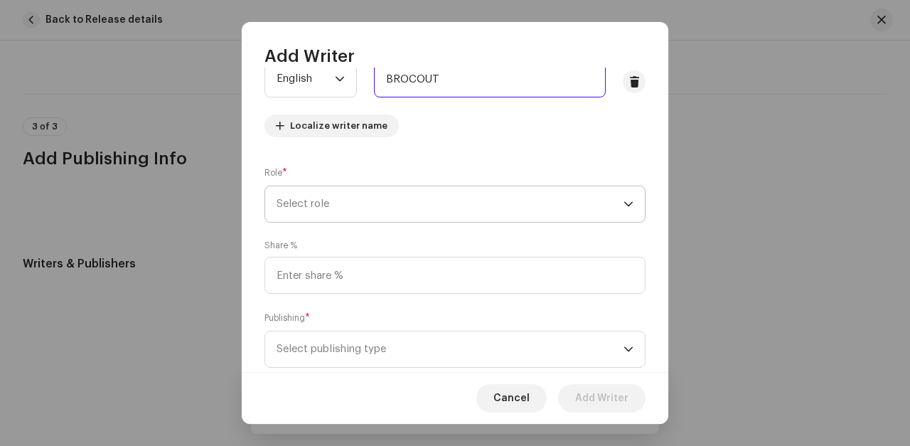
type input "BROCOUT"
click at [314, 200] on span "Select role" at bounding box center [449, 204] width 347 height 36
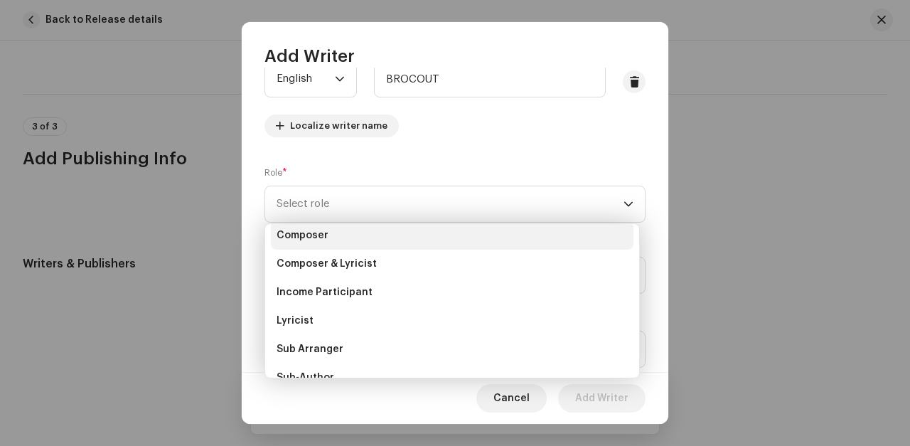
scroll to position [81, 0]
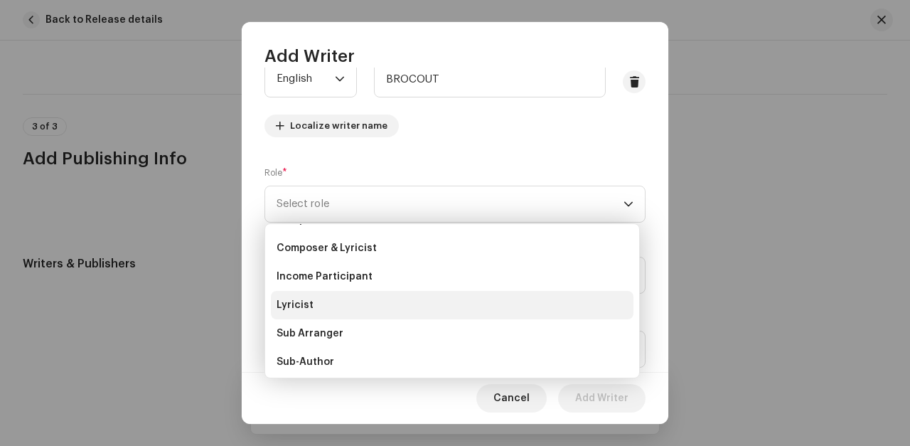
click at [293, 302] on span "Lyricist" at bounding box center [294, 305] width 37 height 14
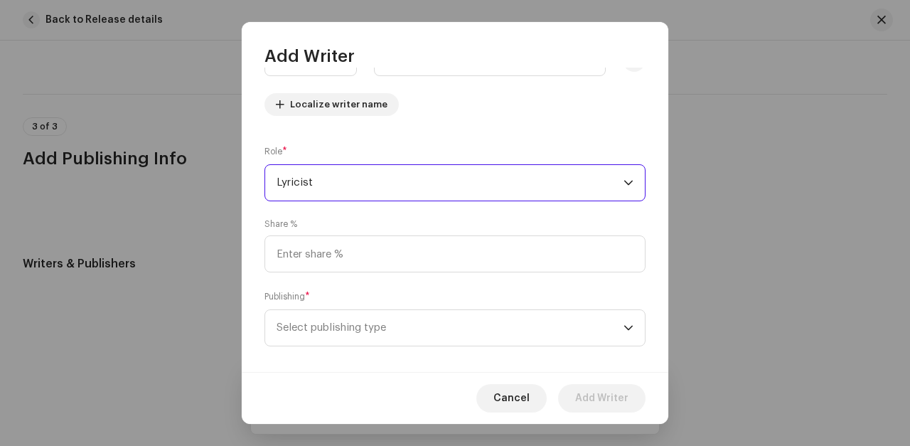
scroll to position [157, 0]
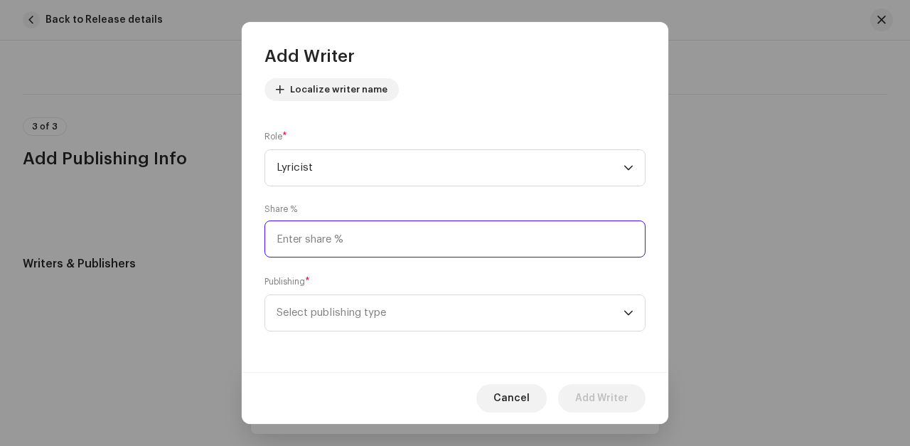
click at [296, 239] on input at bounding box center [454, 238] width 381 height 37
type input "10.00"
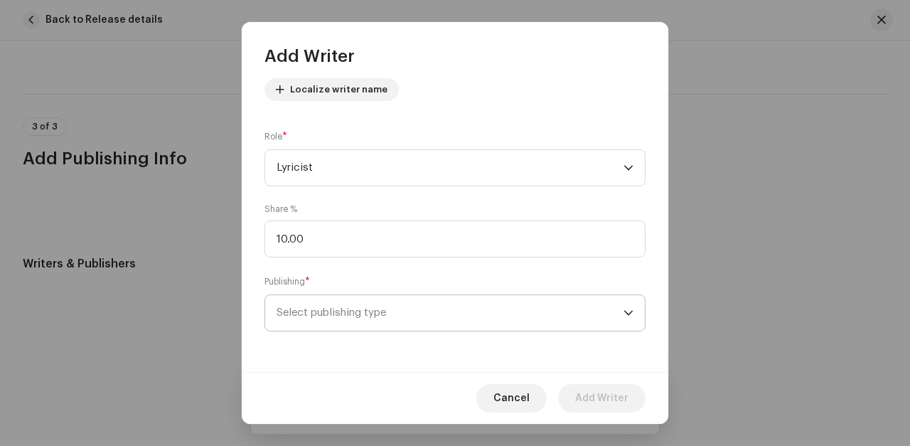
click at [291, 309] on span "Select publishing type" at bounding box center [449, 313] width 347 height 36
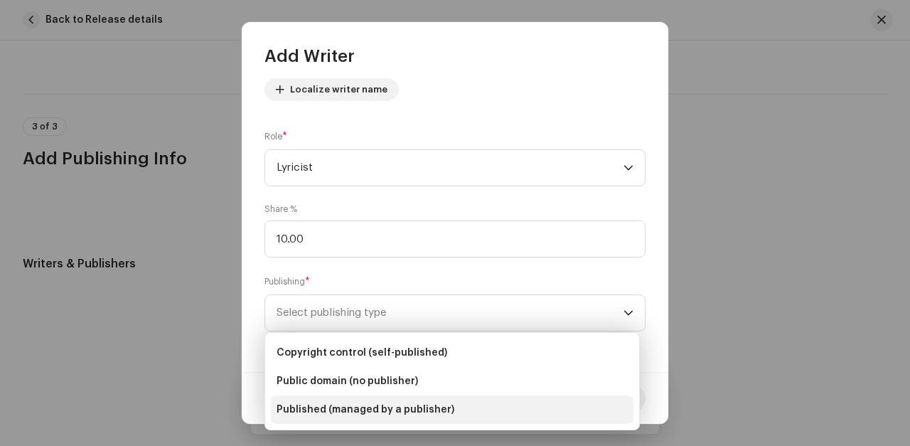
click at [296, 408] on span "Published (managed by a publisher)" at bounding box center [365, 409] width 178 height 14
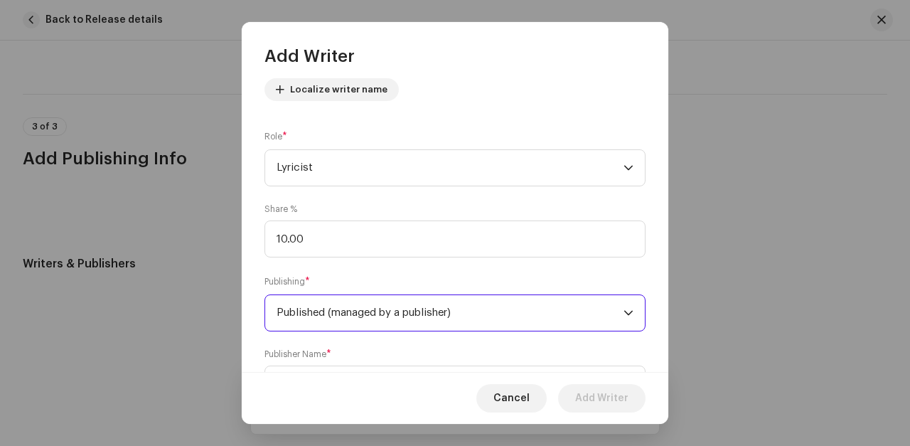
scroll to position [229, 0]
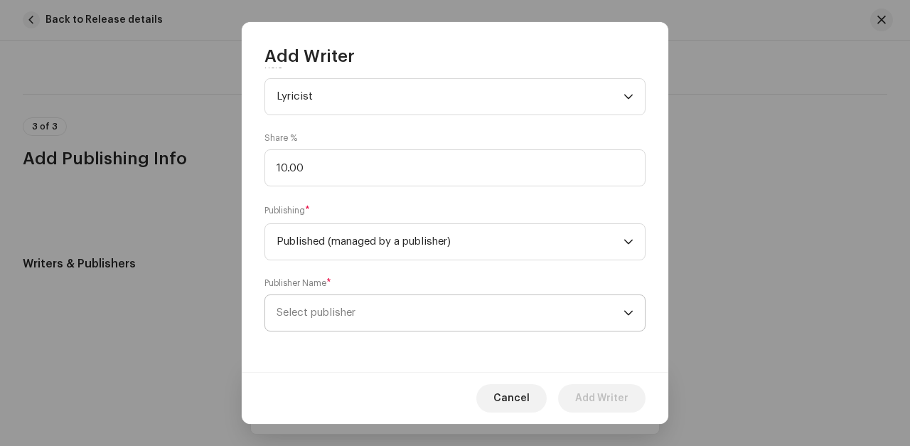
click at [302, 308] on span "Select publisher" at bounding box center [315, 312] width 79 height 11
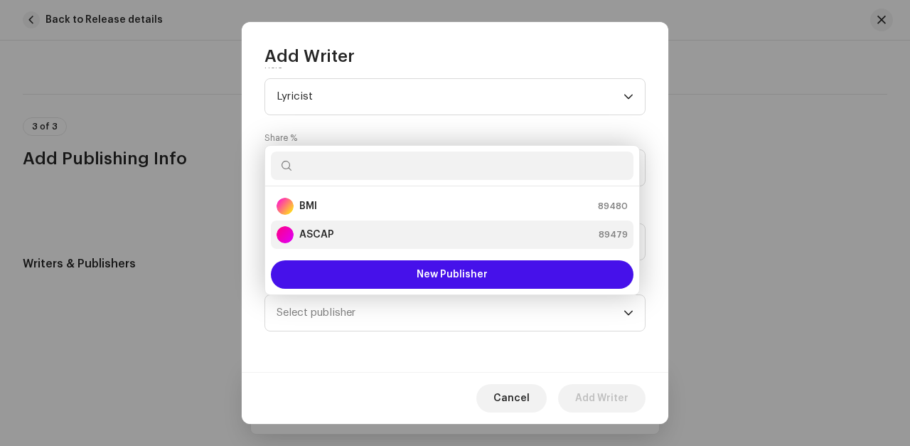
click at [308, 235] on strong "ASCAP" at bounding box center [316, 234] width 35 height 14
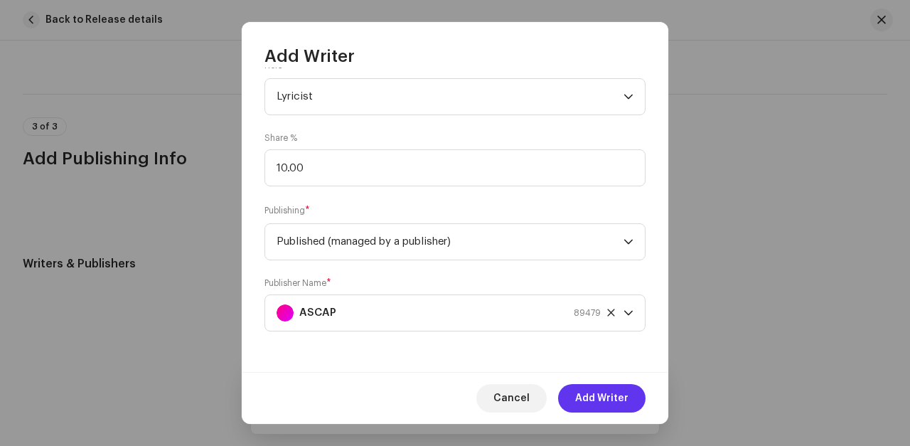
click at [595, 396] on span "Add Writer" at bounding box center [601, 398] width 53 height 28
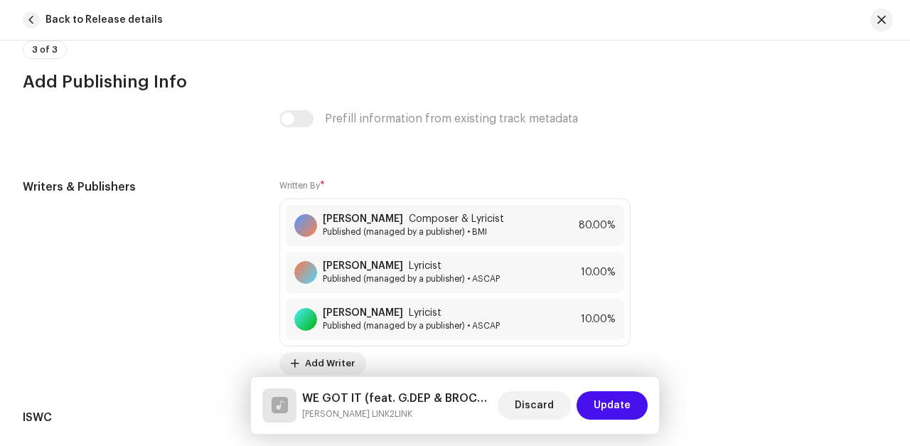
scroll to position [3218, 1]
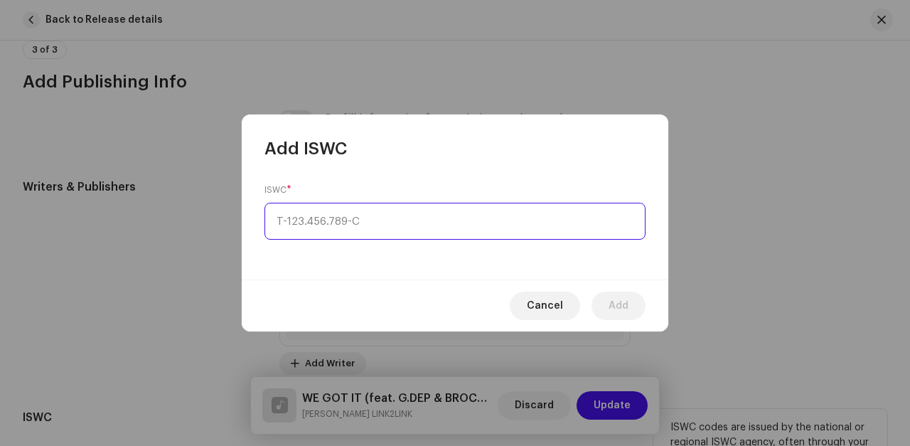
type input "_-___.___.___-_"
click at [276, 220] on input "_-___.___.___-_" at bounding box center [454, 221] width 381 height 37
click at [275, 221] on input "_-___.___.___-_" at bounding box center [454, 221] width 381 height 37
paste input "T-335.148.872-3"
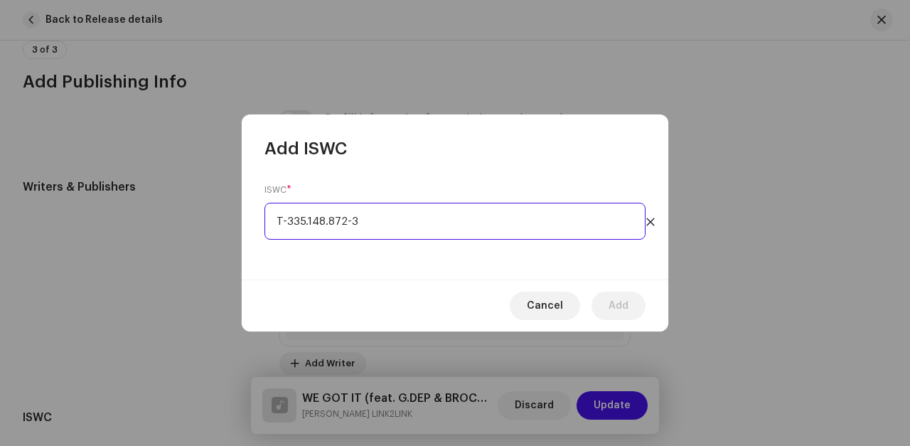
type input "T-335.148.872-3"
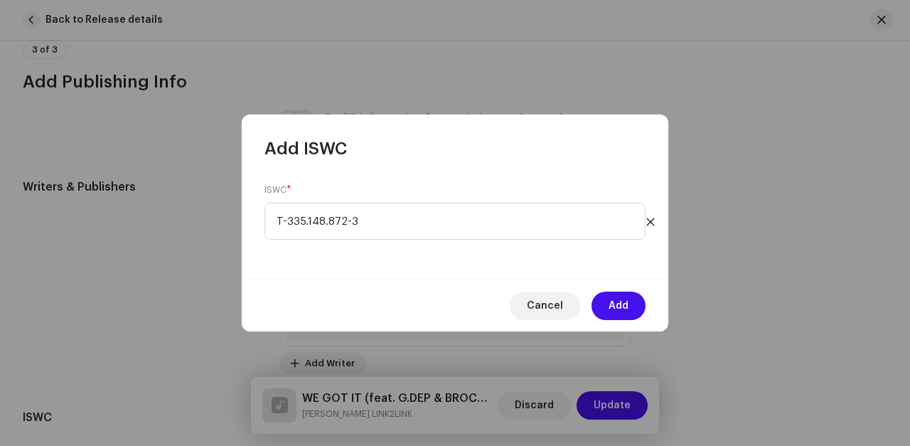
click at [370, 253] on div "ISWC * T-335.148.872-3" at bounding box center [455, 219] width 426 height 119
click at [620, 303] on span "Add" at bounding box center [618, 305] width 20 height 28
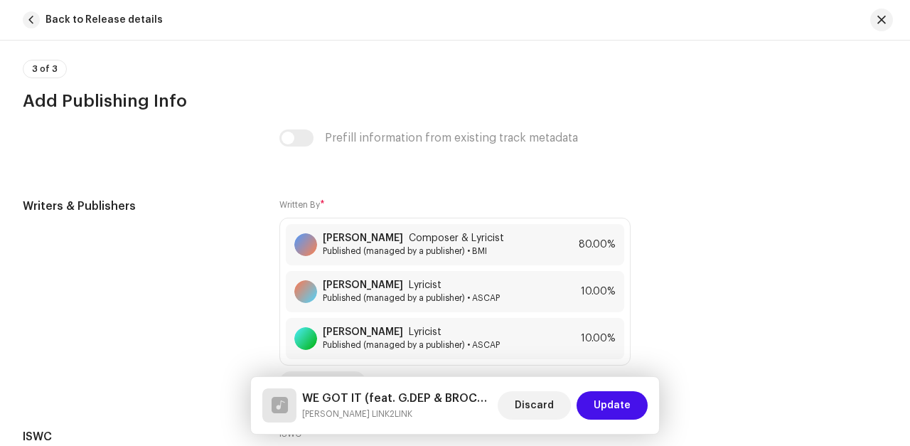
scroll to position [3229, 2]
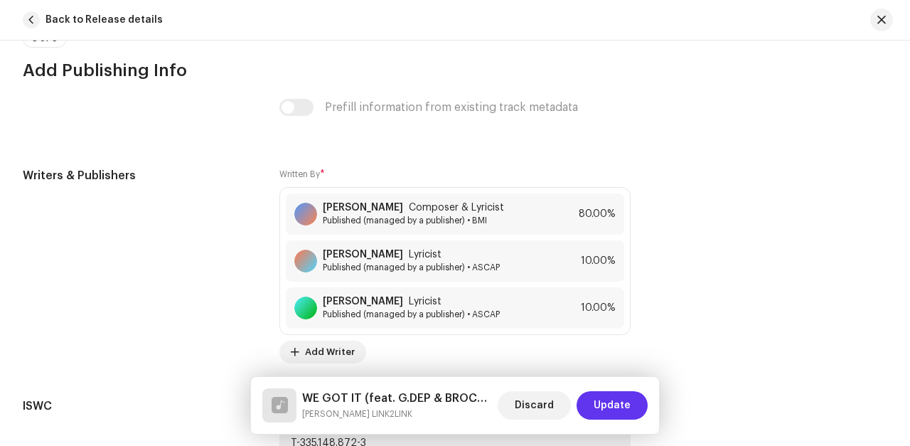
click at [616, 404] on span "Update" at bounding box center [611, 405] width 37 height 28
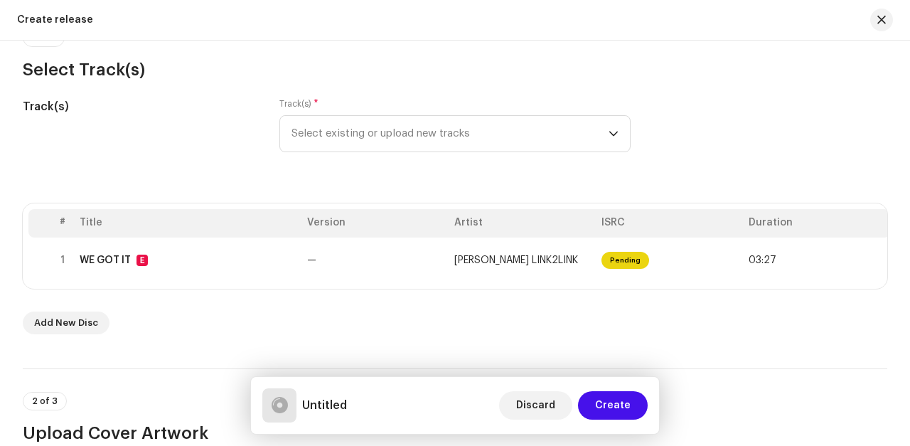
scroll to position [148, 0]
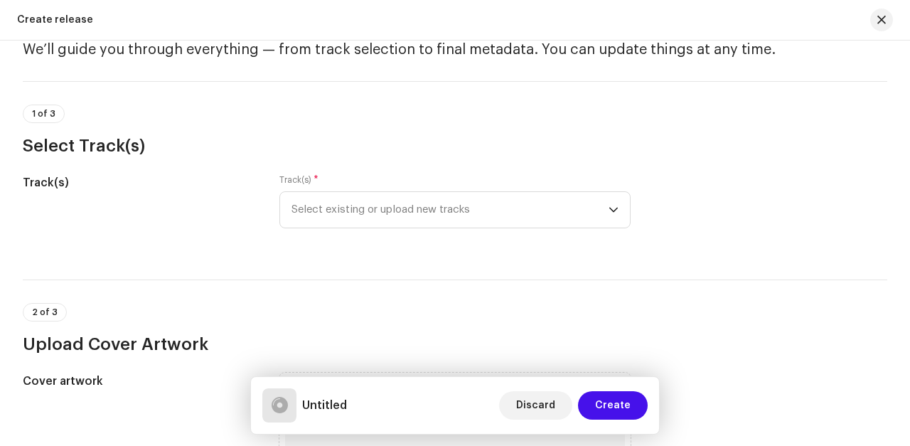
scroll to position [77, 0]
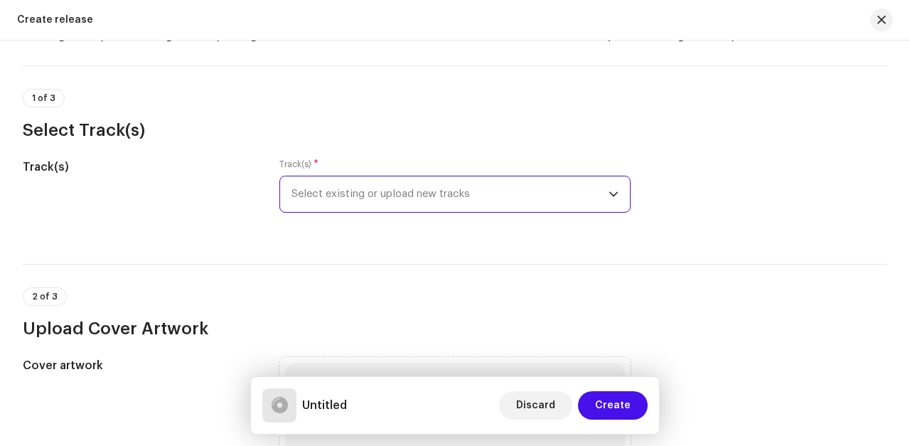
click at [333, 188] on span "Select existing or upload new tracks" at bounding box center [449, 194] width 317 height 36
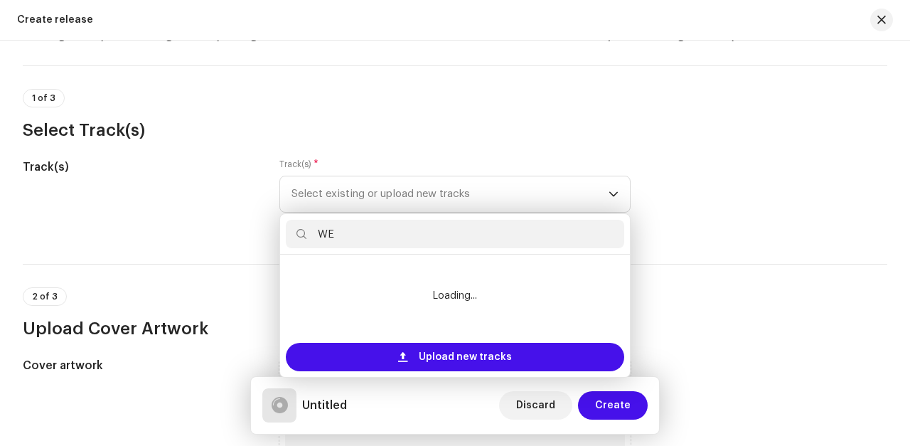
type input "W"
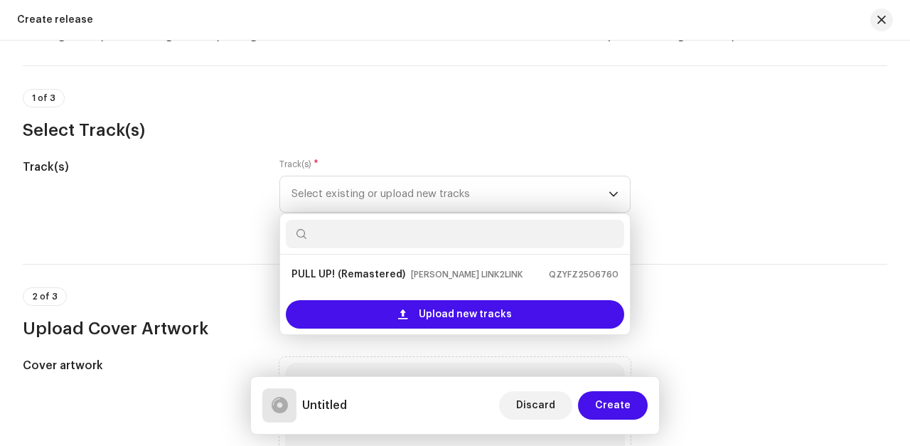
click at [237, 185] on div "Track(s)" at bounding box center [140, 193] width 234 height 71
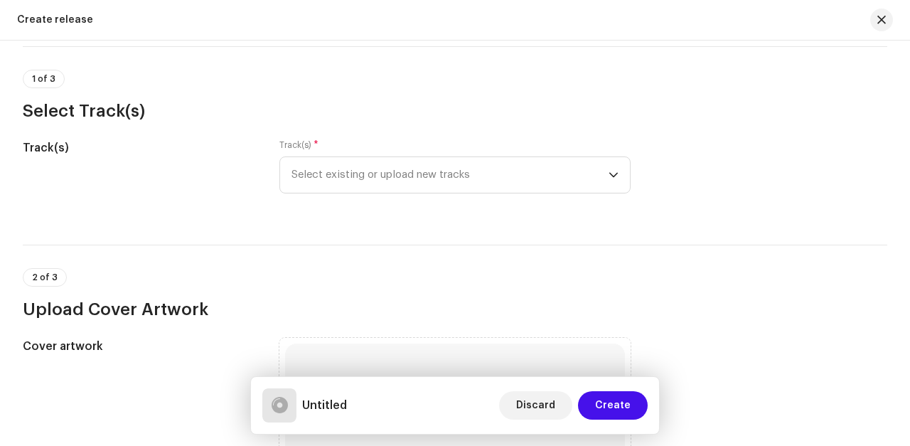
scroll to position [97, 0]
click at [610, 175] on icon "dropdown trigger" at bounding box center [613, 175] width 9 height 5
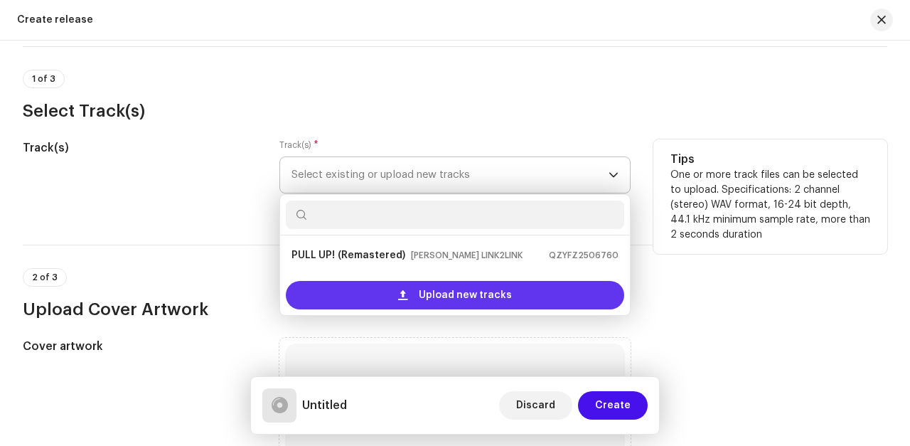
click at [432, 296] on span "Upload new tracks" at bounding box center [465, 295] width 93 height 28
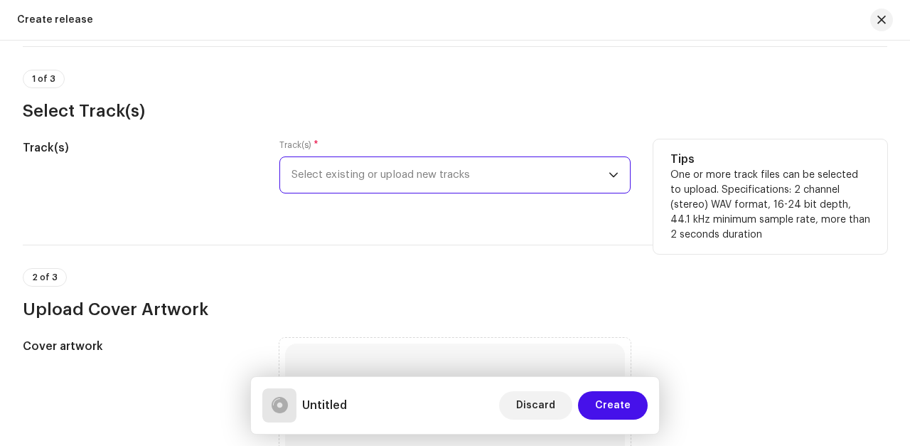
scroll to position [0, 0]
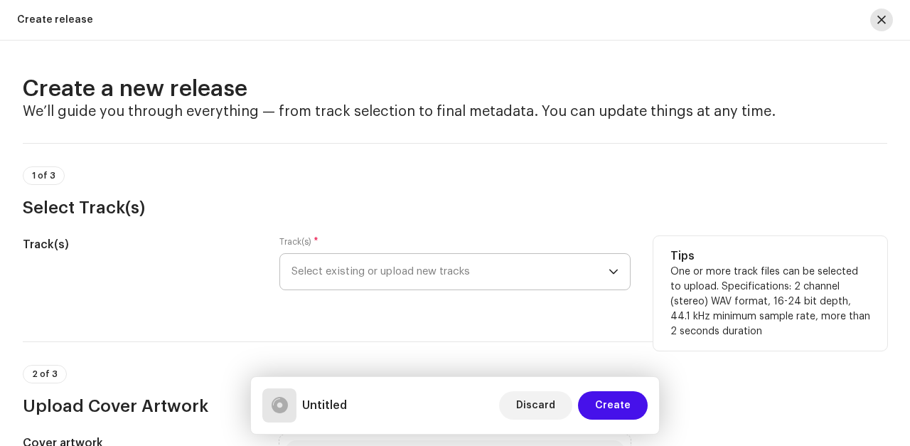
click at [881, 17] on span "button" at bounding box center [881, 19] width 9 height 11
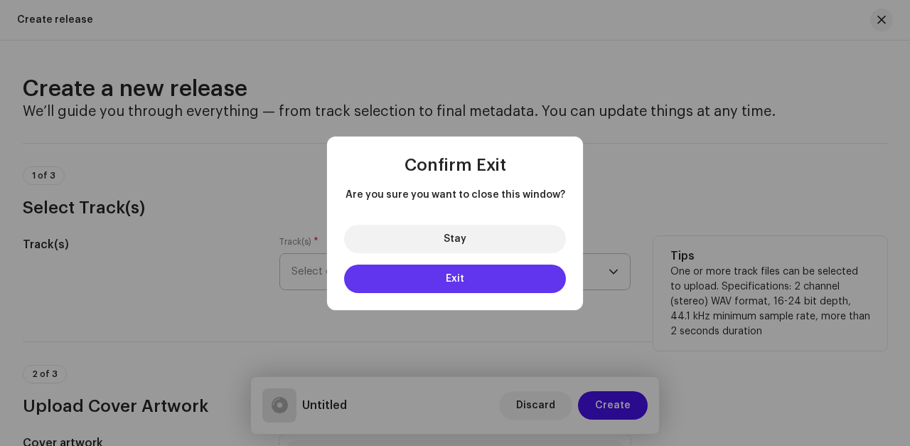
click at [452, 279] on span "Exit" at bounding box center [455, 279] width 18 height 10
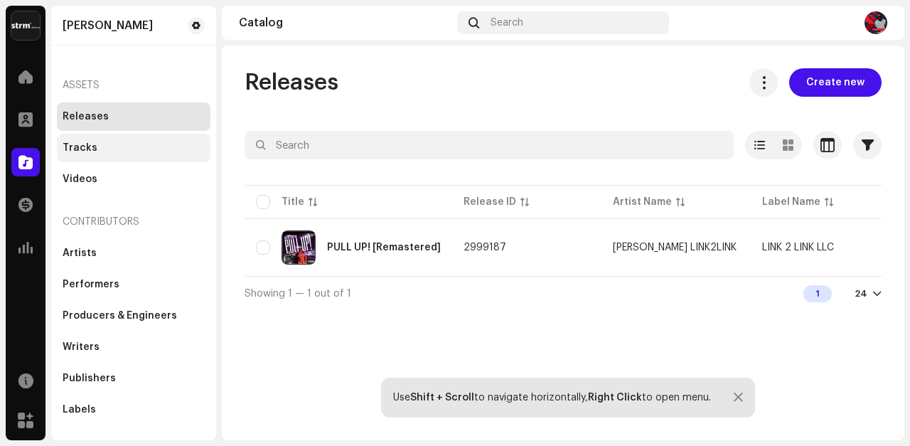
click at [85, 149] on div "Tracks" at bounding box center [80, 147] width 35 height 11
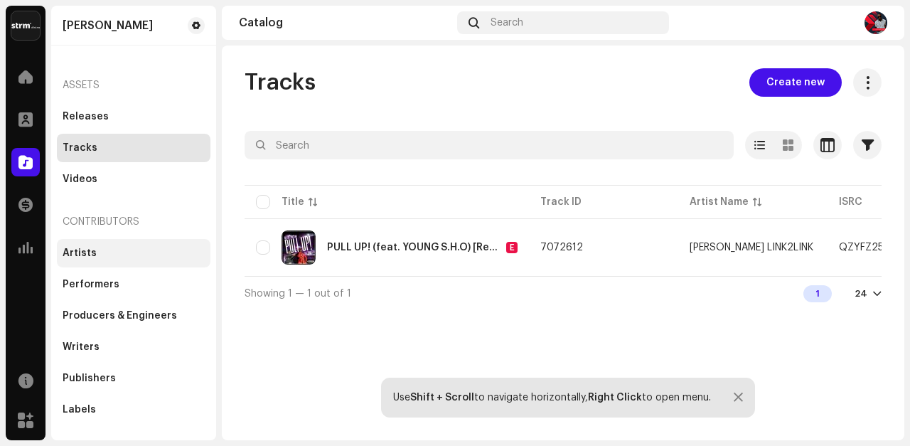
click at [82, 252] on div "Artists" at bounding box center [80, 252] width 34 height 11
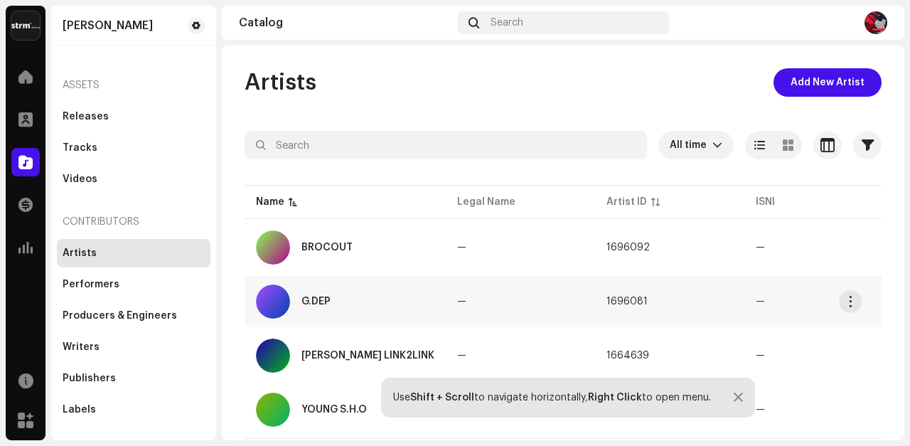
scroll to position [38, 0]
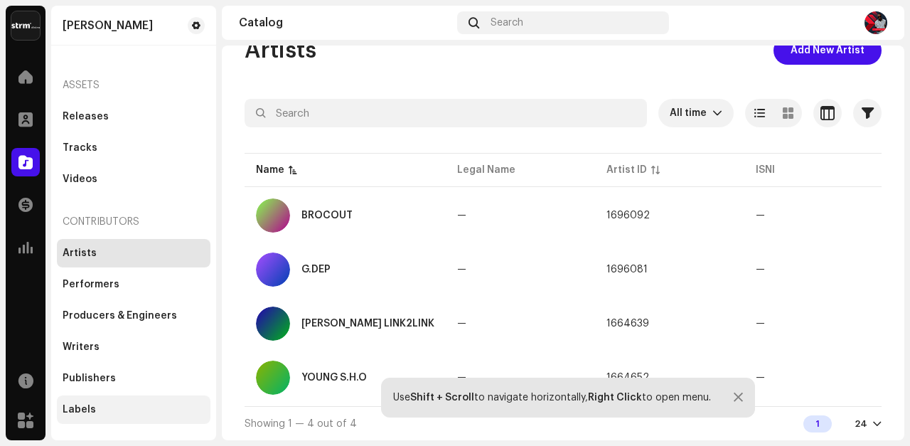
click at [94, 411] on div "Labels" at bounding box center [134, 409] width 142 height 11
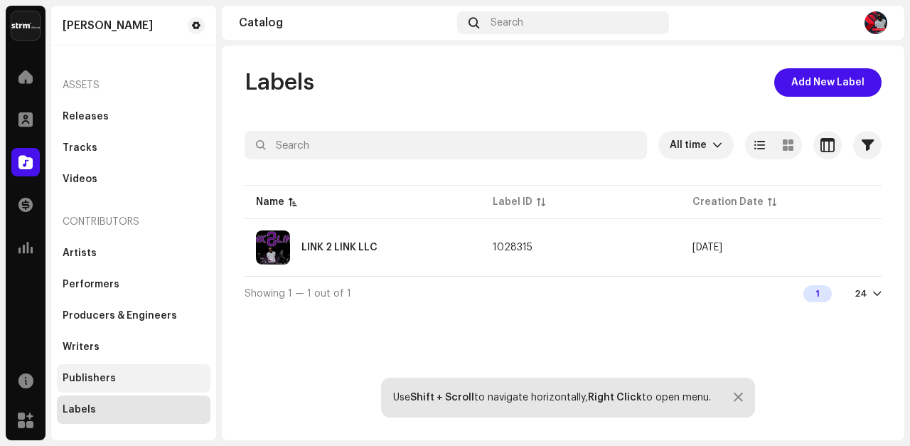
click at [86, 378] on div "Publishers" at bounding box center [89, 377] width 53 height 11
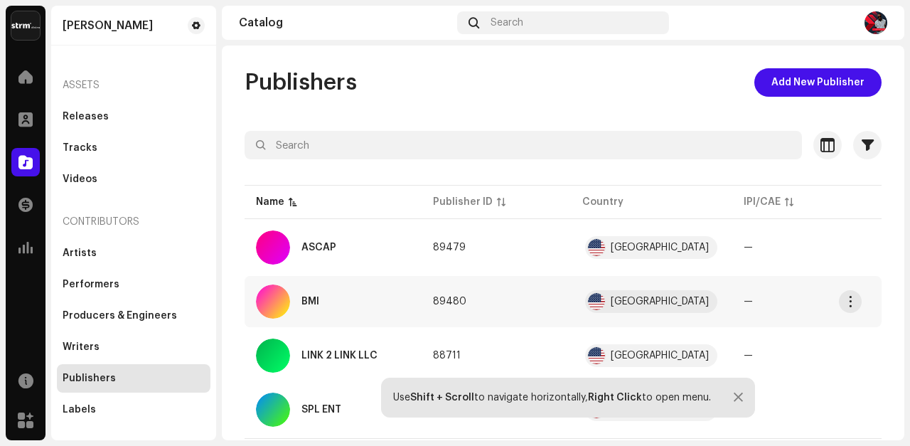
scroll to position [38, 0]
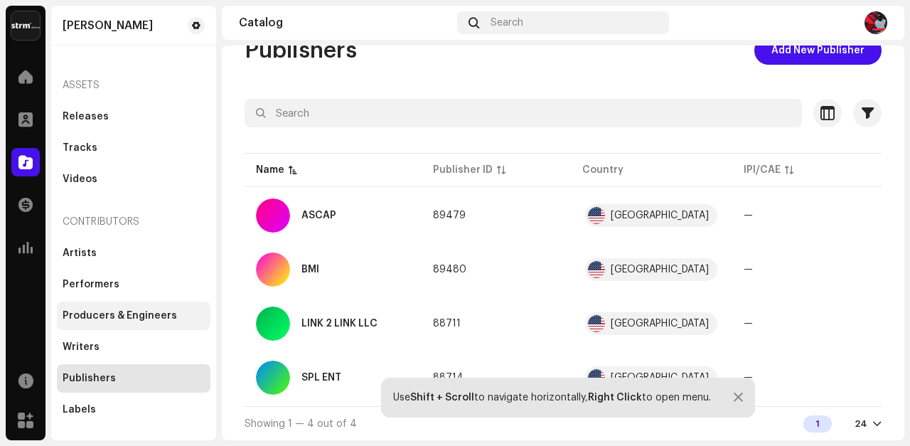
click at [78, 314] on div "Producers & Engineers" at bounding box center [120, 315] width 114 height 11
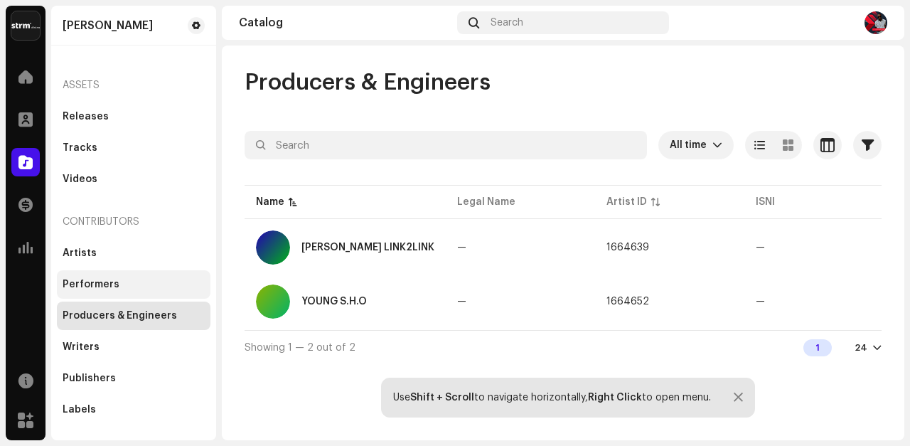
click at [82, 284] on div "Performers" at bounding box center [91, 284] width 57 height 11
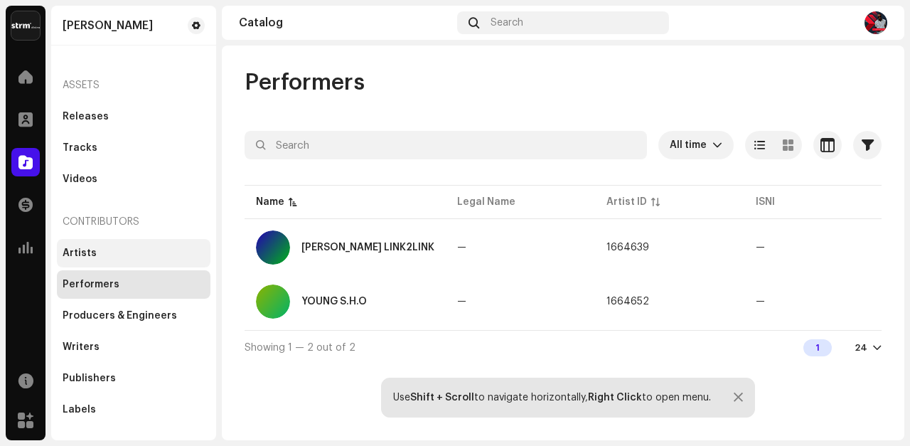
click at [76, 254] on div "Artists" at bounding box center [80, 252] width 34 height 11
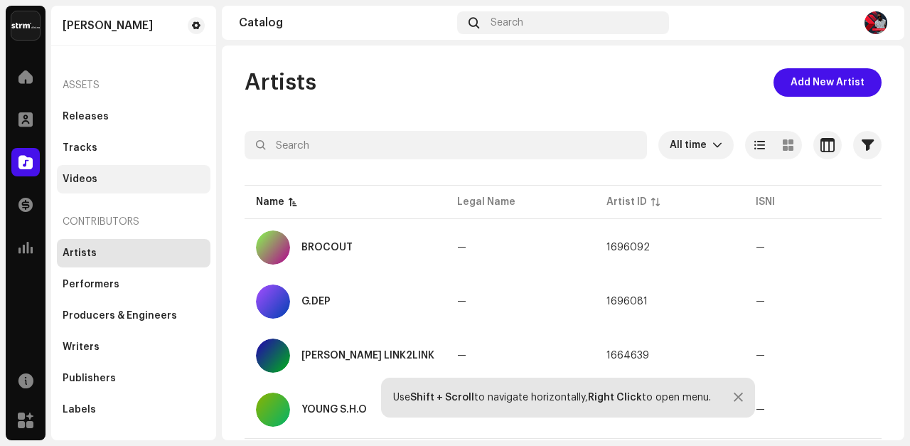
click at [75, 176] on div "Videos" at bounding box center [80, 178] width 35 height 11
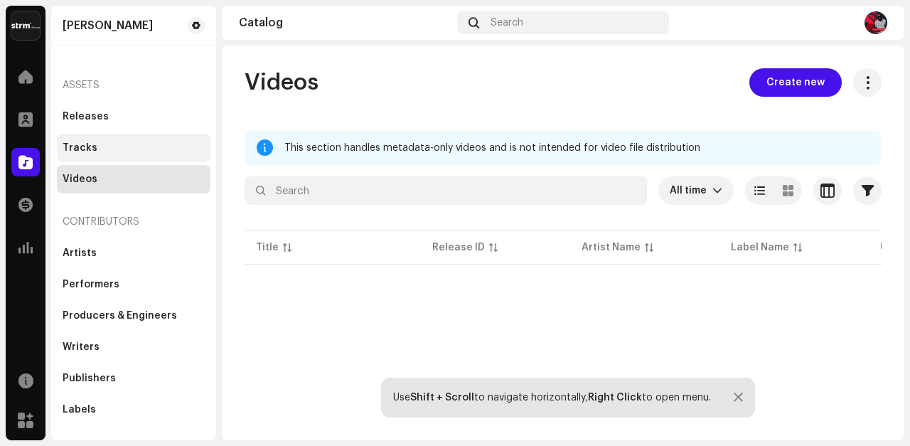
click at [76, 149] on div "Tracks" at bounding box center [80, 147] width 35 height 11
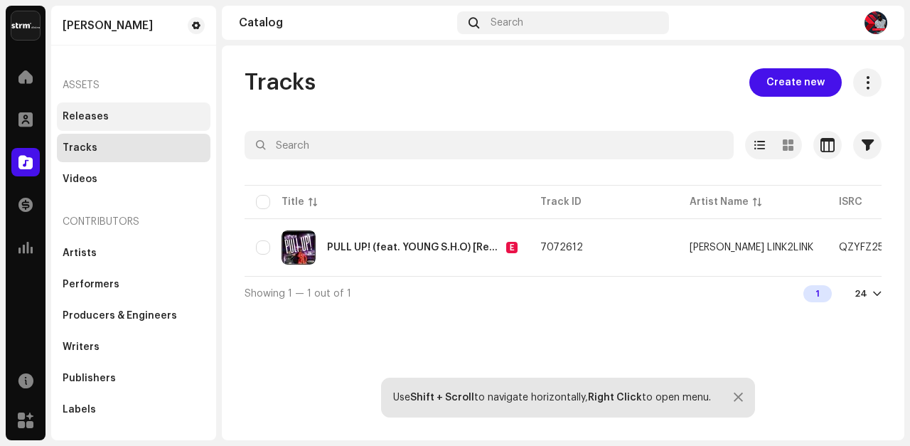
click at [76, 117] on div "Releases" at bounding box center [86, 116] width 46 height 11
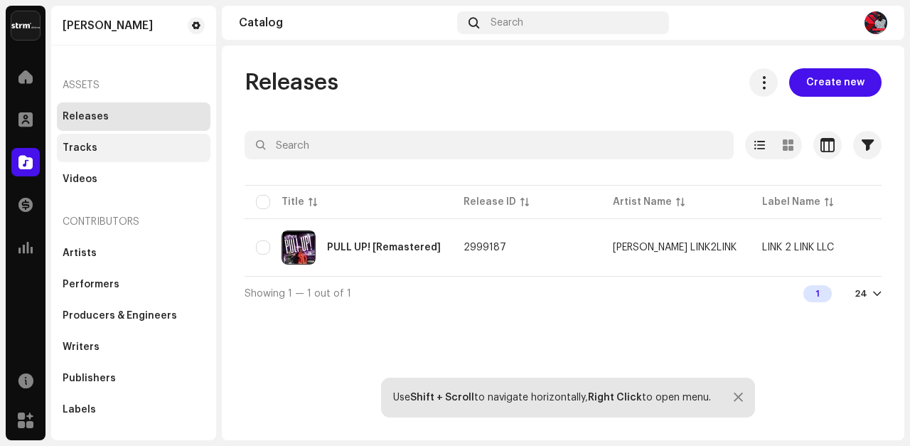
click at [75, 145] on div "Tracks" at bounding box center [80, 147] width 35 height 11
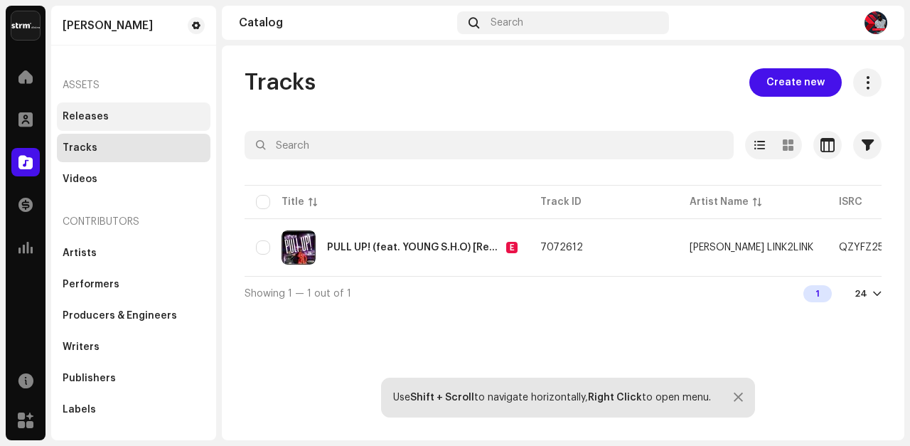
click at [78, 117] on div "Releases" at bounding box center [86, 116] width 46 height 11
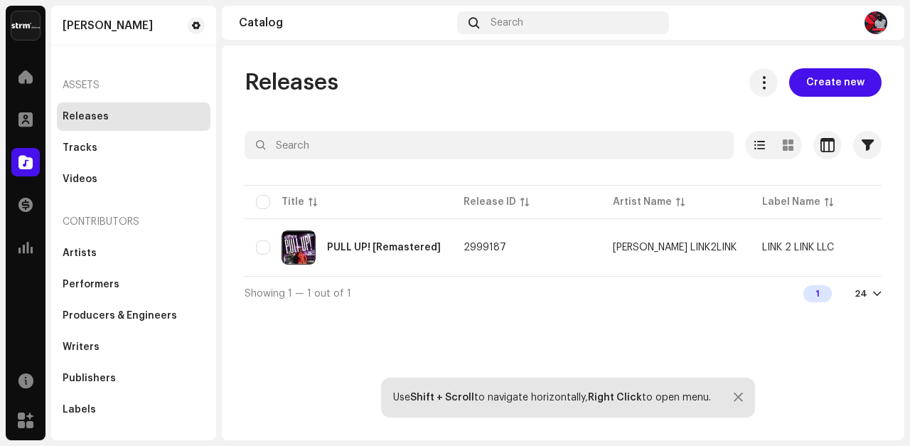
click at [78, 117] on div "Releases" at bounding box center [86, 116] width 46 height 11
click at [76, 145] on div "Tracks" at bounding box center [80, 147] width 35 height 11
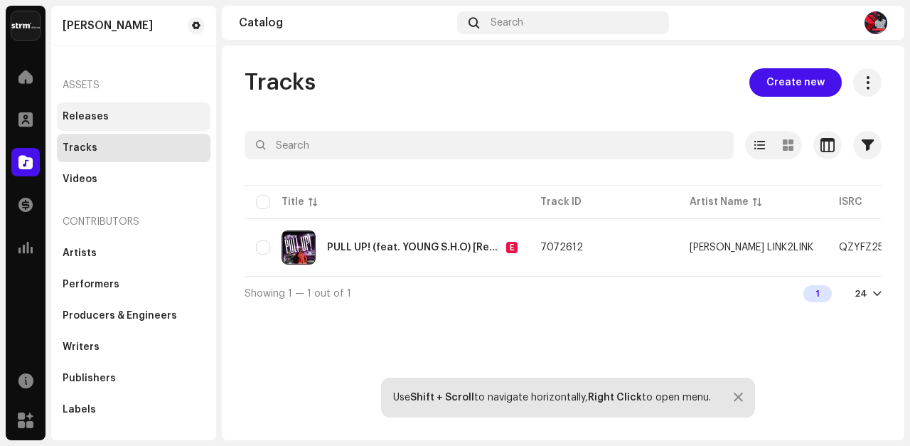
click at [78, 119] on div "Releases" at bounding box center [86, 116] width 46 height 11
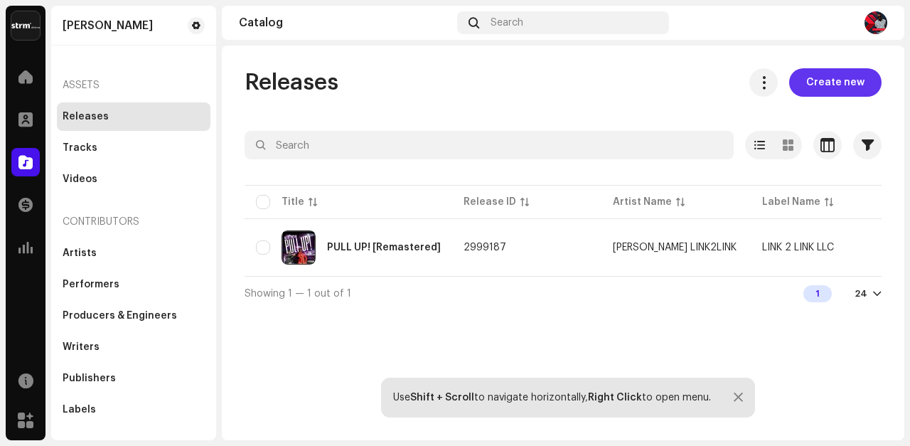
click at [837, 81] on span "Create new" at bounding box center [835, 82] width 58 height 28
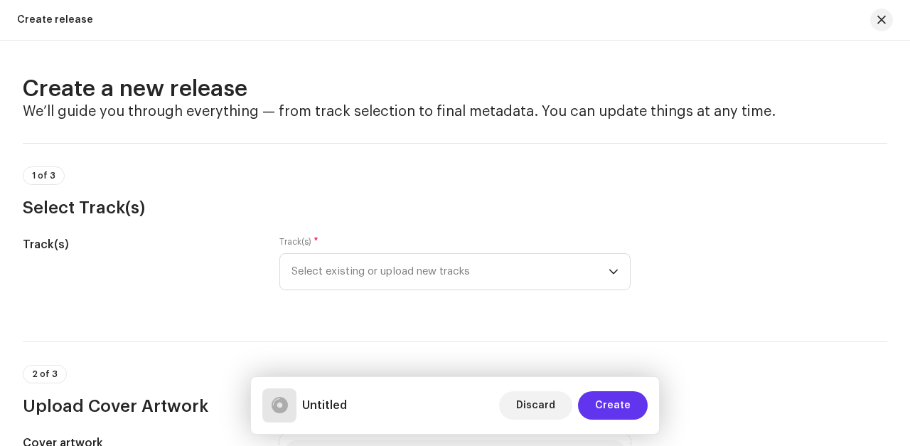
click at [617, 408] on span "Create" at bounding box center [613, 405] width 36 height 28
click at [608, 404] on span "Create" at bounding box center [613, 405] width 36 height 28
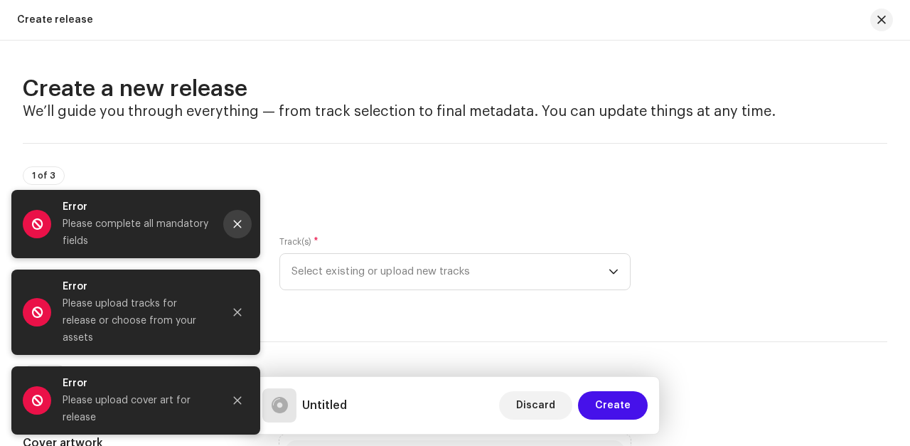
click at [234, 229] on icon "Close" at bounding box center [237, 224] width 10 height 10
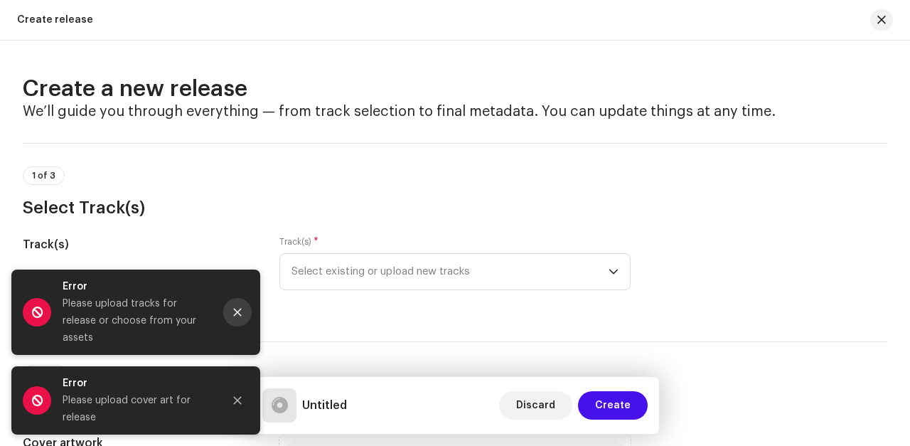
click at [238, 316] on icon "Close" at bounding box center [238, 312] width 8 height 8
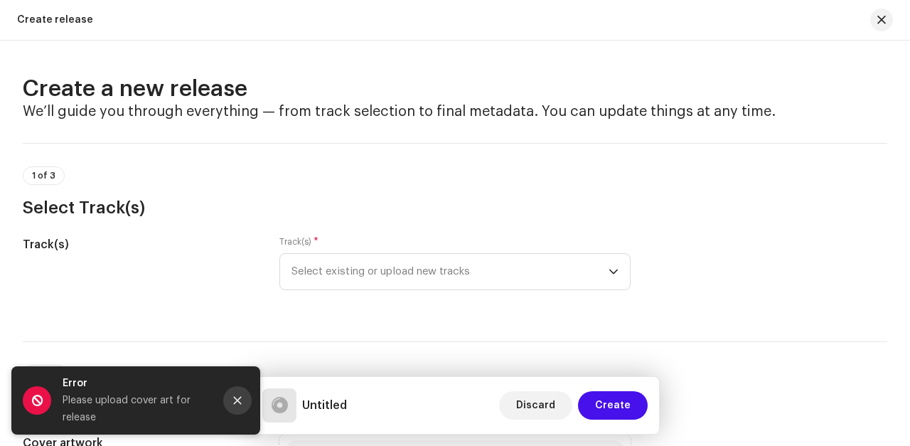
click at [236, 403] on icon "Close" at bounding box center [237, 400] width 10 height 10
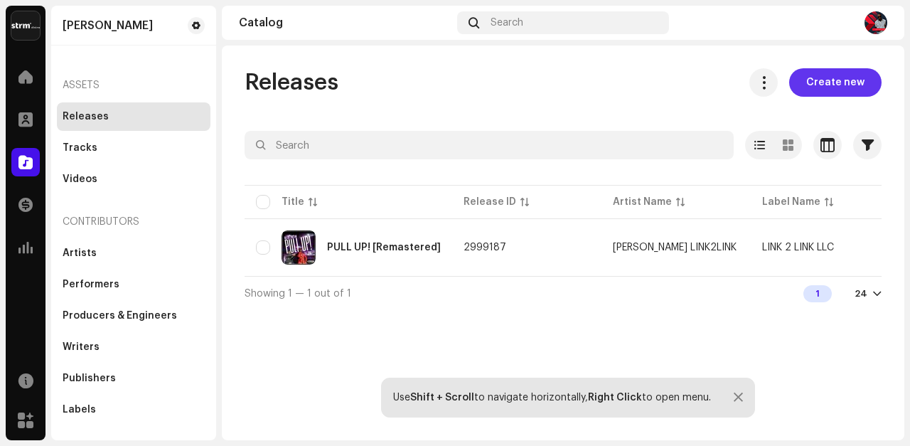
click at [844, 80] on span "Create new" at bounding box center [835, 82] width 58 height 28
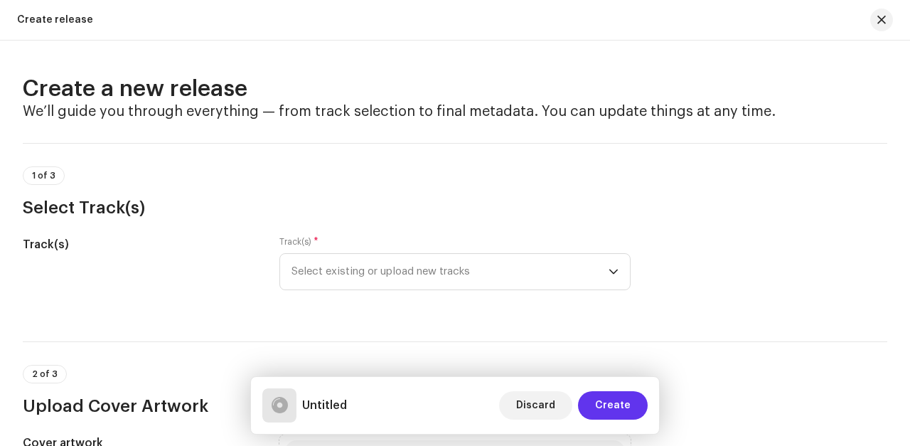
click at [613, 403] on span "Create" at bounding box center [613, 405] width 36 height 28
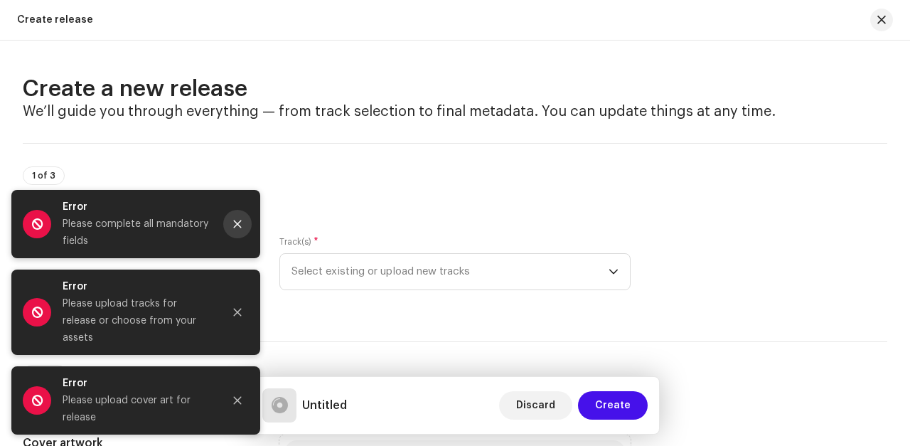
click at [235, 229] on icon "Close" at bounding box center [237, 224] width 10 height 10
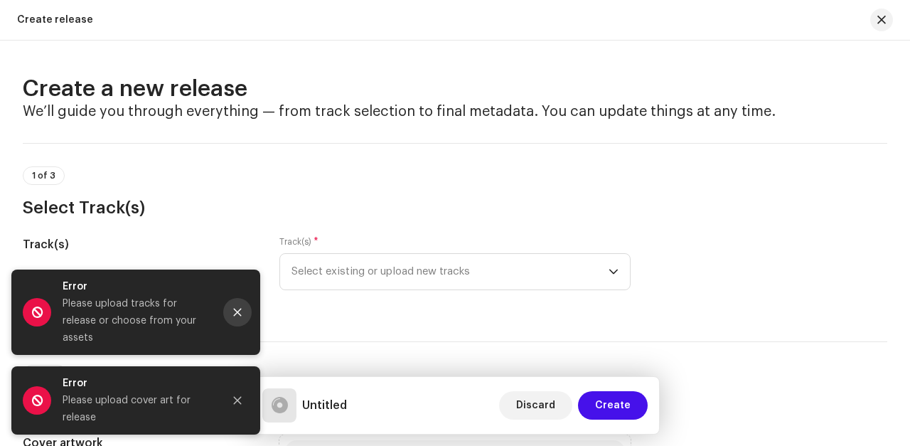
click at [238, 316] on icon "Close" at bounding box center [238, 312] width 8 height 8
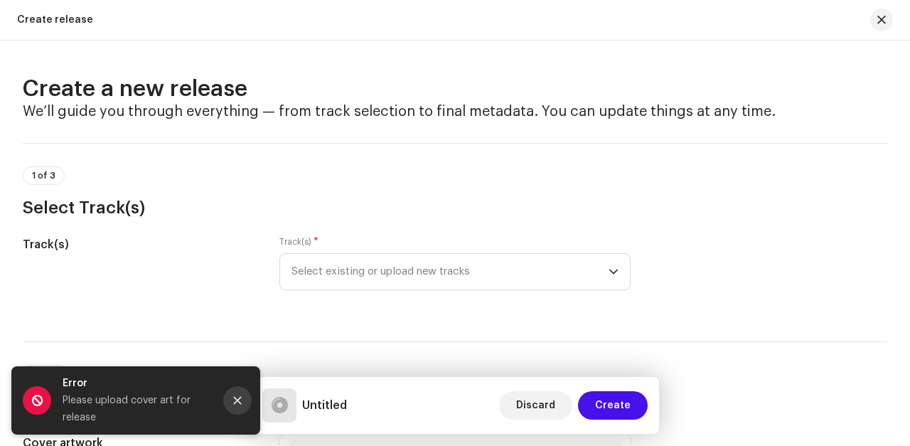
click at [236, 399] on icon "Close" at bounding box center [237, 400] width 10 height 10
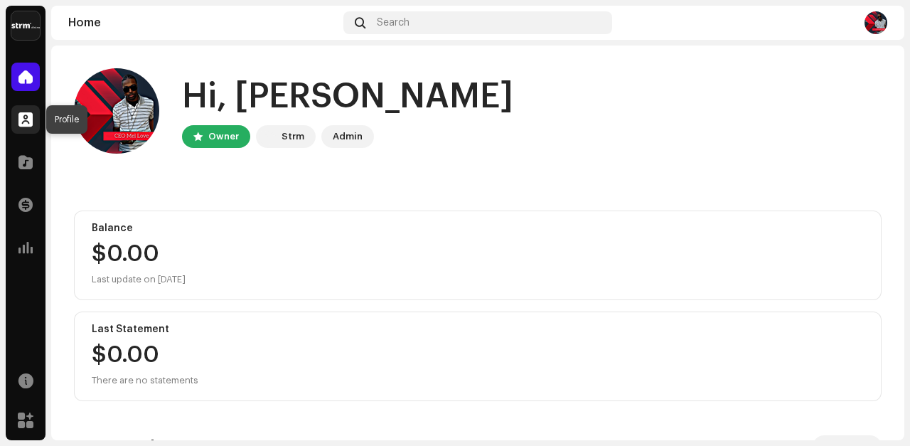
click at [28, 119] on span at bounding box center [25, 119] width 14 height 11
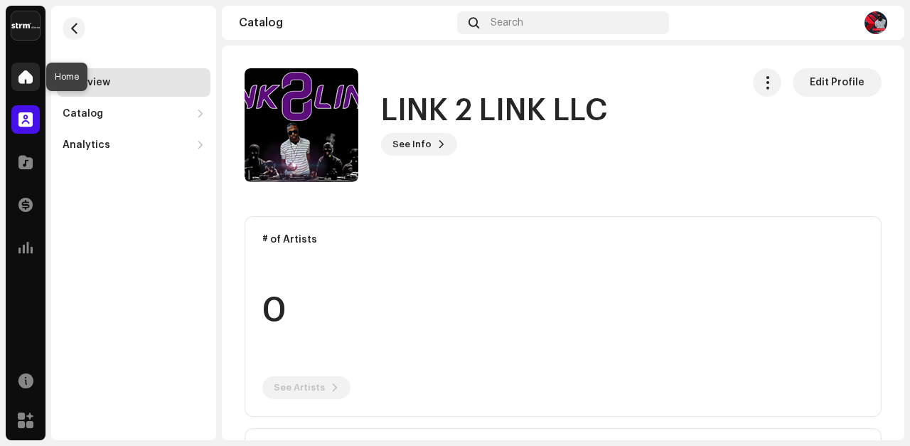
click at [23, 80] on span at bounding box center [25, 76] width 14 height 11
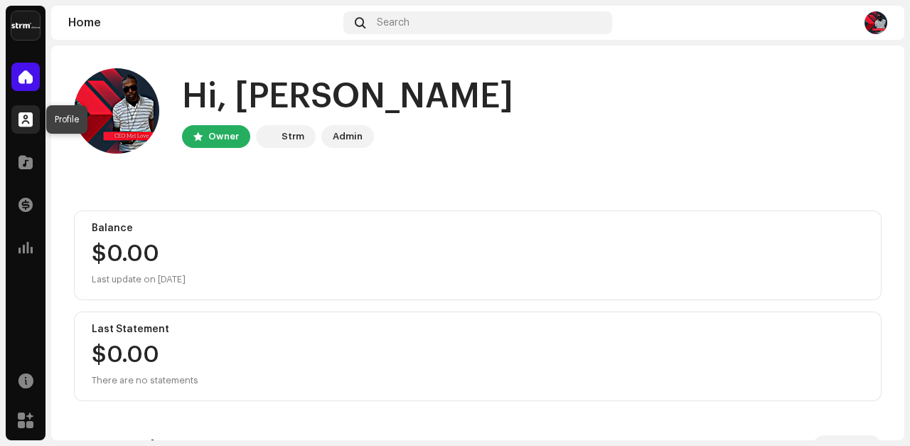
click at [23, 119] on span at bounding box center [25, 119] width 14 height 11
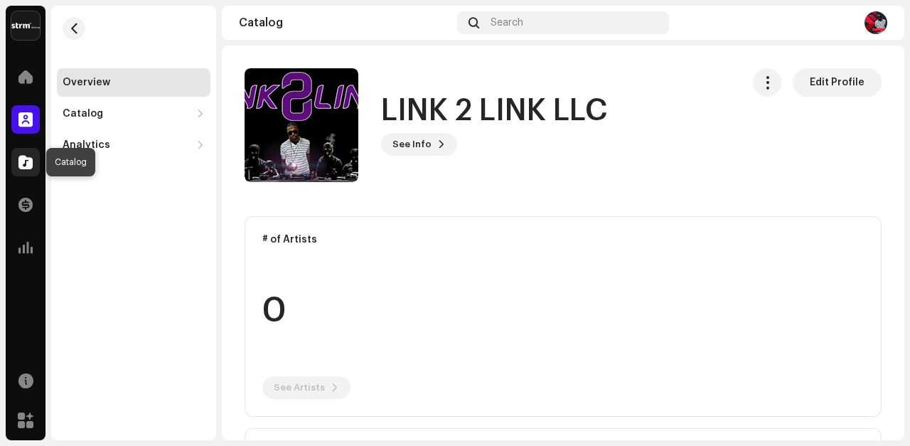
click at [21, 161] on span at bounding box center [25, 161] width 14 height 11
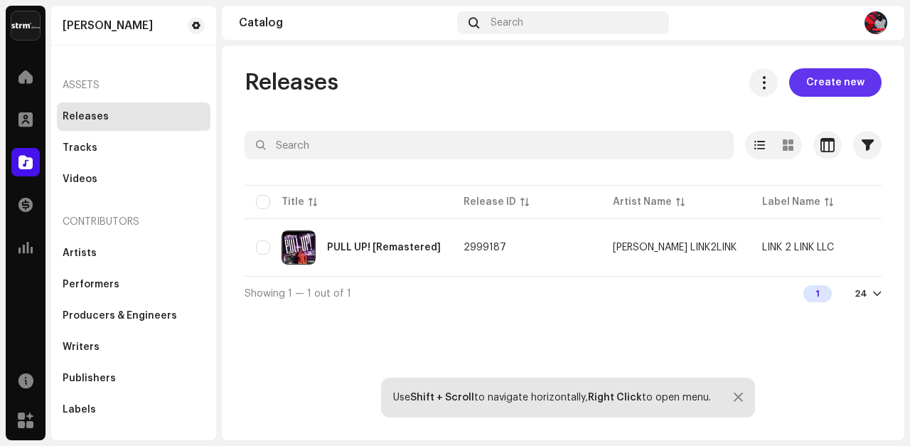
click at [841, 82] on span "Create new" at bounding box center [835, 82] width 58 height 28
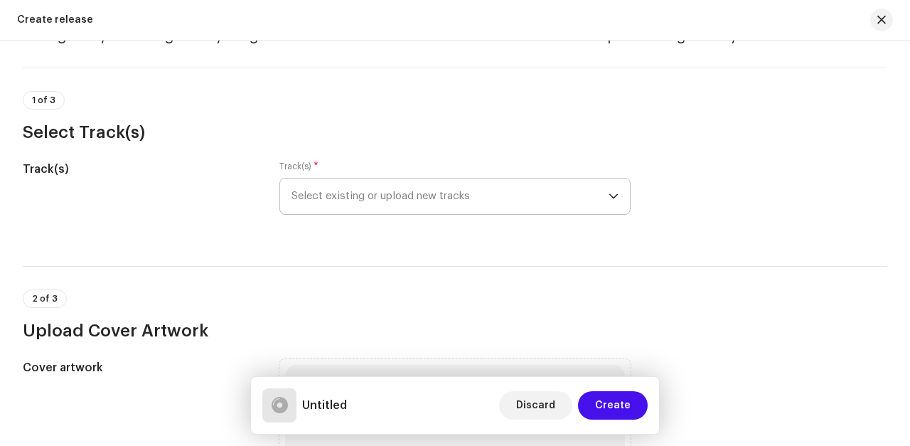
scroll to position [78, 0]
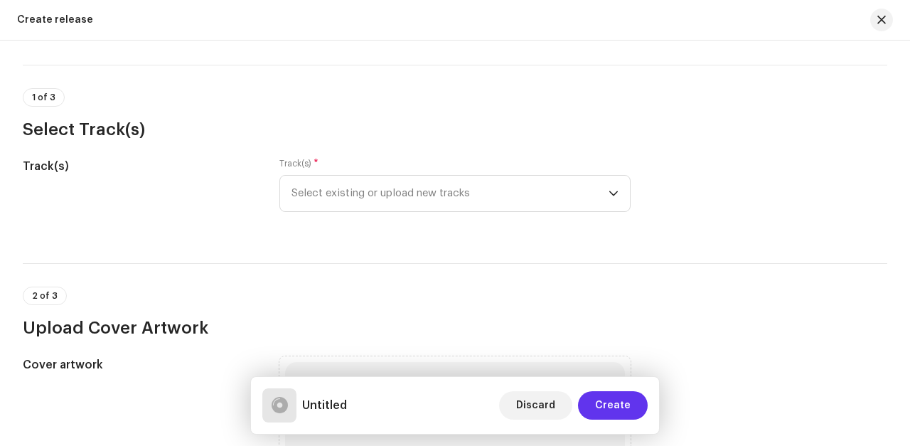
click at [612, 402] on span "Create" at bounding box center [613, 405] width 36 height 28
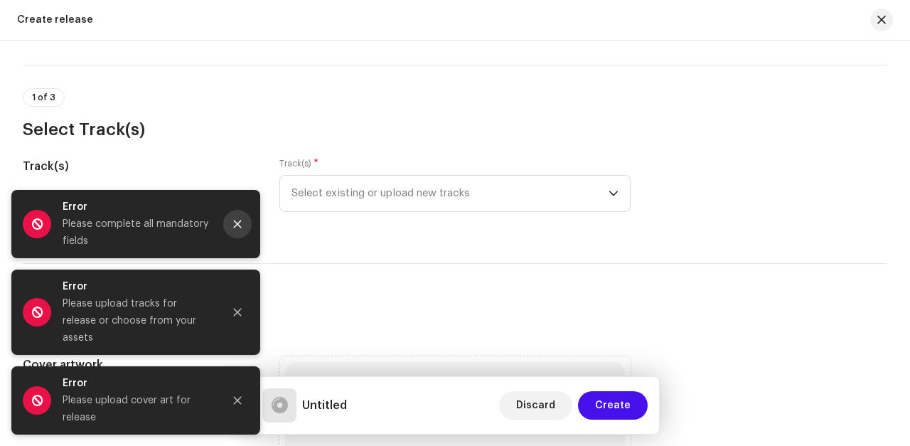
click at [237, 229] on icon "Close" at bounding box center [237, 224] width 10 height 10
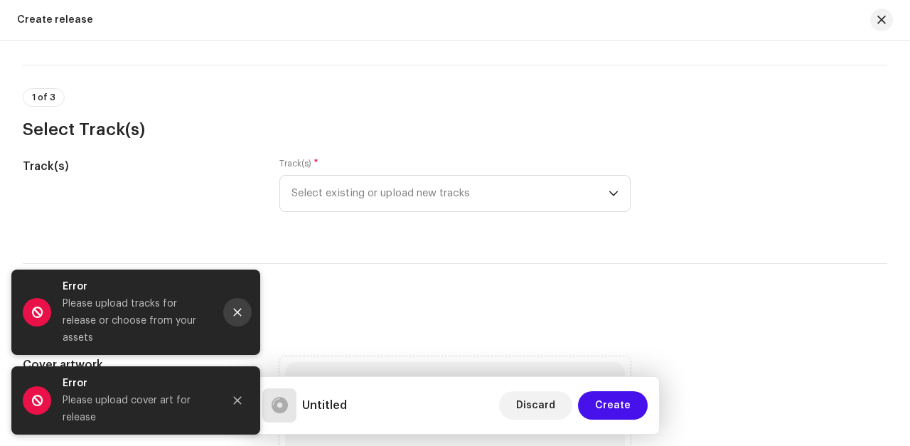
click at [238, 317] on icon "Close" at bounding box center [237, 312] width 10 height 10
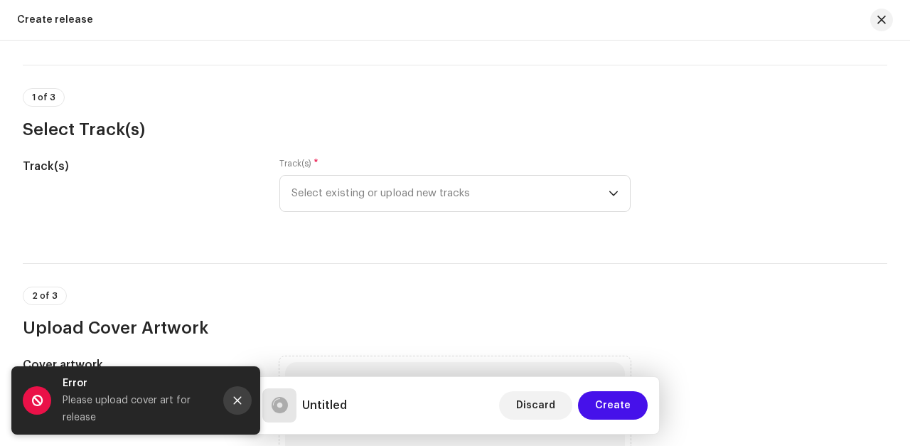
click at [234, 397] on icon "Close" at bounding box center [238, 401] width 8 height 8
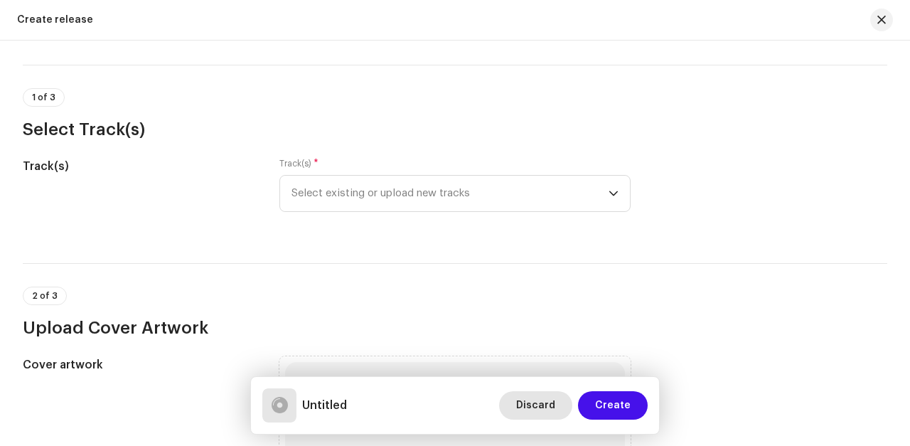
click at [538, 407] on span "Discard" at bounding box center [535, 405] width 39 height 28
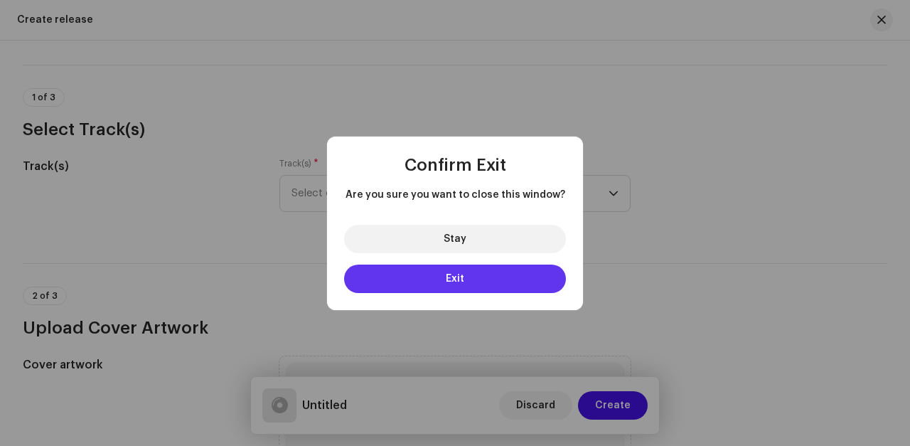
click at [456, 279] on span "Exit" at bounding box center [455, 279] width 18 height 10
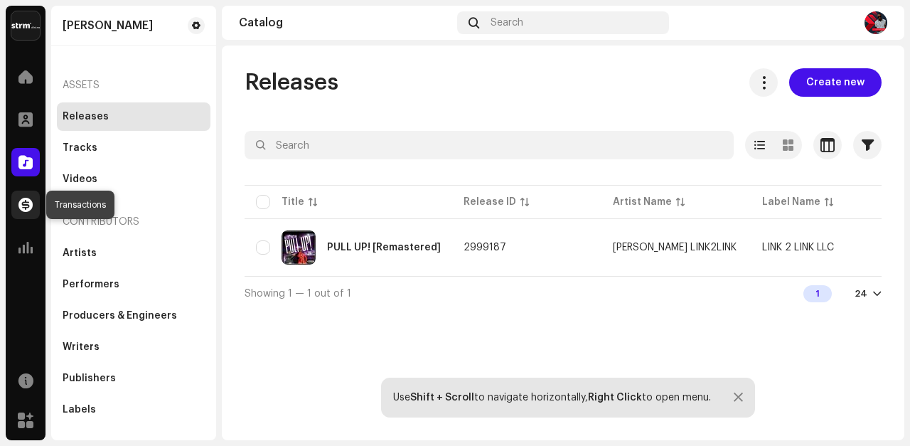
click at [29, 200] on span at bounding box center [25, 204] width 14 height 11
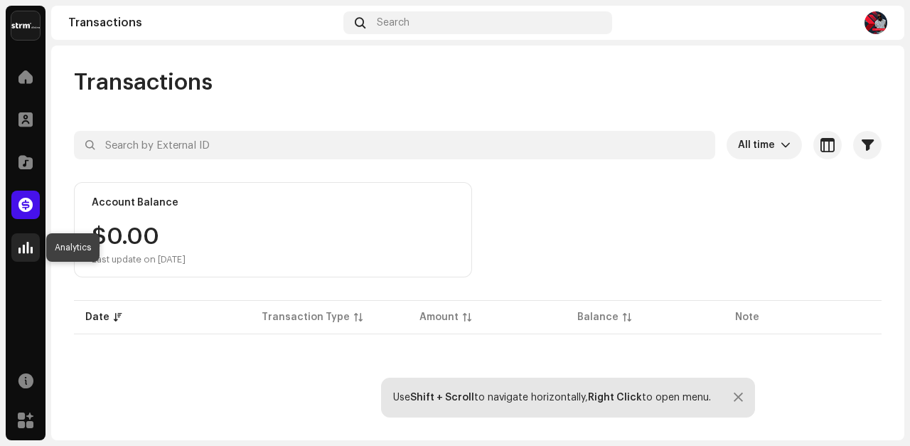
click at [28, 245] on span at bounding box center [25, 247] width 14 height 11
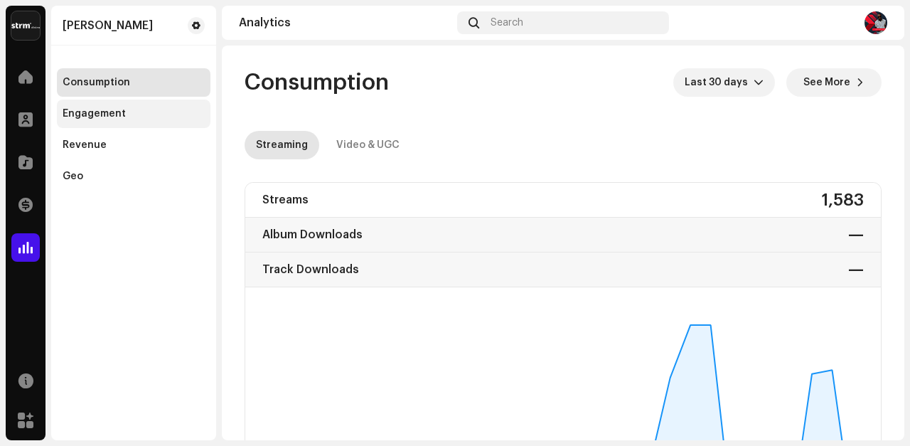
click at [92, 112] on div "Engagement" at bounding box center [94, 113] width 63 height 11
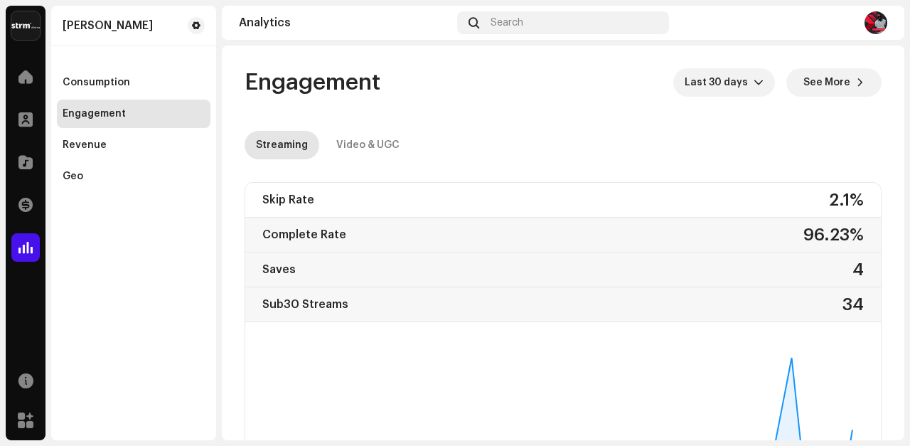
click at [196, 225] on div "[PERSON_NAME] Consumption Engagement Revenue Geo" at bounding box center [133, 223] width 165 height 434
click at [82, 148] on div "Revenue" at bounding box center [85, 144] width 44 height 11
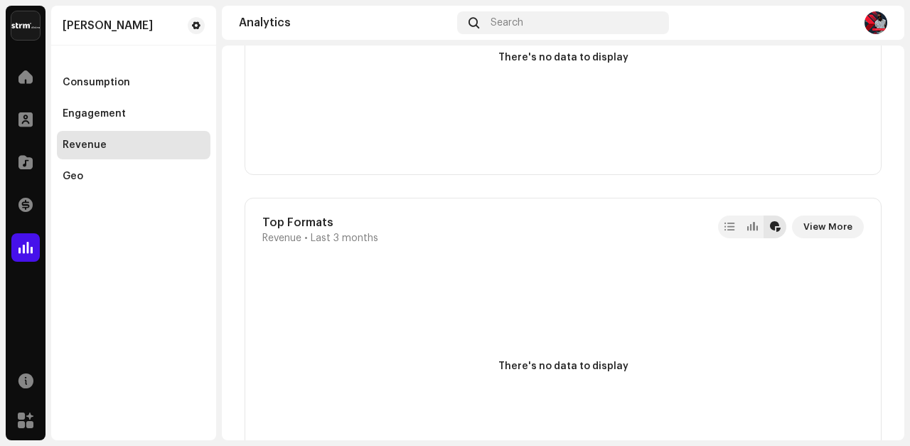
scroll to position [2617, 0]
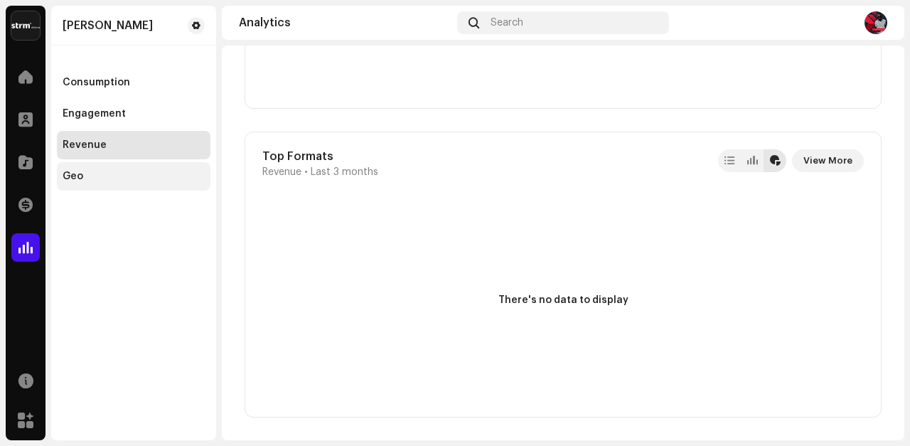
click at [75, 178] on div "Geo" at bounding box center [73, 176] width 21 height 11
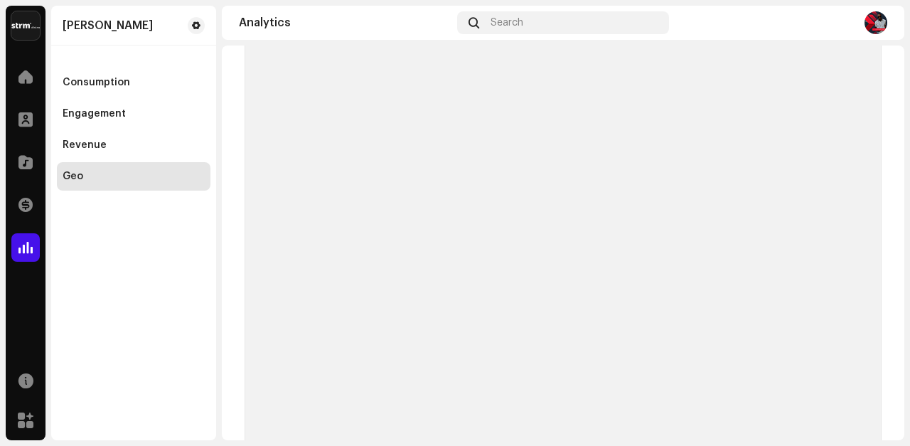
checkbox input "true"
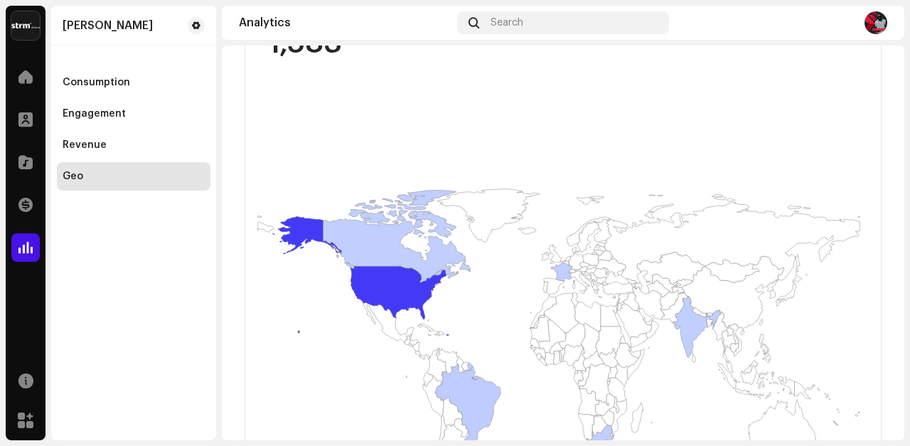
scroll to position [249, 0]
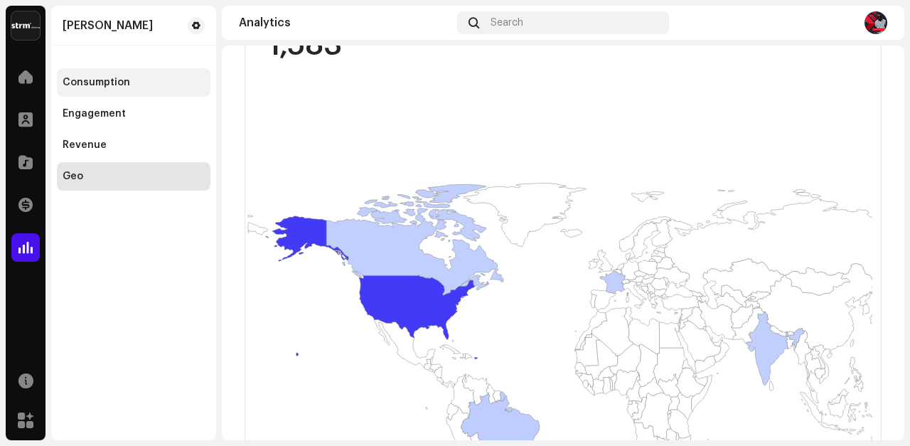
click at [96, 80] on div "Consumption" at bounding box center [97, 82] width 68 height 11
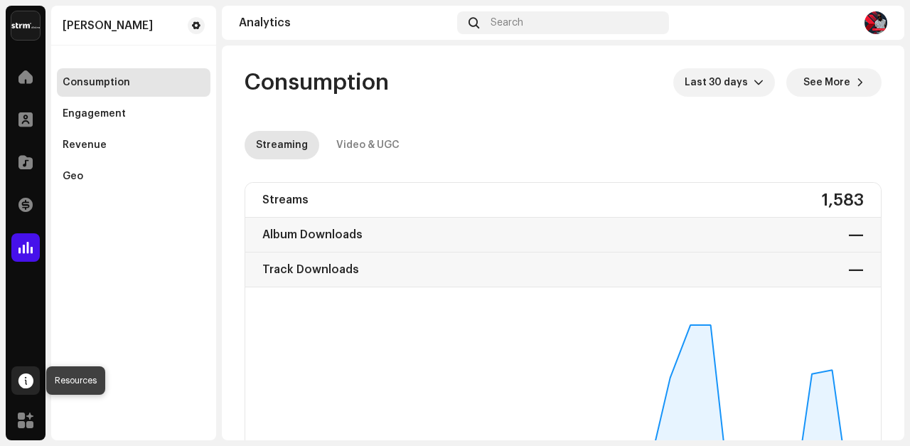
click at [26, 375] on span at bounding box center [25, 380] width 15 height 11
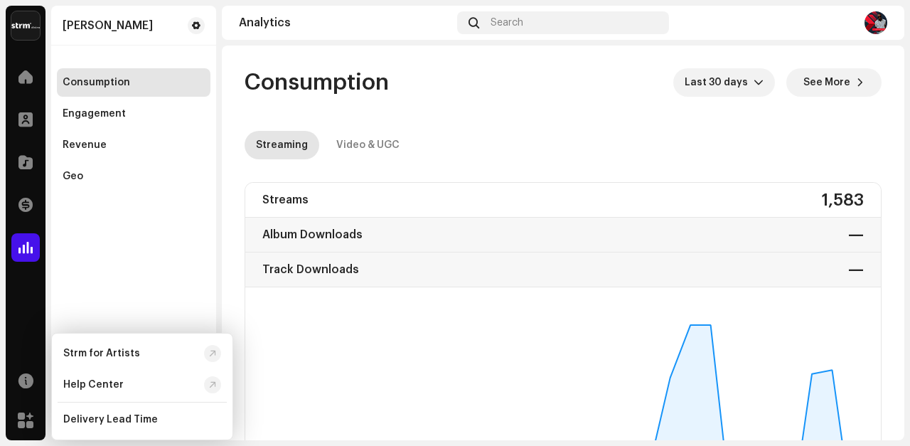
click at [112, 234] on div "[PERSON_NAME] Consumption Engagement Revenue Geo" at bounding box center [133, 223] width 165 height 434
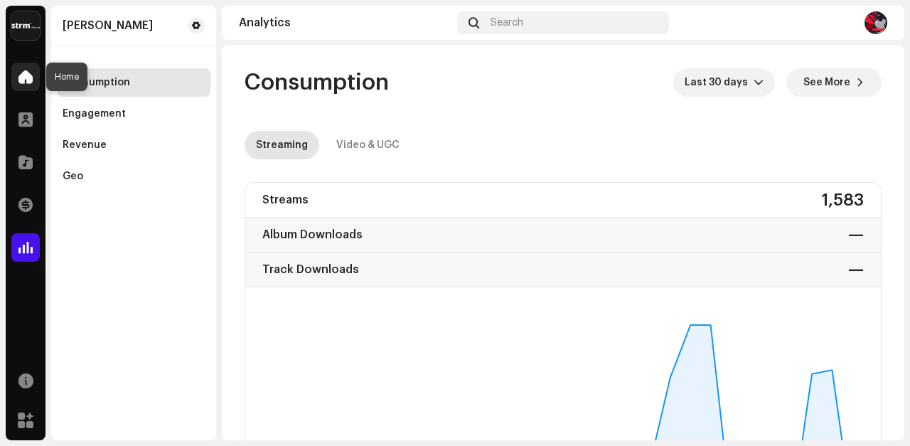
click at [29, 75] on span at bounding box center [25, 76] width 14 height 11
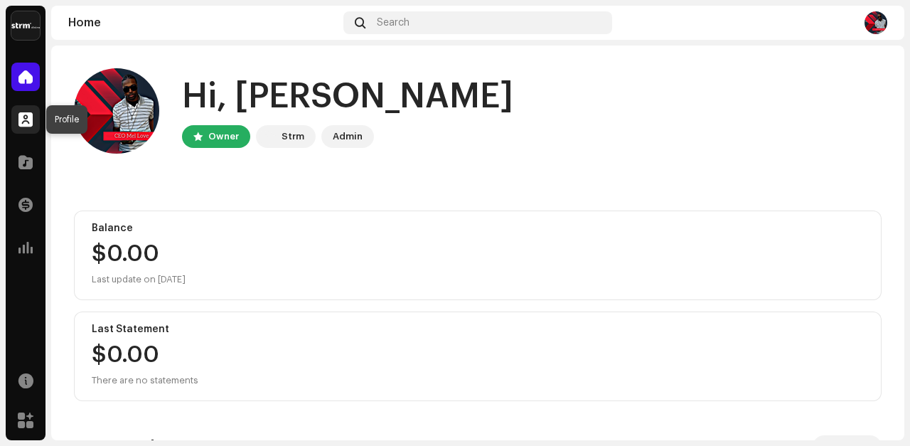
click at [23, 116] on span at bounding box center [25, 119] width 14 height 11
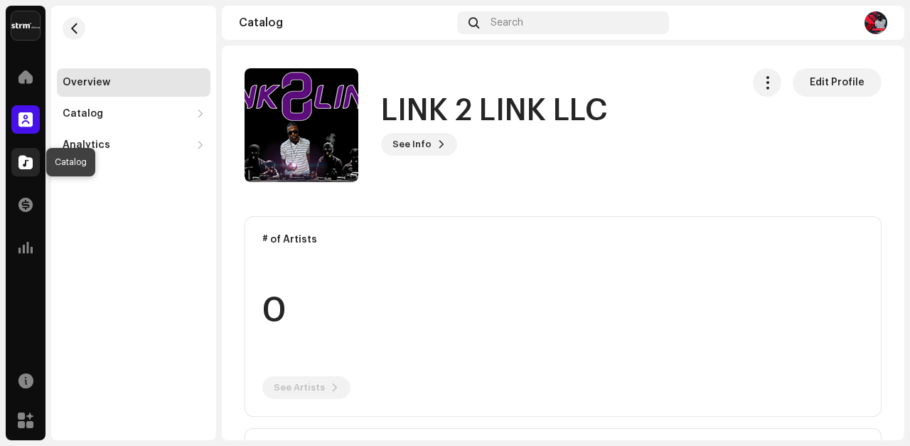
click at [25, 159] on span at bounding box center [25, 161] width 14 height 11
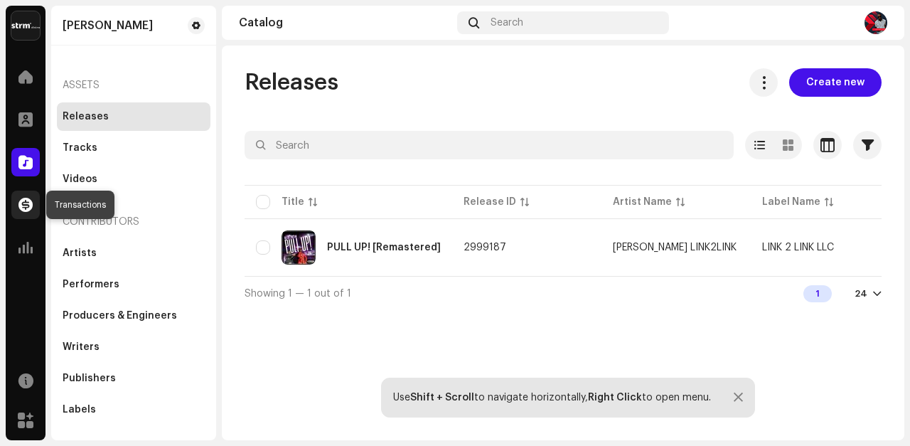
click at [28, 204] on span at bounding box center [25, 204] width 14 height 11
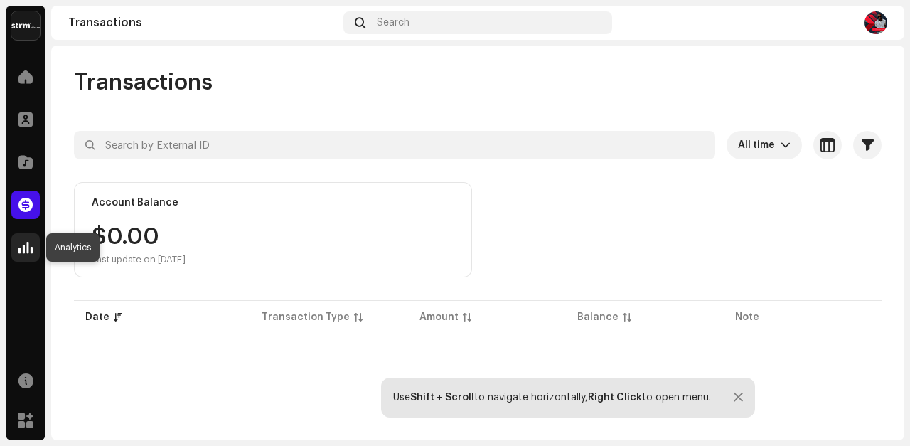
click at [27, 246] on span at bounding box center [25, 247] width 14 height 11
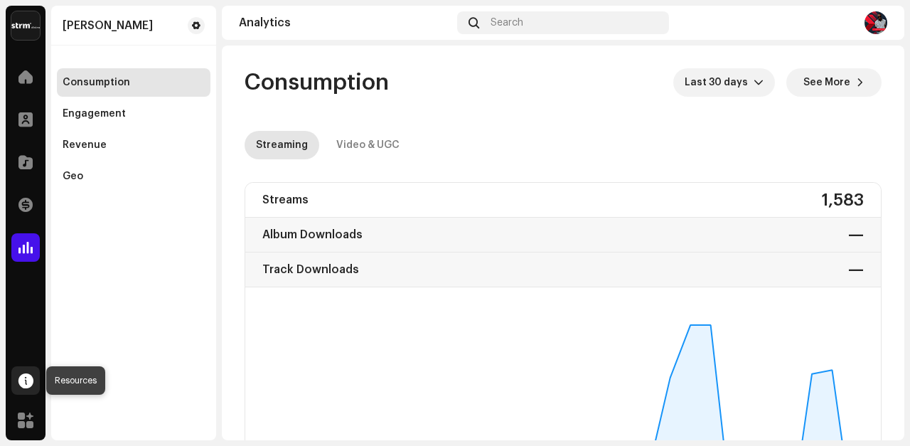
click at [24, 377] on span at bounding box center [25, 380] width 15 height 11
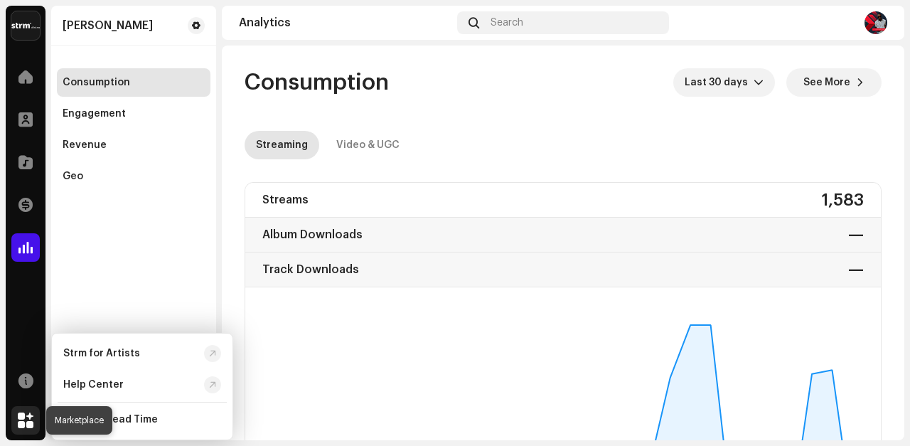
click at [23, 419] on span at bounding box center [26, 419] width 16 height 11
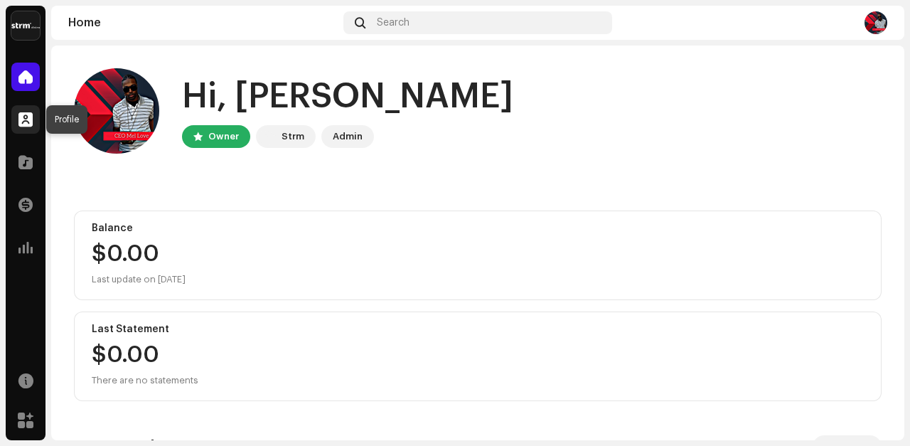
click at [27, 122] on span at bounding box center [25, 119] width 14 height 11
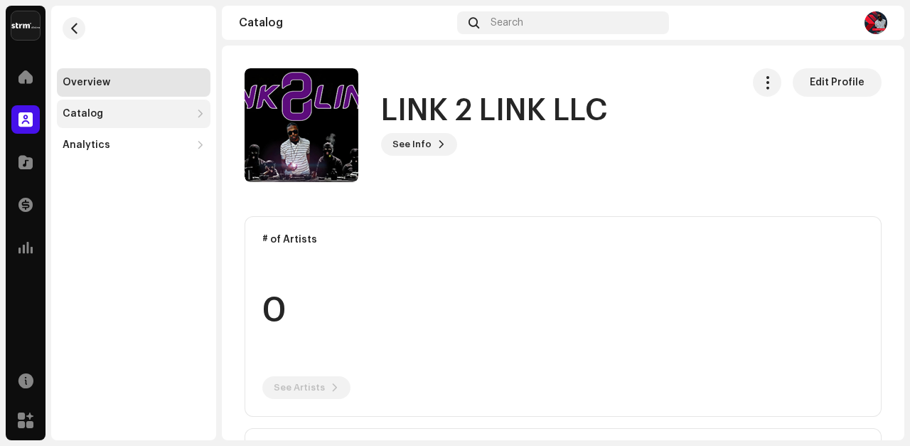
click at [70, 113] on div "Catalog" at bounding box center [83, 113] width 41 height 11
click at [80, 117] on div "Catalog" at bounding box center [83, 113] width 41 height 11
click at [78, 117] on div "Catalog" at bounding box center [83, 113] width 41 height 11
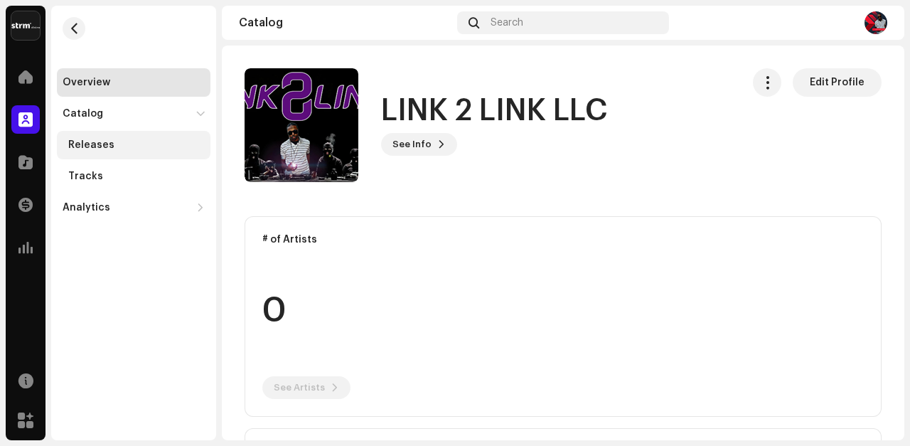
click at [86, 145] on div "Releases" at bounding box center [91, 144] width 46 height 11
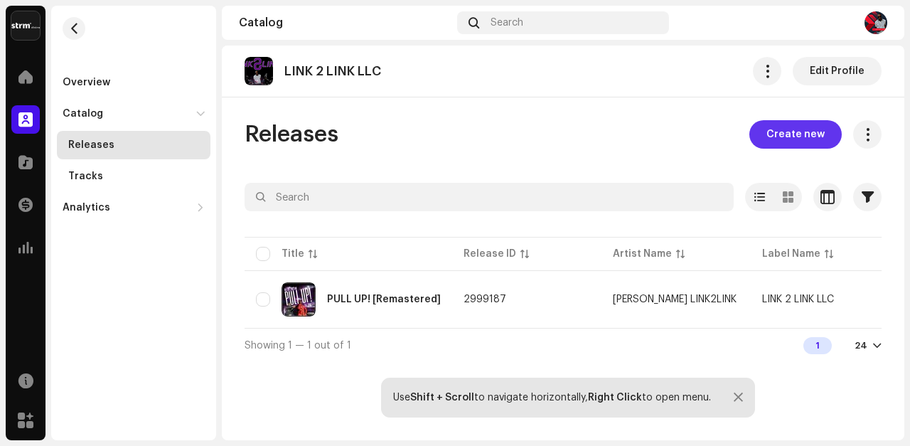
click at [790, 132] on span "Create new" at bounding box center [795, 134] width 58 height 28
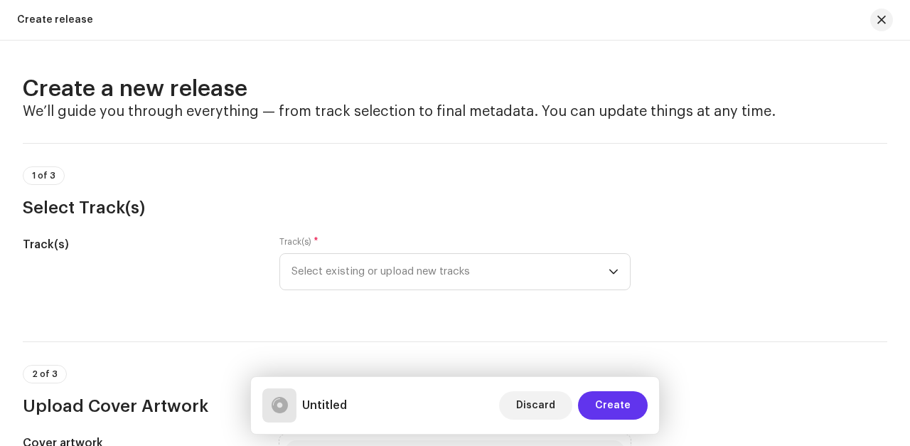
click at [612, 400] on span "Create" at bounding box center [613, 405] width 36 height 28
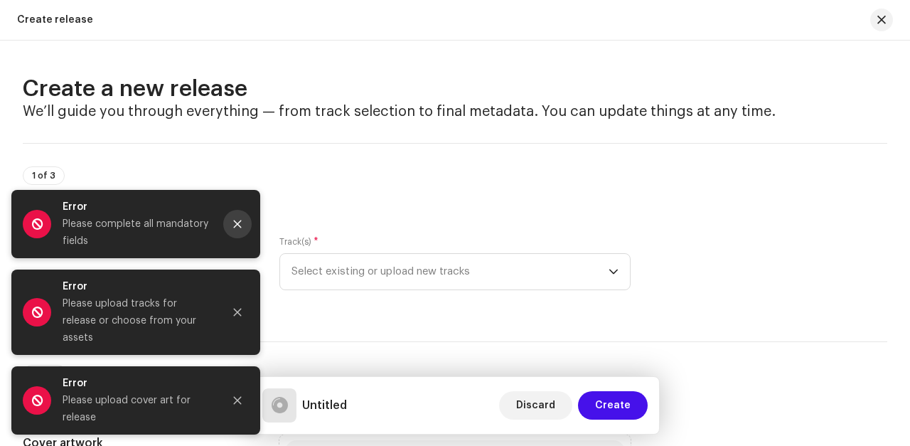
click at [239, 229] on icon "Close" at bounding box center [237, 224] width 10 height 10
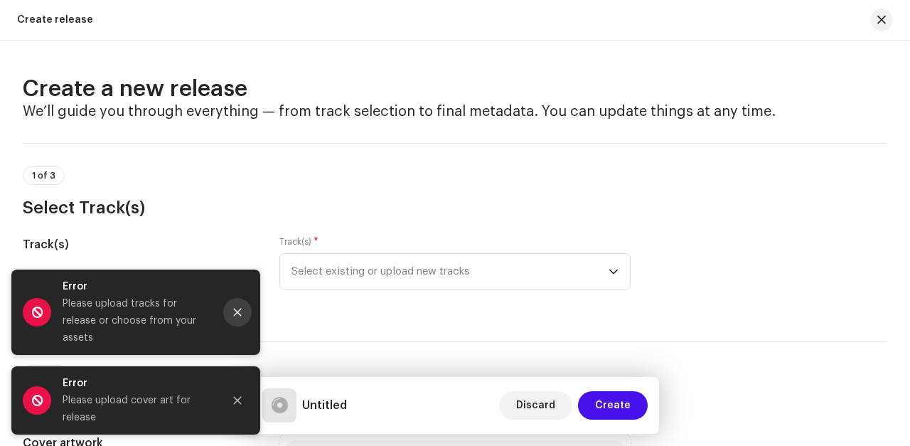
click at [237, 317] on icon "Close" at bounding box center [237, 312] width 10 height 10
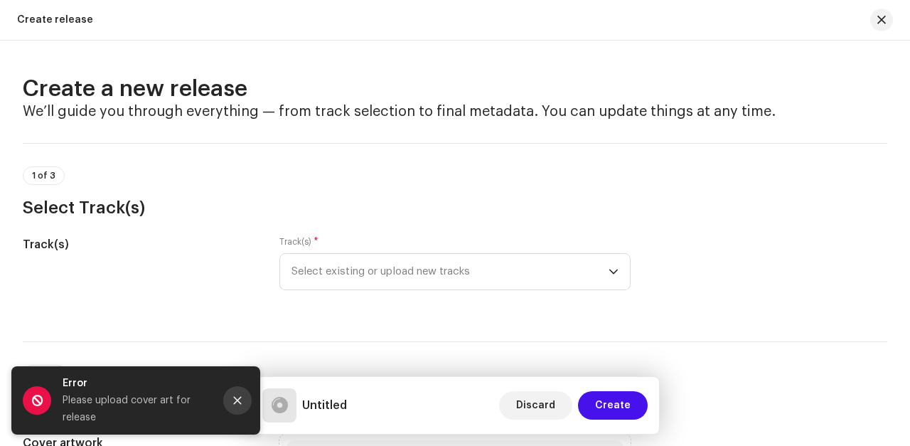
click at [236, 400] on icon "Close" at bounding box center [238, 401] width 8 height 8
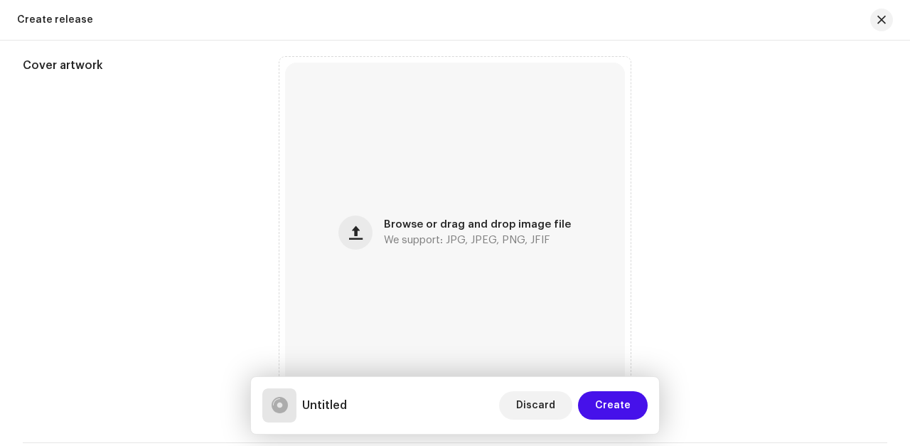
scroll to position [393, 0]
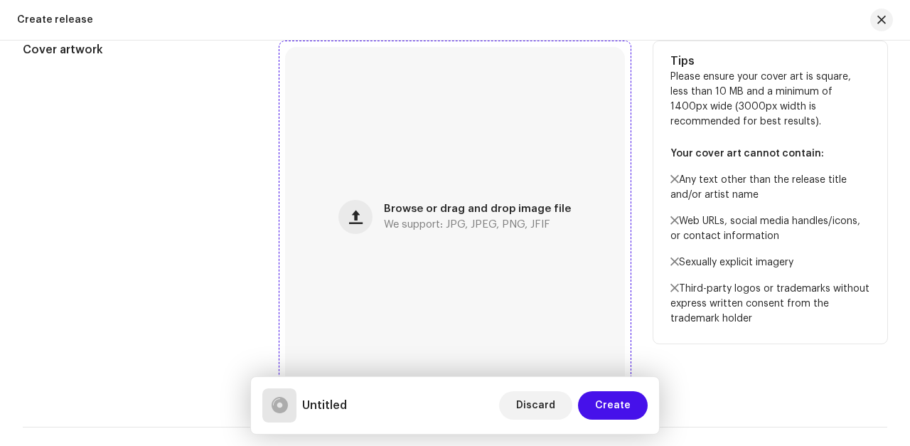
click at [433, 211] on span "Browse or drag and drop image file" at bounding box center [477, 209] width 187 height 10
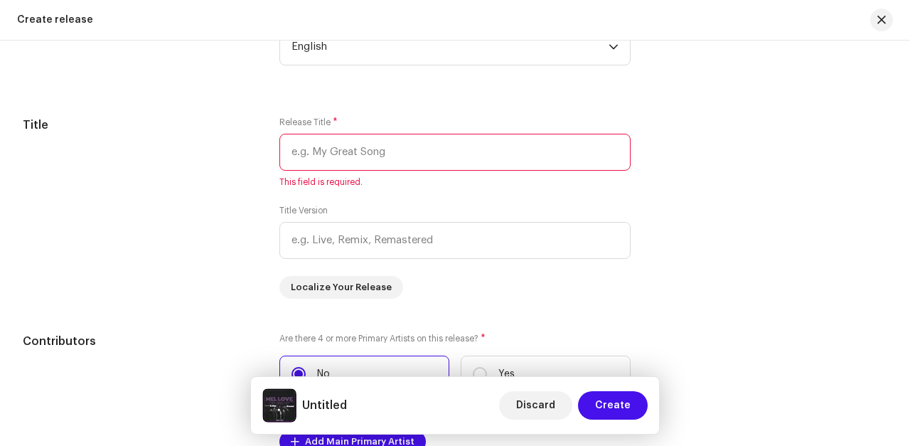
scroll to position [1122, 0]
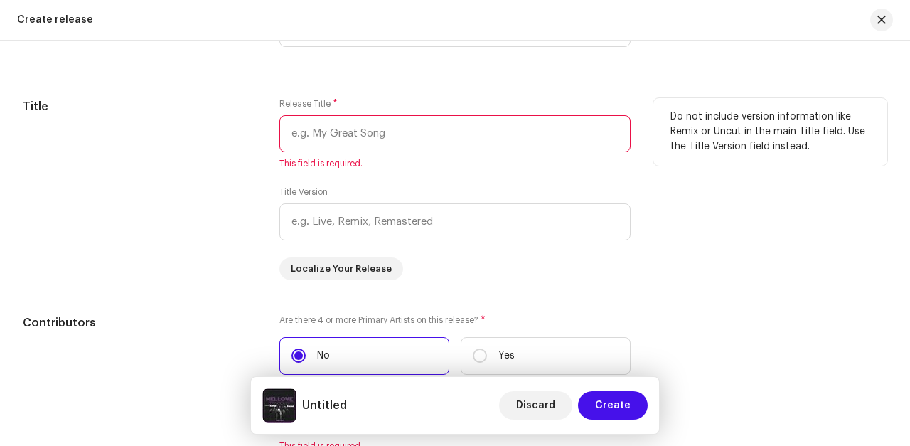
click at [324, 132] on input "text" at bounding box center [454, 133] width 351 height 37
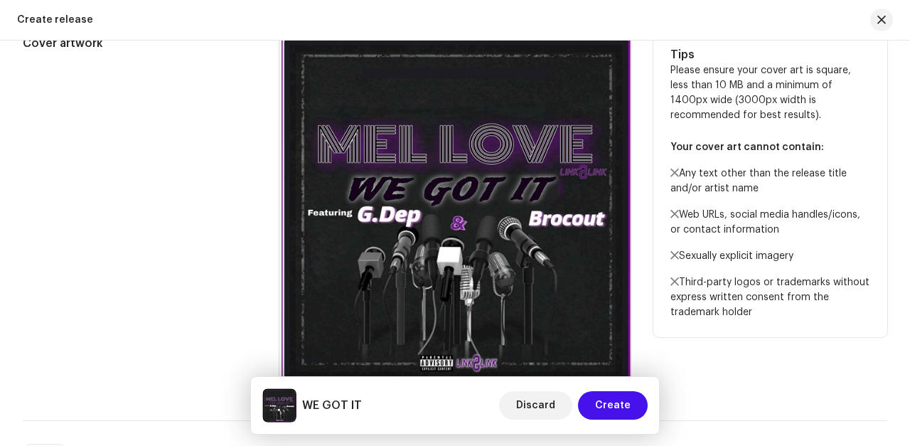
scroll to position [408, 0]
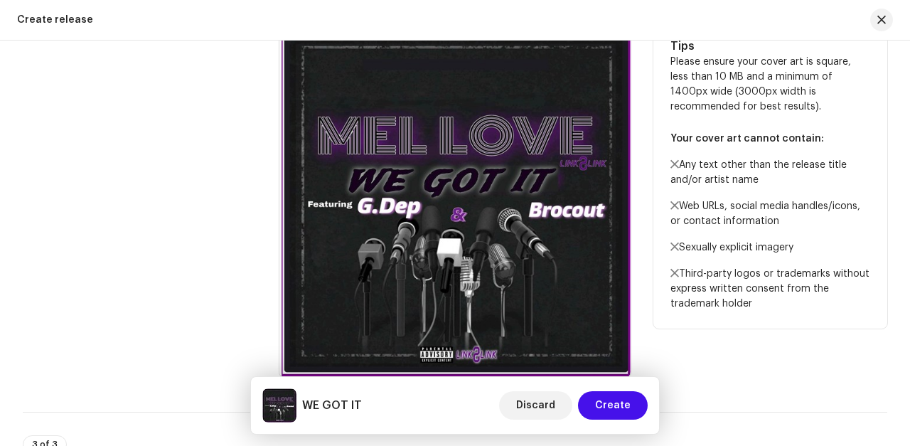
type input "WE GOT IT"
